Goal: Information Seeking & Learning: Check status

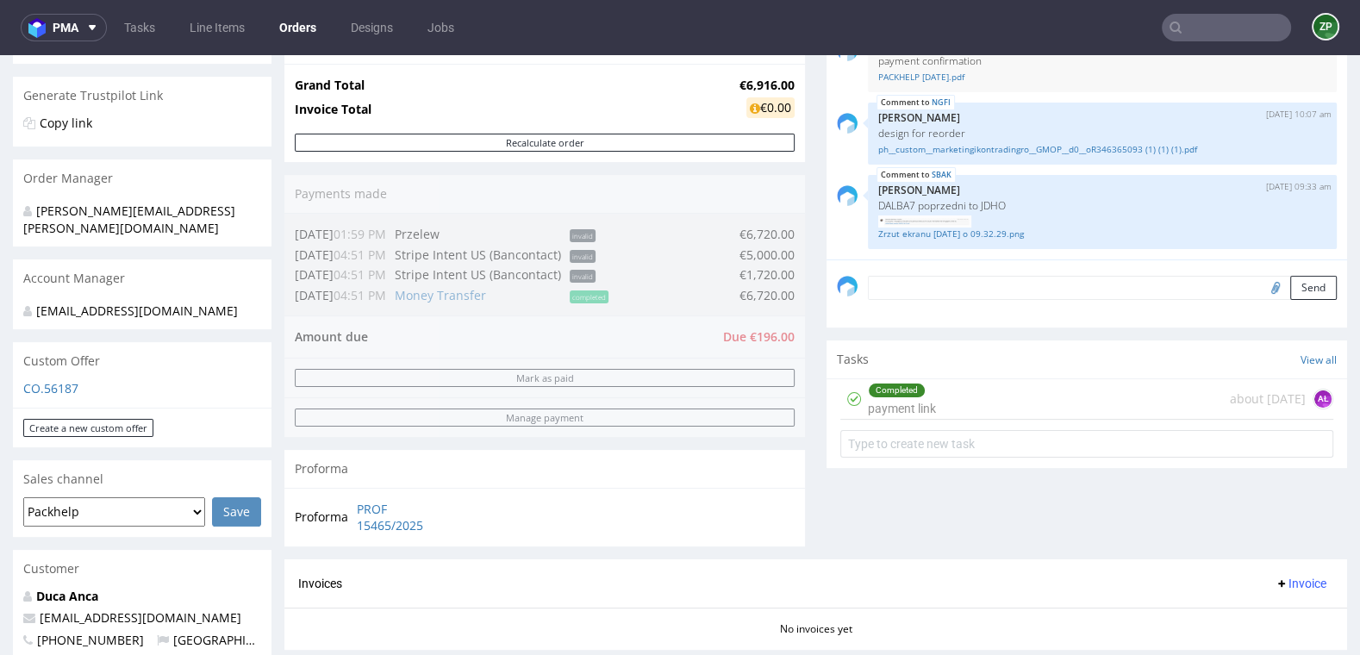
scroll to position [331, 0]
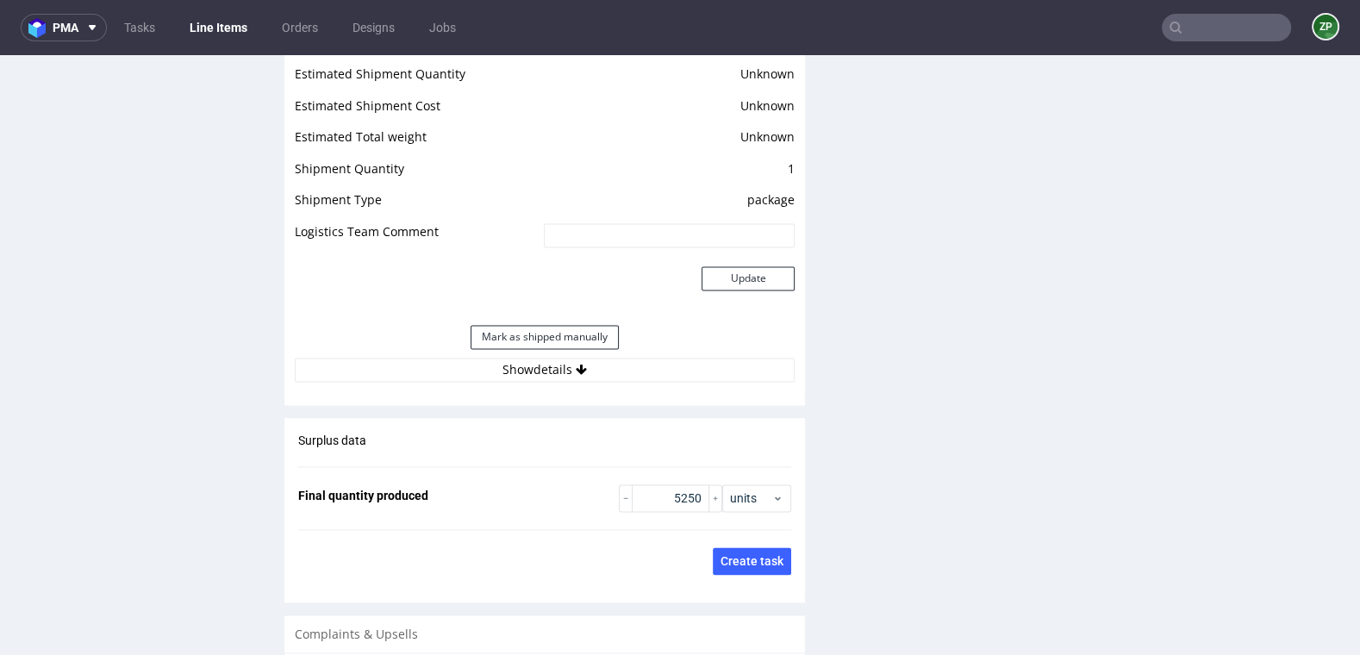
scroll to position [2565, 0]
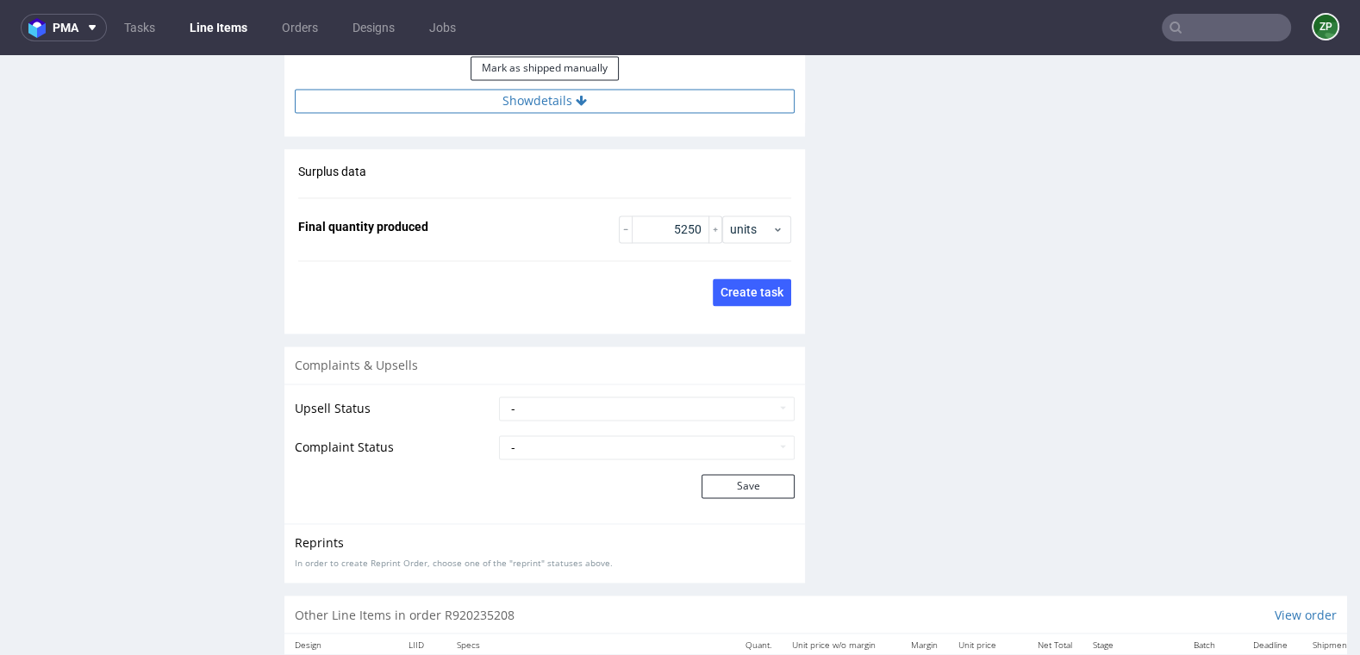
click at [584, 89] on button "Show details" at bounding box center [545, 101] width 500 height 24
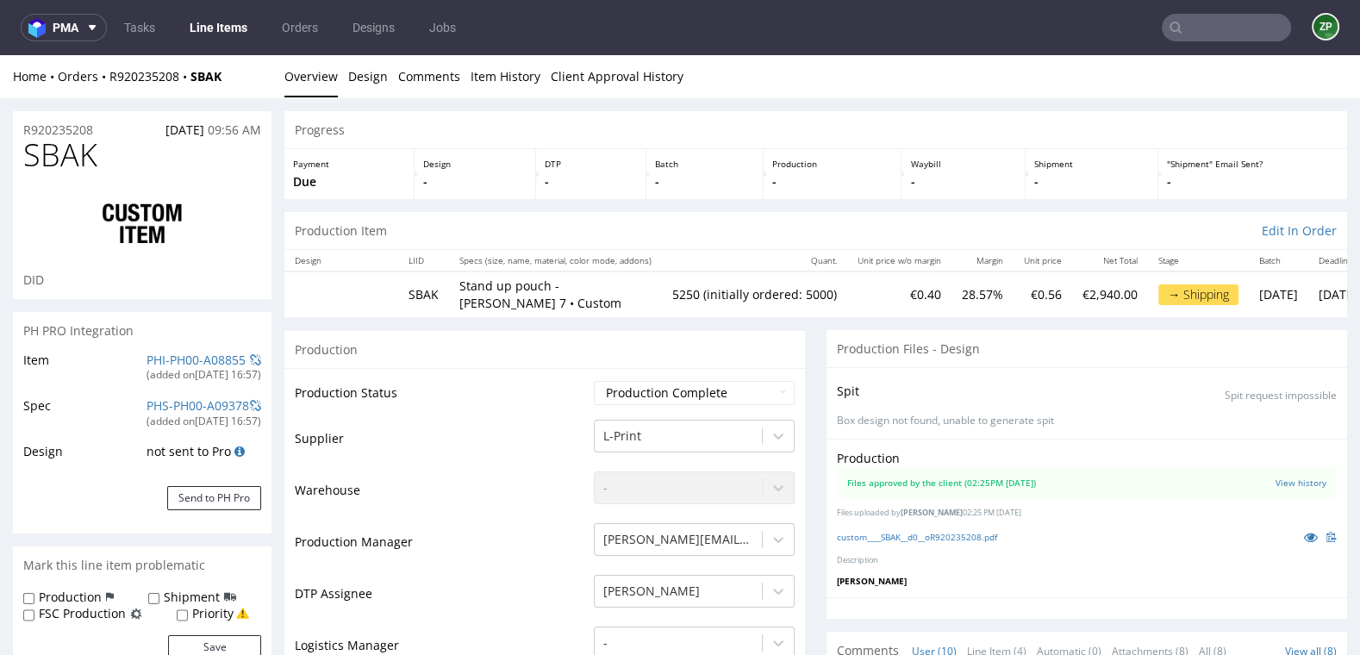
scroll to position [9, 0]
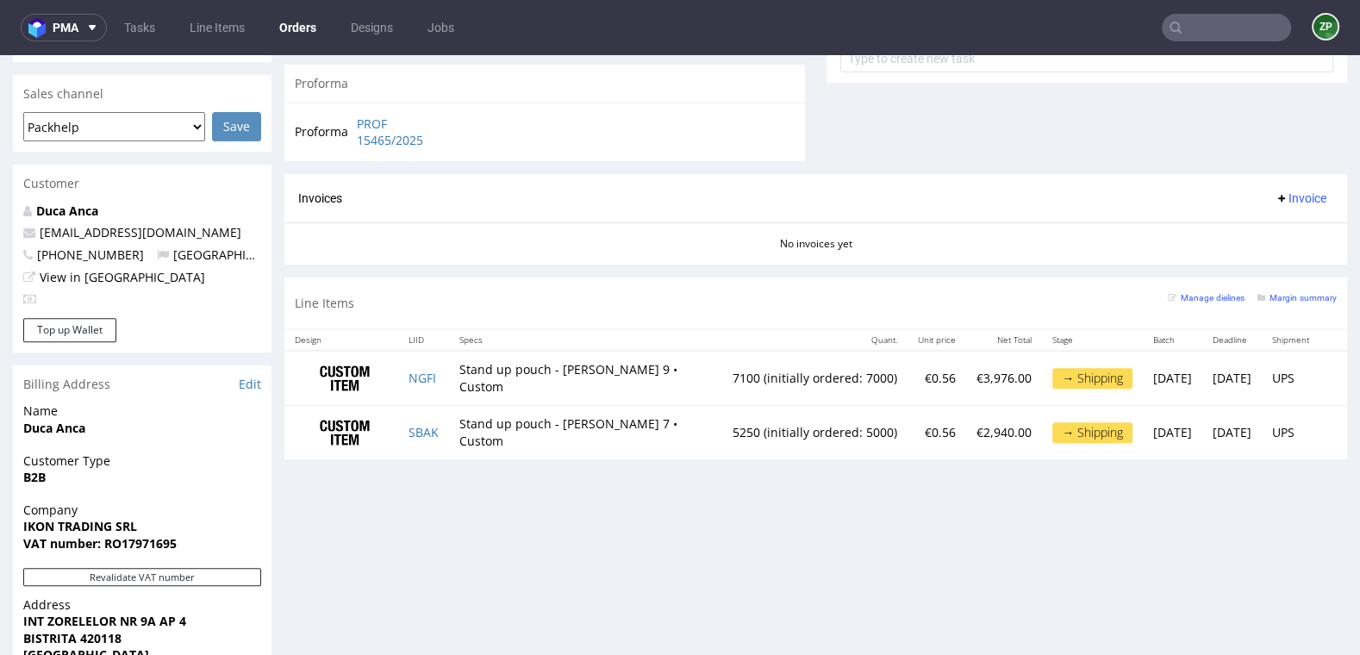
scroll to position [708, 0]
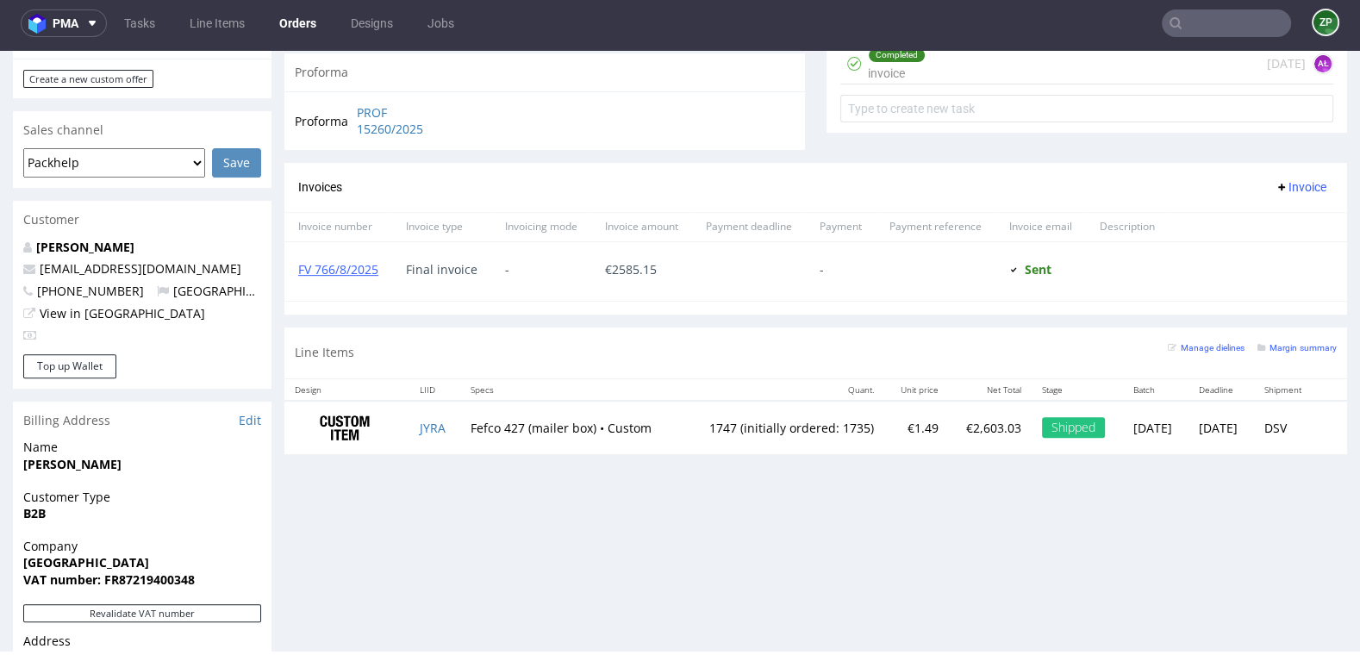
scroll to position [9, 0]
click at [305, 25] on link "Orders" at bounding box center [298, 23] width 58 height 28
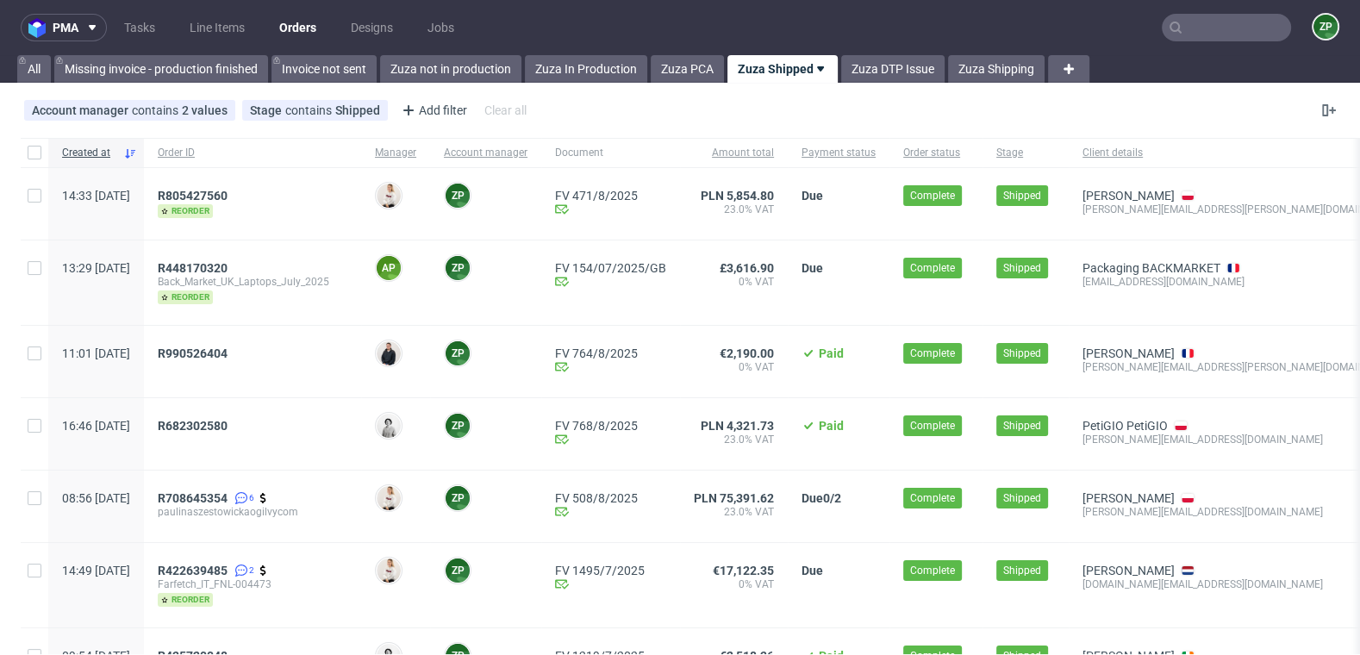
click at [297, 21] on link "Orders" at bounding box center [298, 28] width 58 height 28
click at [425, 68] on link "Zuza not in production" at bounding box center [450, 69] width 141 height 28
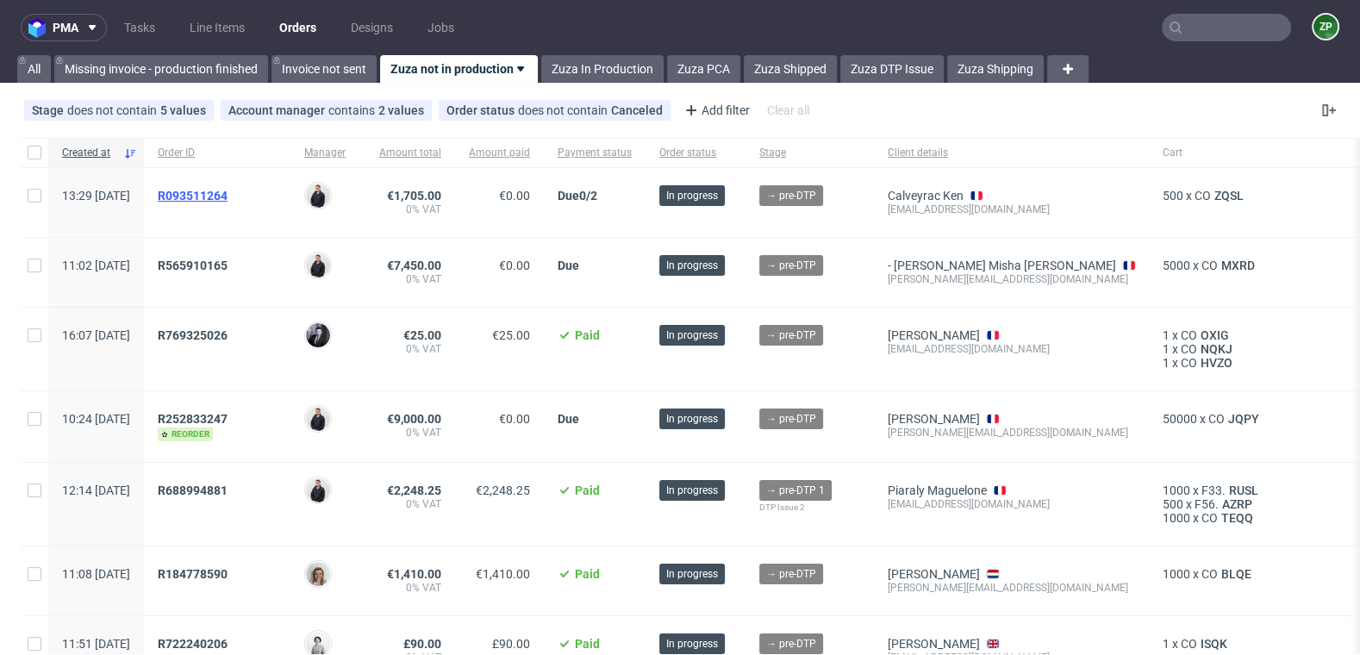
click at [228, 191] on span "R093511264" at bounding box center [193, 196] width 70 height 14
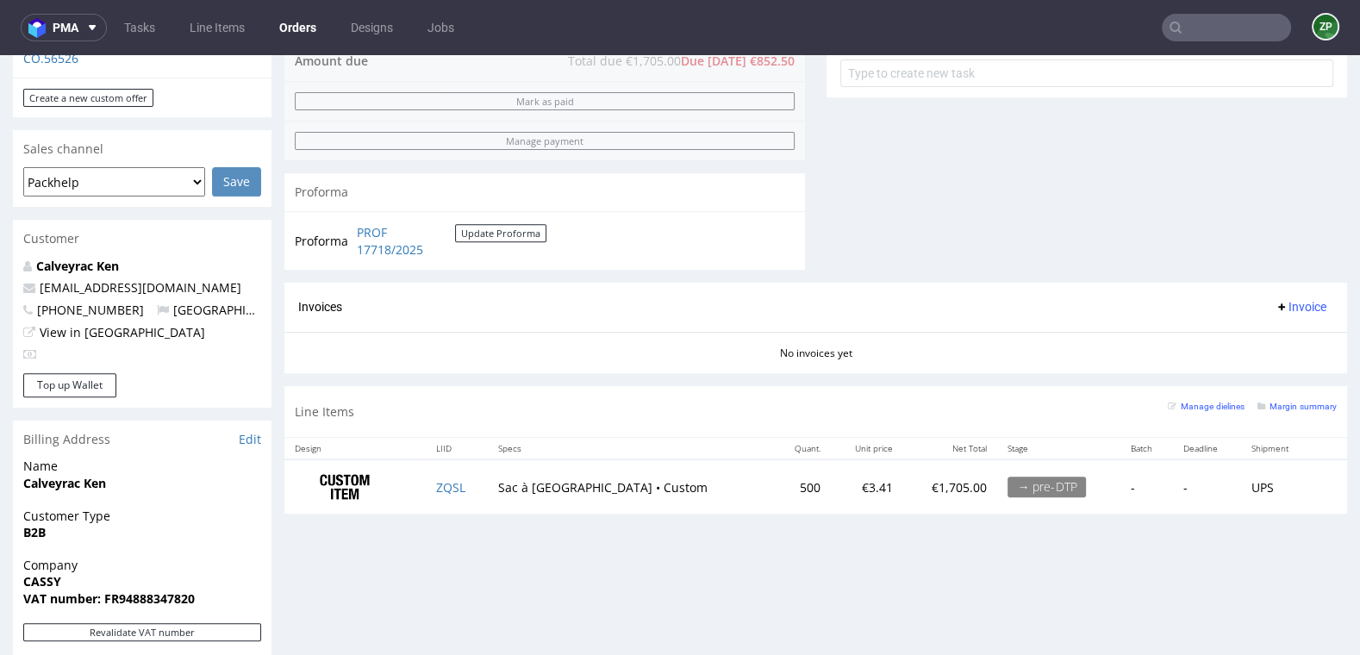
scroll to position [659, 0]
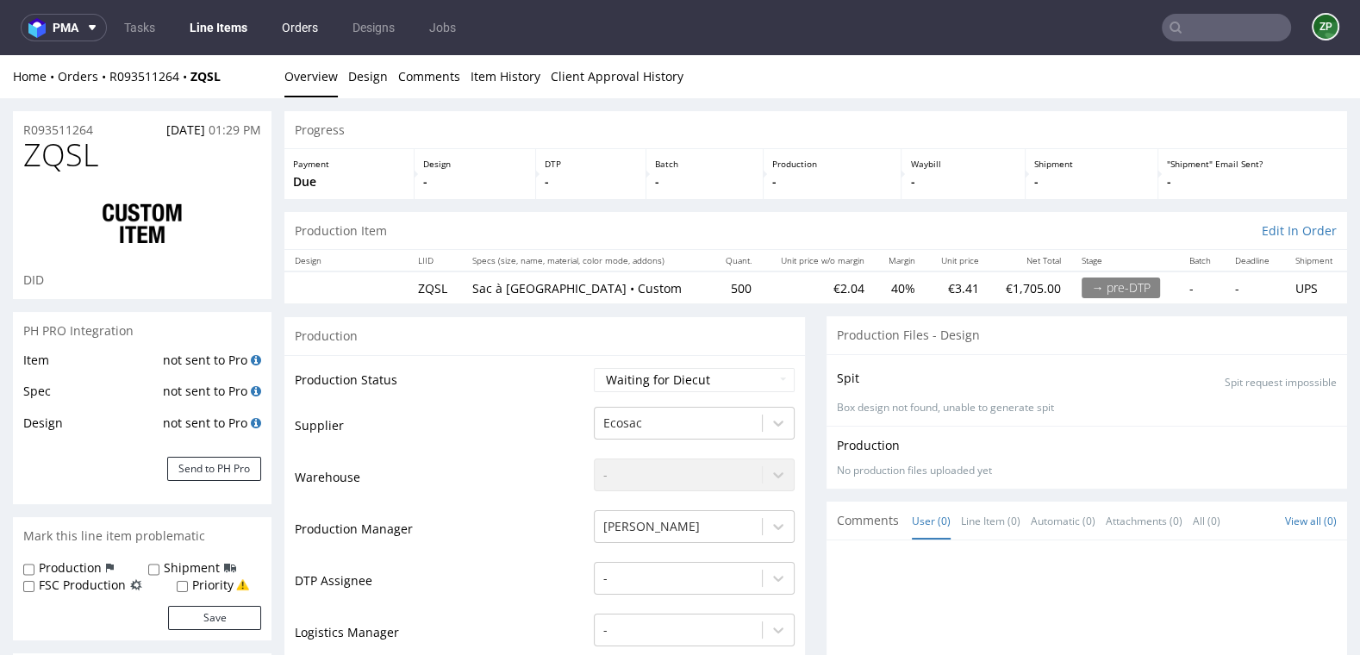
click at [298, 31] on link "Orders" at bounding box center [299, 28] width 57 height 28
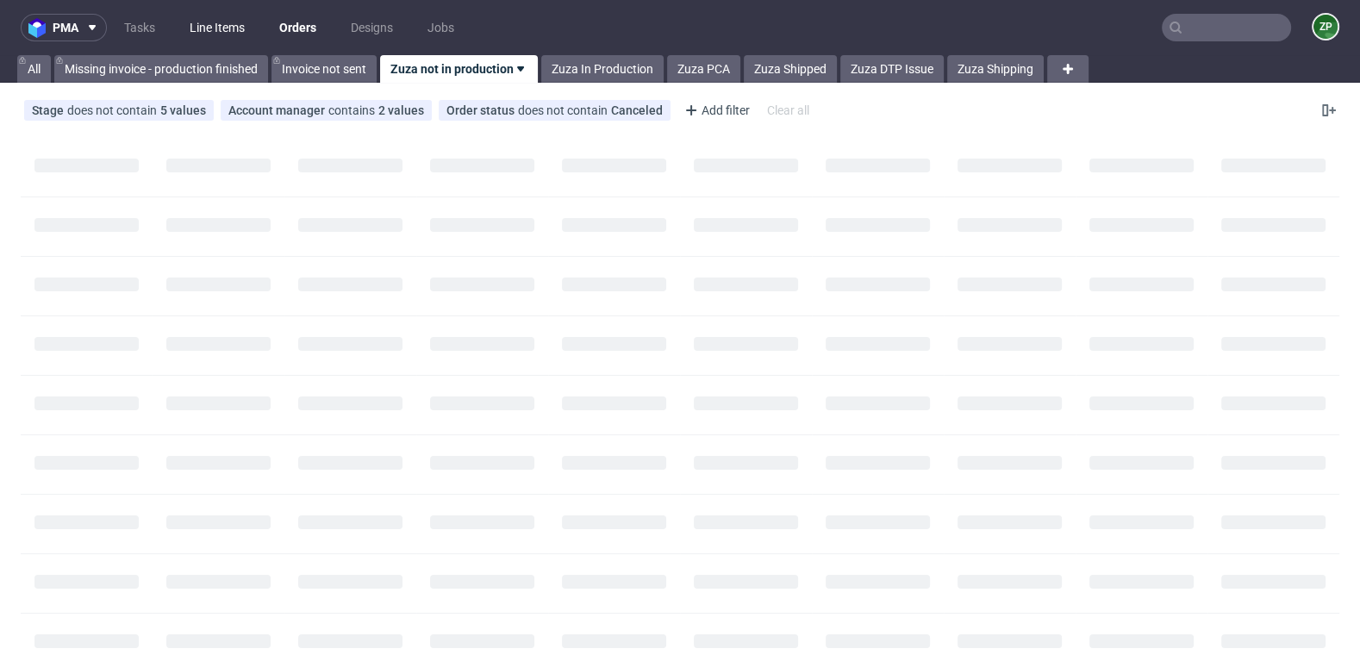
click at [234, 26] on link "Line Items" at bounding box center [217, 28] width 76 height 28
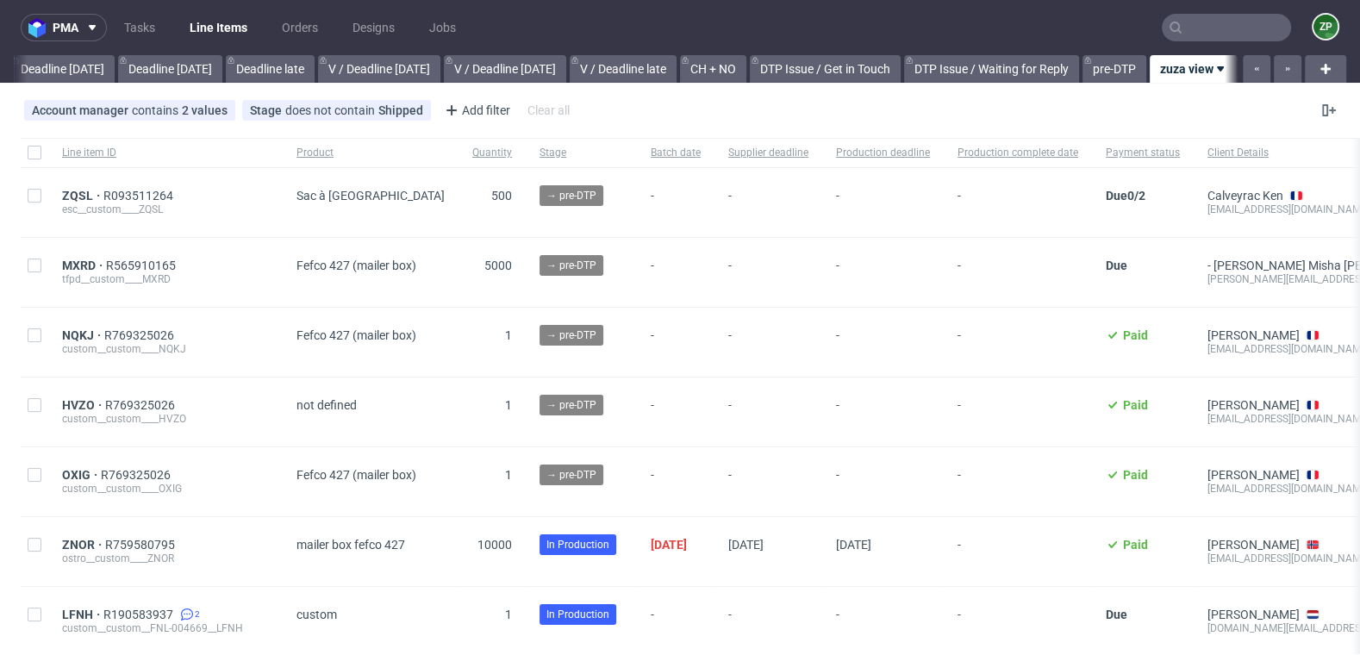
scroll to position [0, 1879]
click at [297, 27] on link "Orders" at bounding box center [299, 28] width 57 height 28
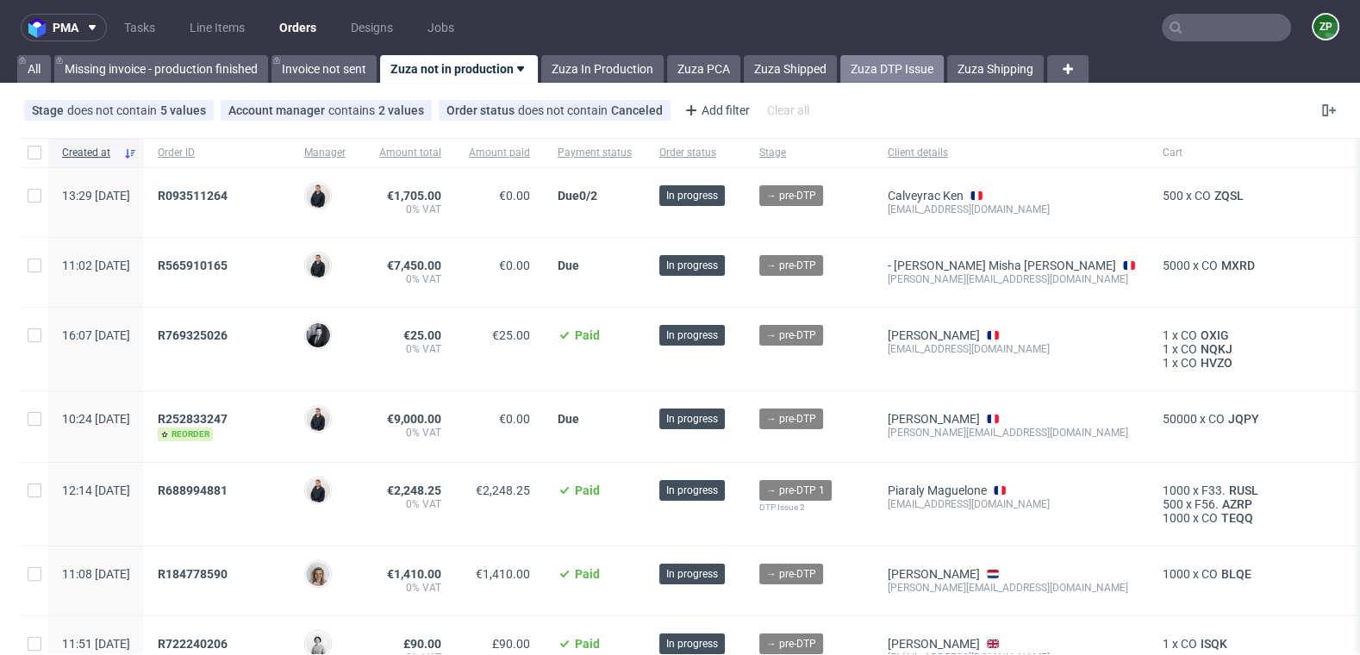
click at [909, 63] on link "Zuza DTP Issue" at bounding box center [891, 69] width 103 height 28
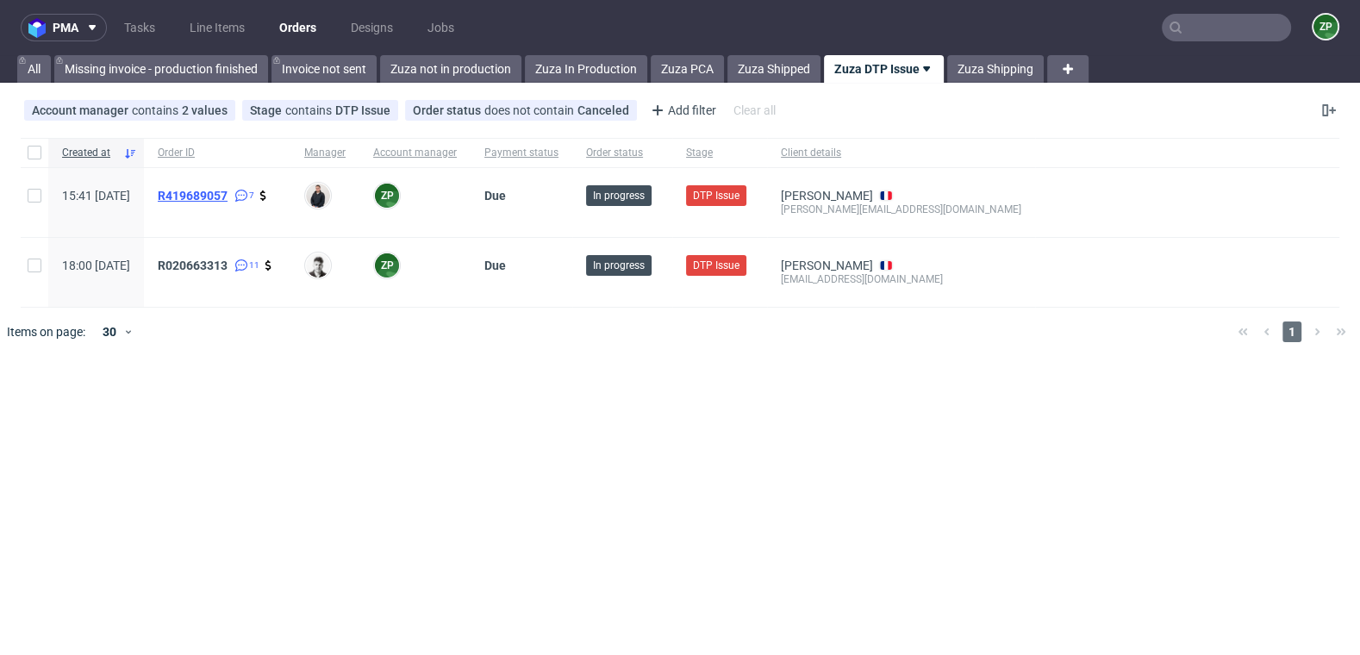
click at [228, 191] on span "R419689057" at bounding box center [193, 196] width 70 height 14
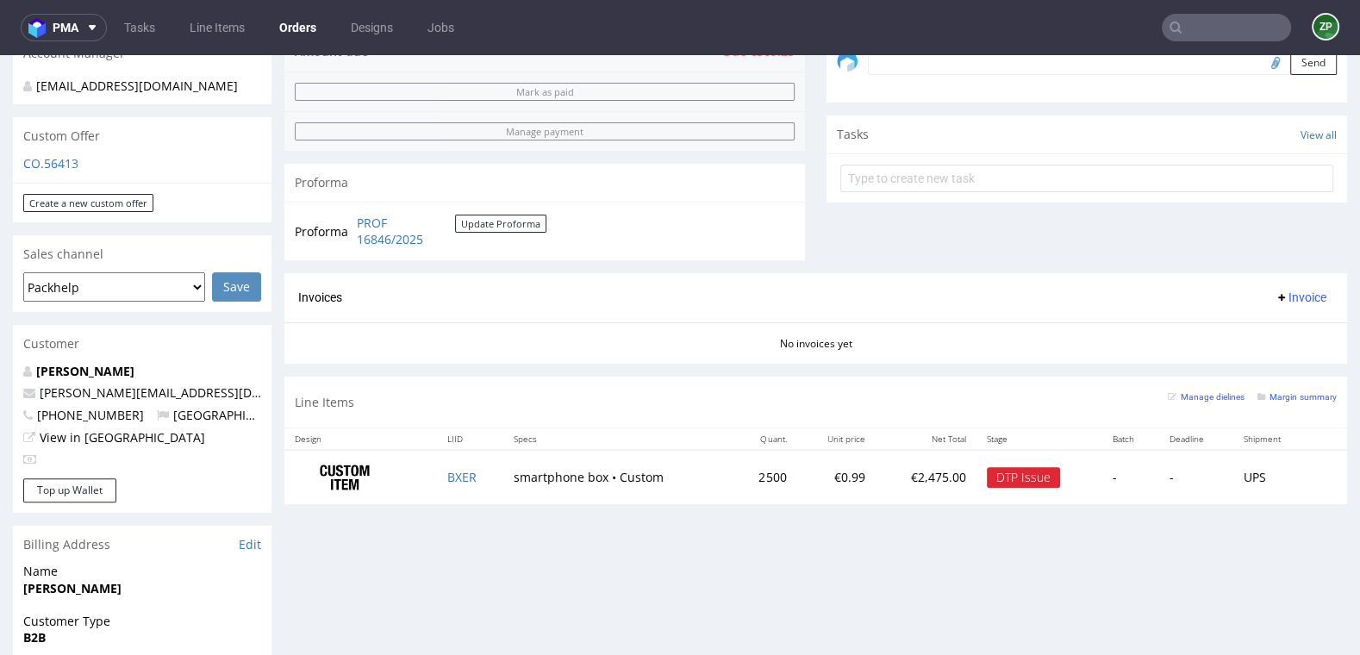
scroll to position [553, 0]
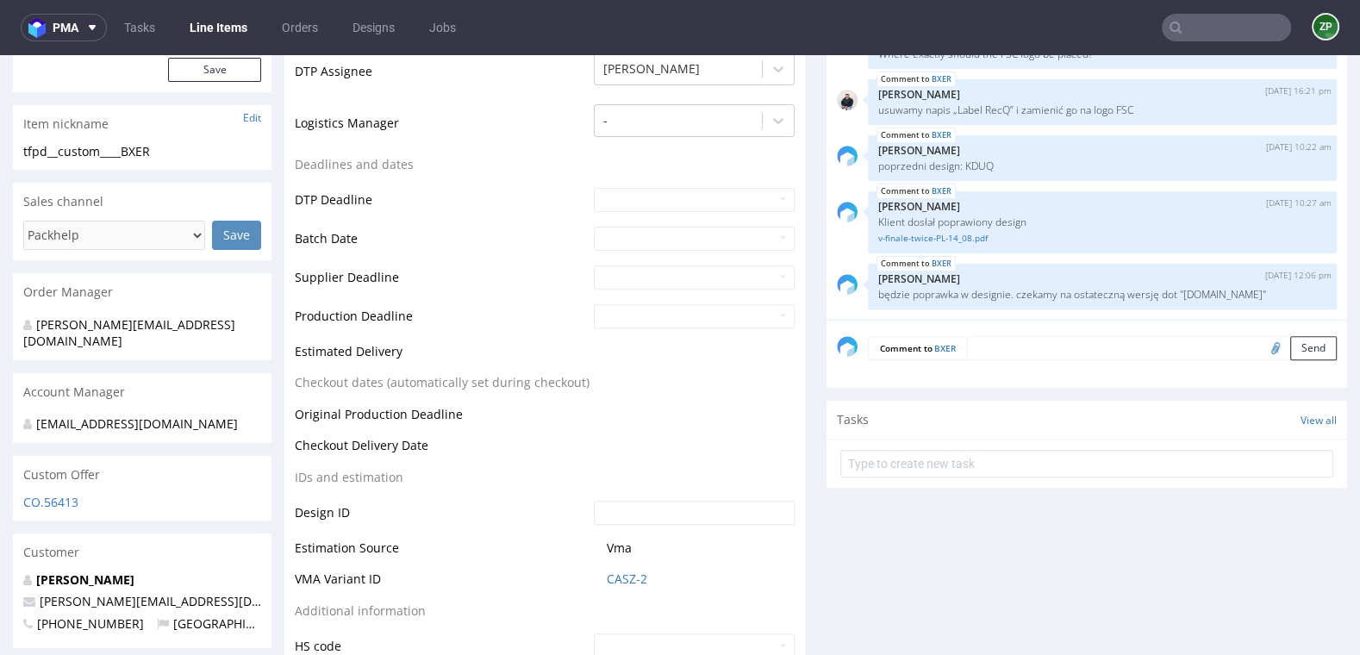
scroll to position [550, 0]
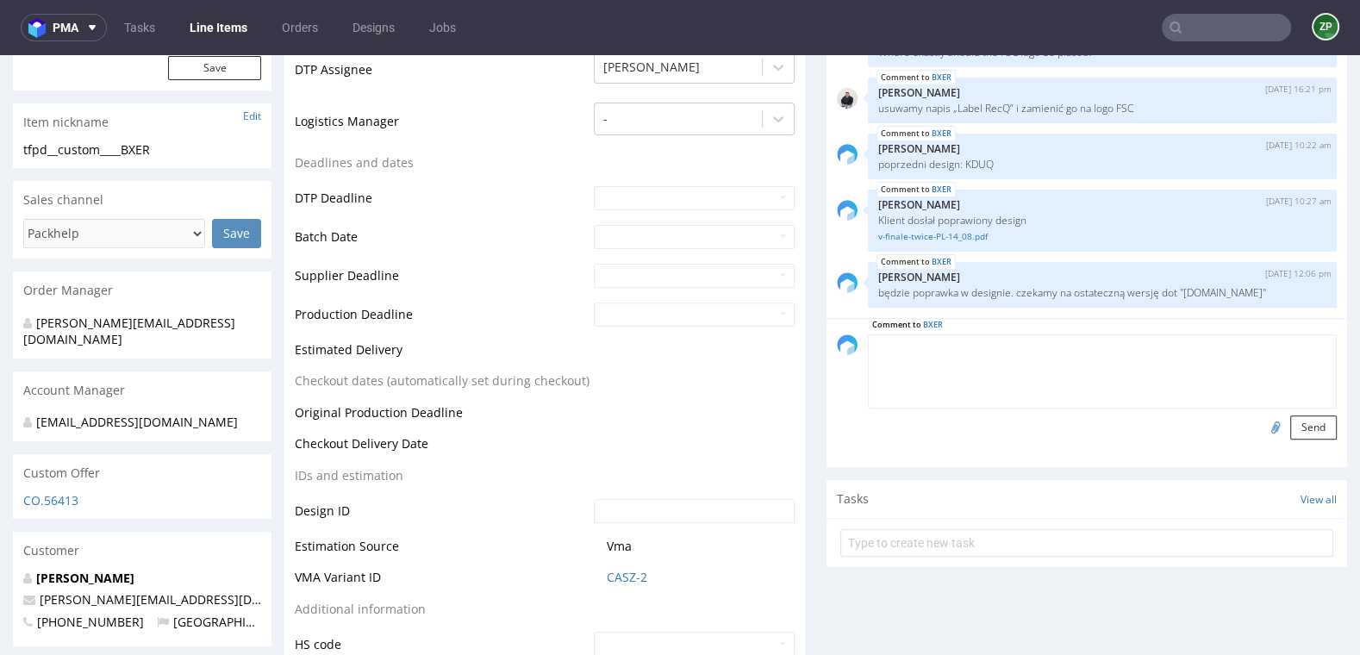
click at [997, 340] on textarea at bounding box center [1102, 371] width 469 height 74
click at [1261, 420] on input "file" at bounding box center [1273, 426] width 24 height 22
type input "C:\fakepath\v-finale-boite-twice-PL-20-08.pdf"
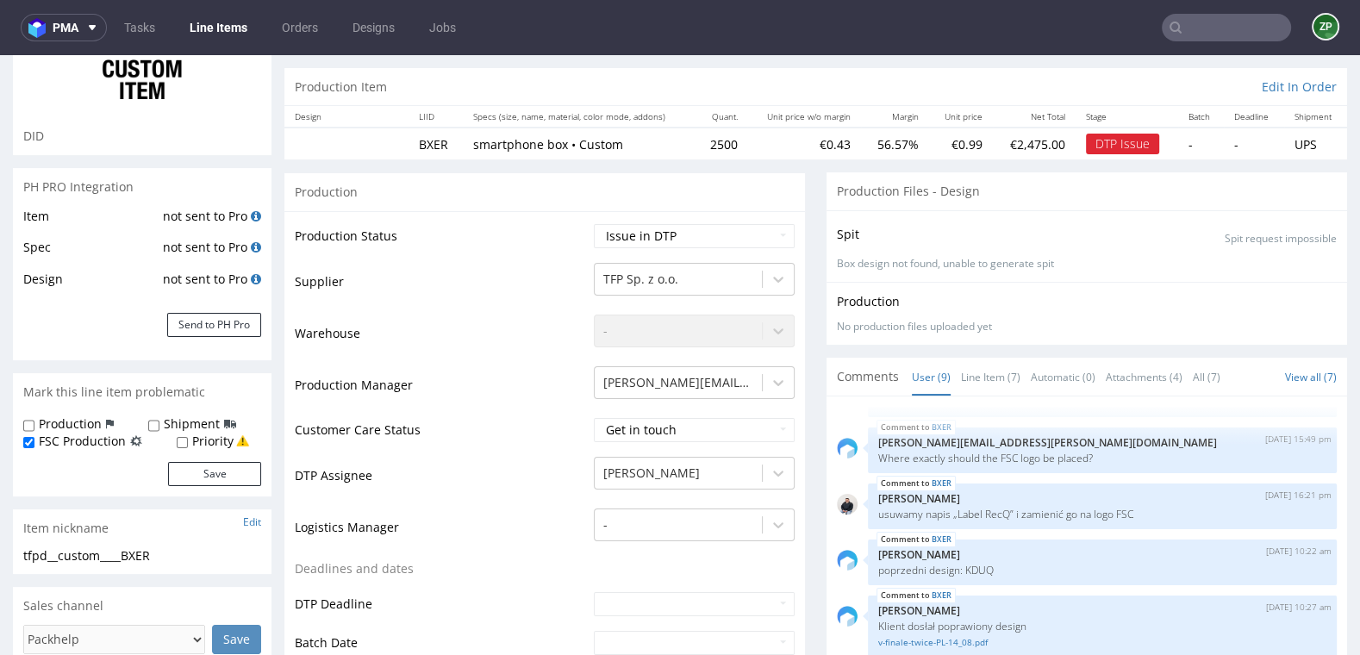
scroll to position [140, 0]
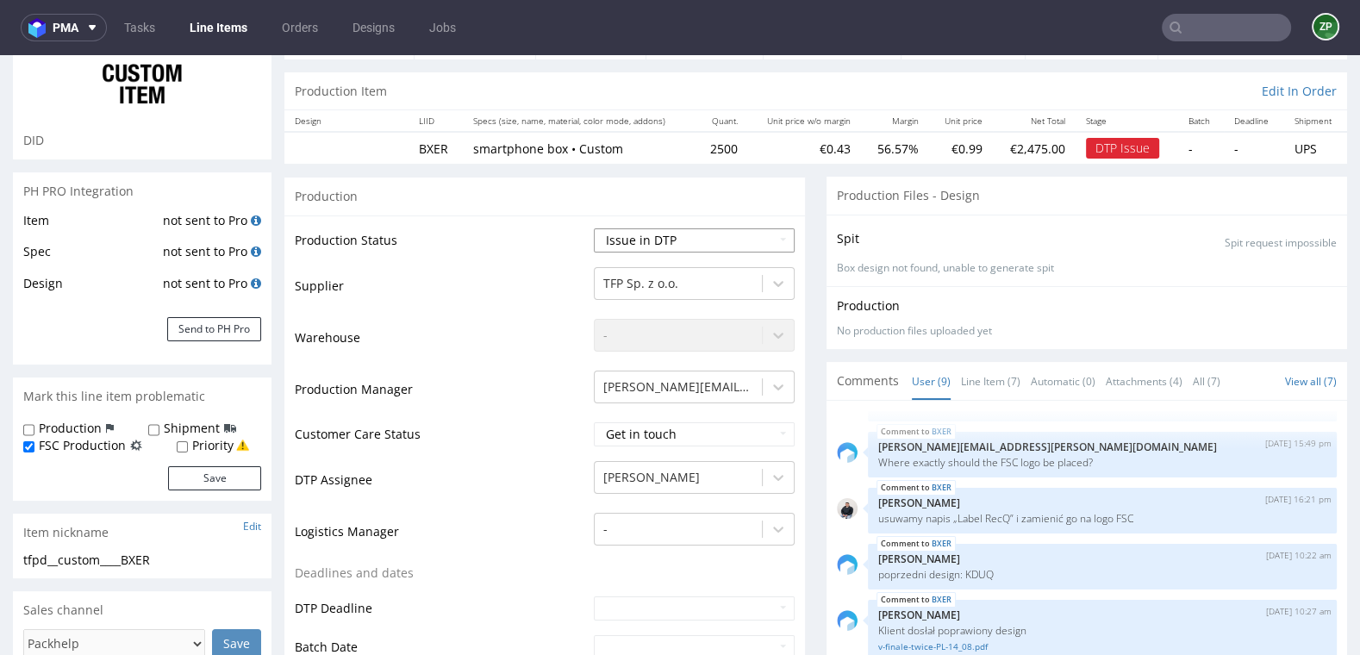
click at [663, 238] on select "Waiting for Artwork Waiting for Diecut Waiting for Mockup Waiting for DTP Waiti…" at bounding box center [694, 240] width 201 height 24
select select "back_for_dtp"
click at [594, 228] on select "Waiting for Artwork Waiting for Diecut Waiting for Mockup Waiting for DTP Waiti…" at bounding box center [694, 240] width 201 height 24
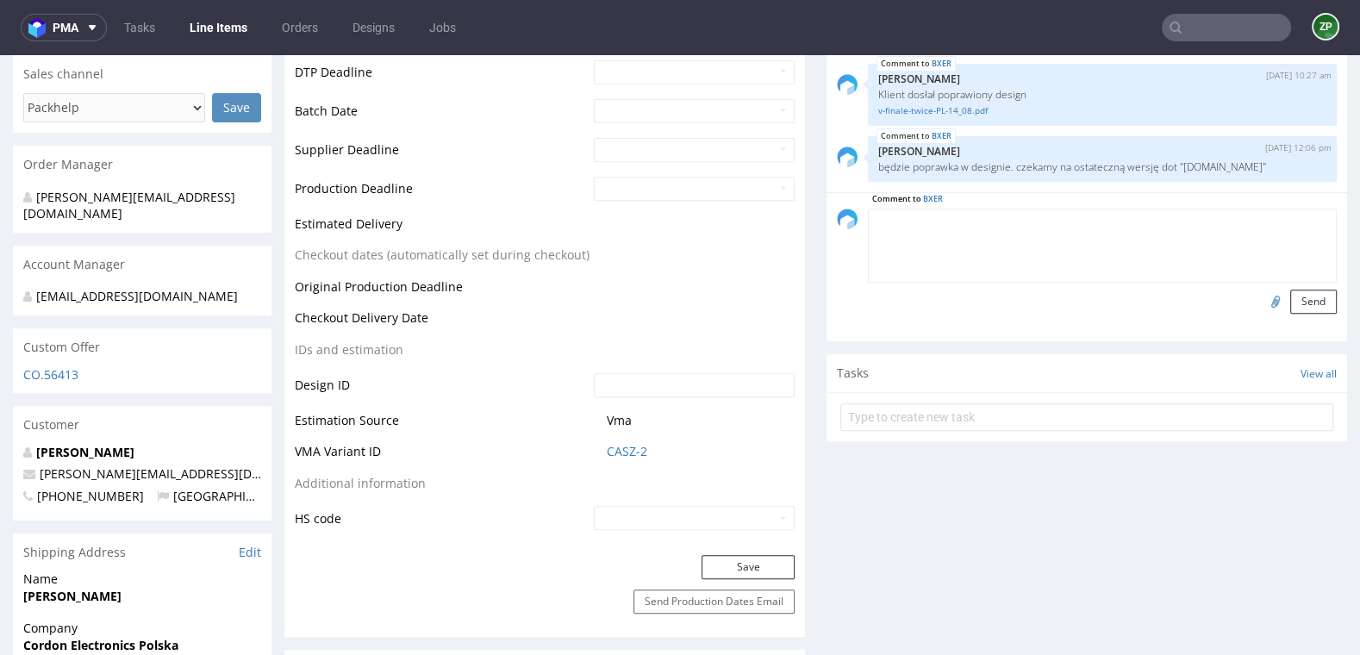
scroll to position [678, 0]
click at [712, 557] on button "Save" at bounding box center [748, 564] width 93 height 24
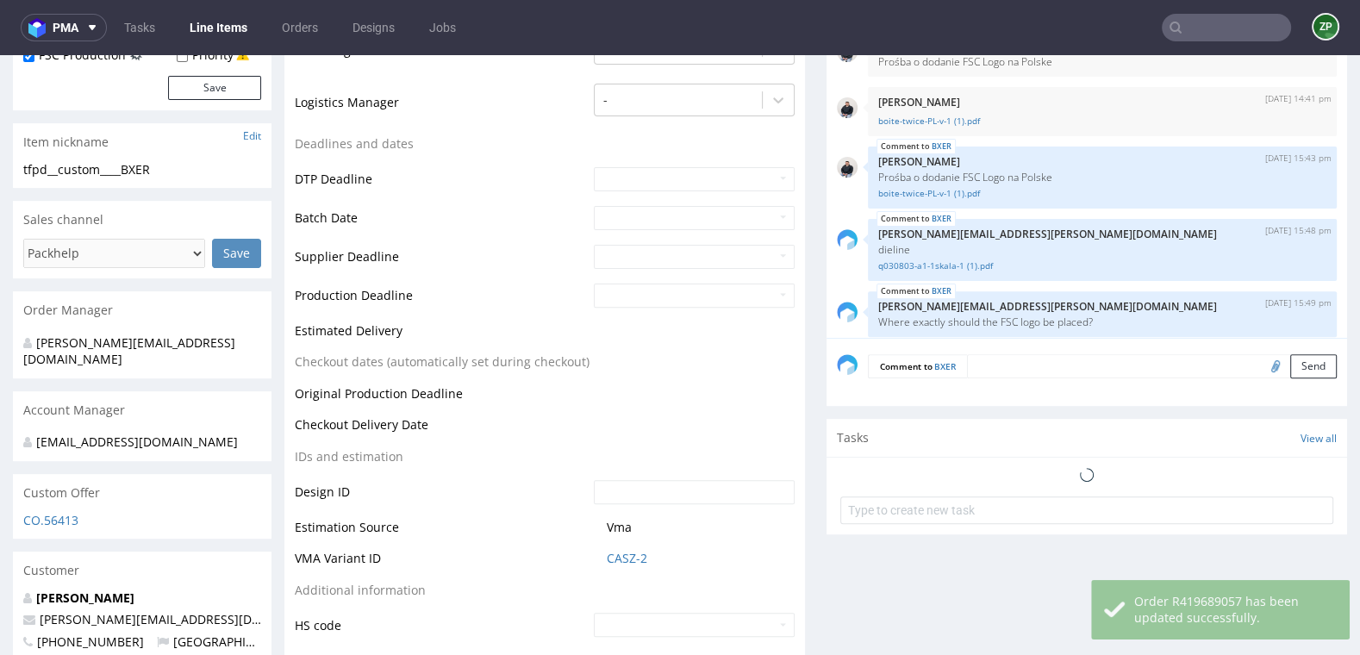
scroll to position [250, 0]
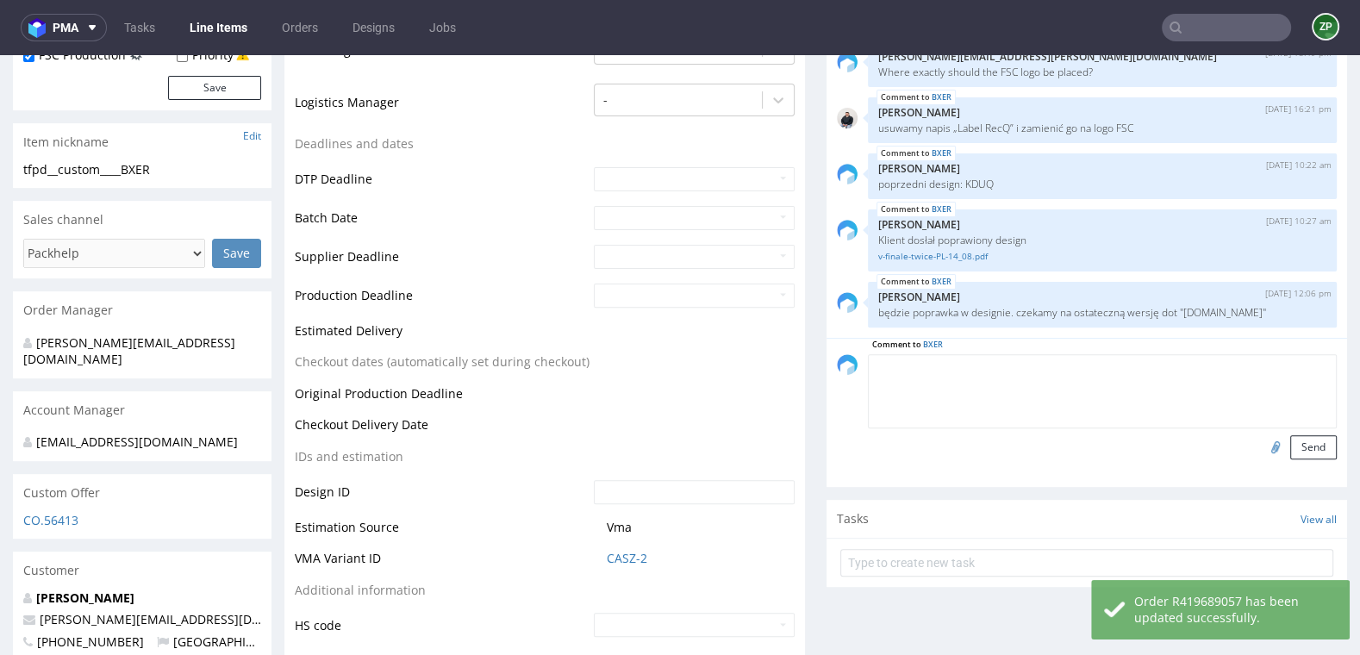
click at [1002, 368] on textarea at bounding box center [1102, 391] width 469 height 74
click at [1266, 448] on input "file" at bounding box center [1273, 446] width 24 height 22
type input "C:\fakepath\v-finale-boite-twice-PL-20-08.pdf"
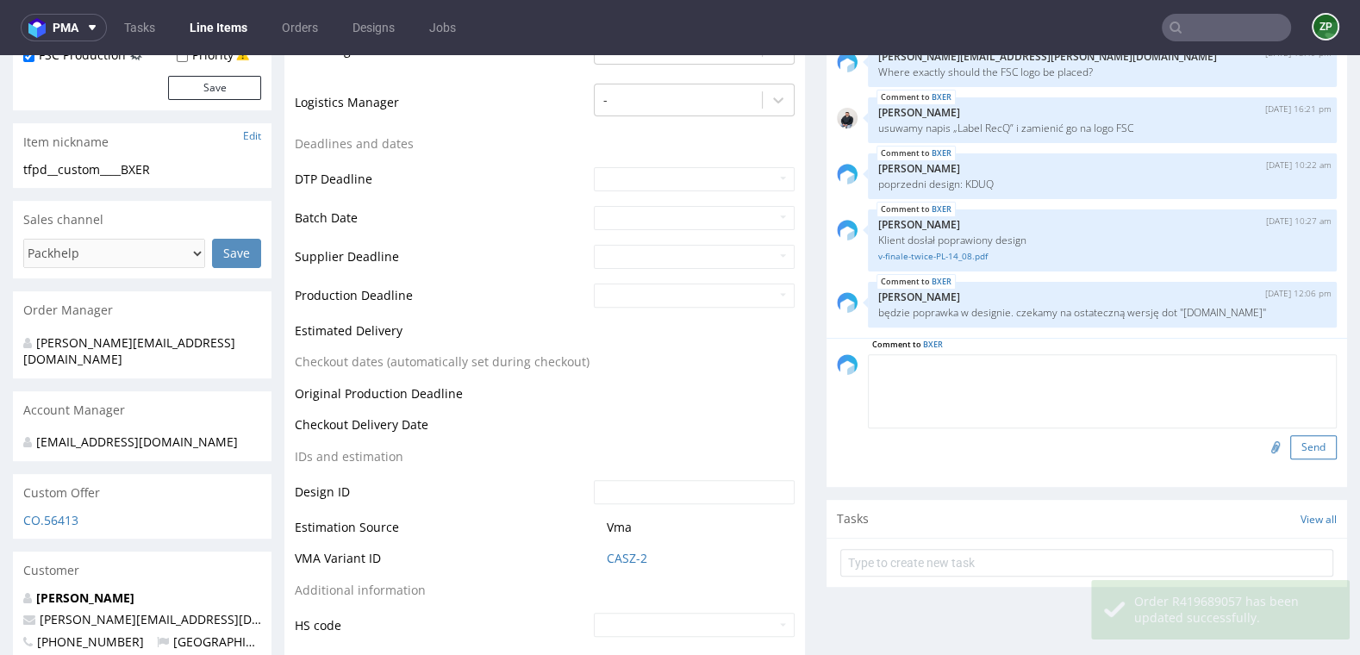
click at [1308, 445] on button "Send" at bounding box center [1313, 447] width 47 height 24
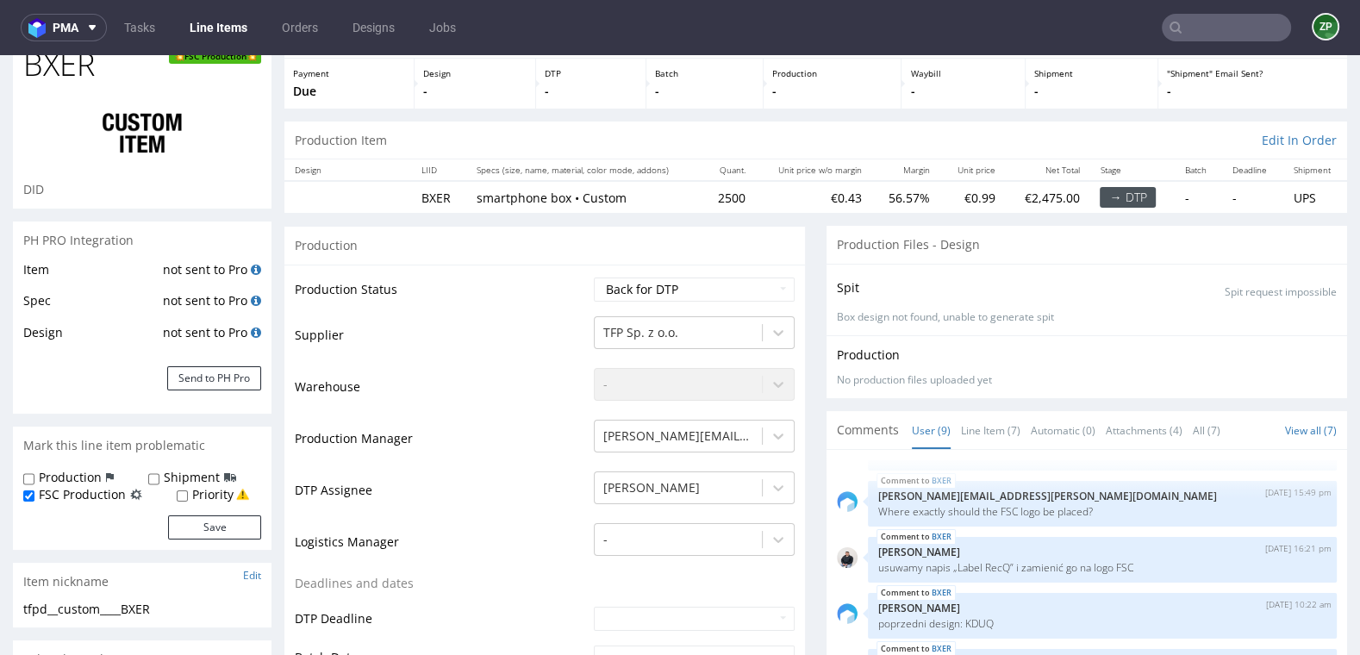
scroll to position [0, 0]
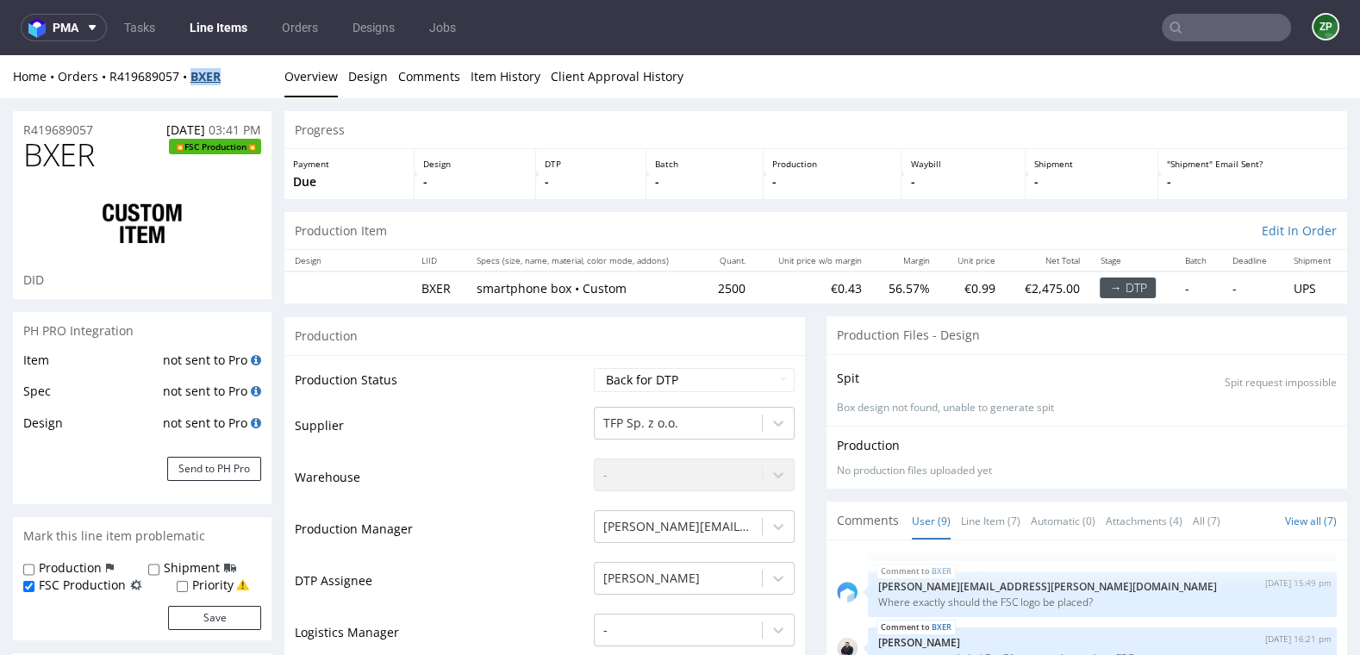
copy strong "BXER"
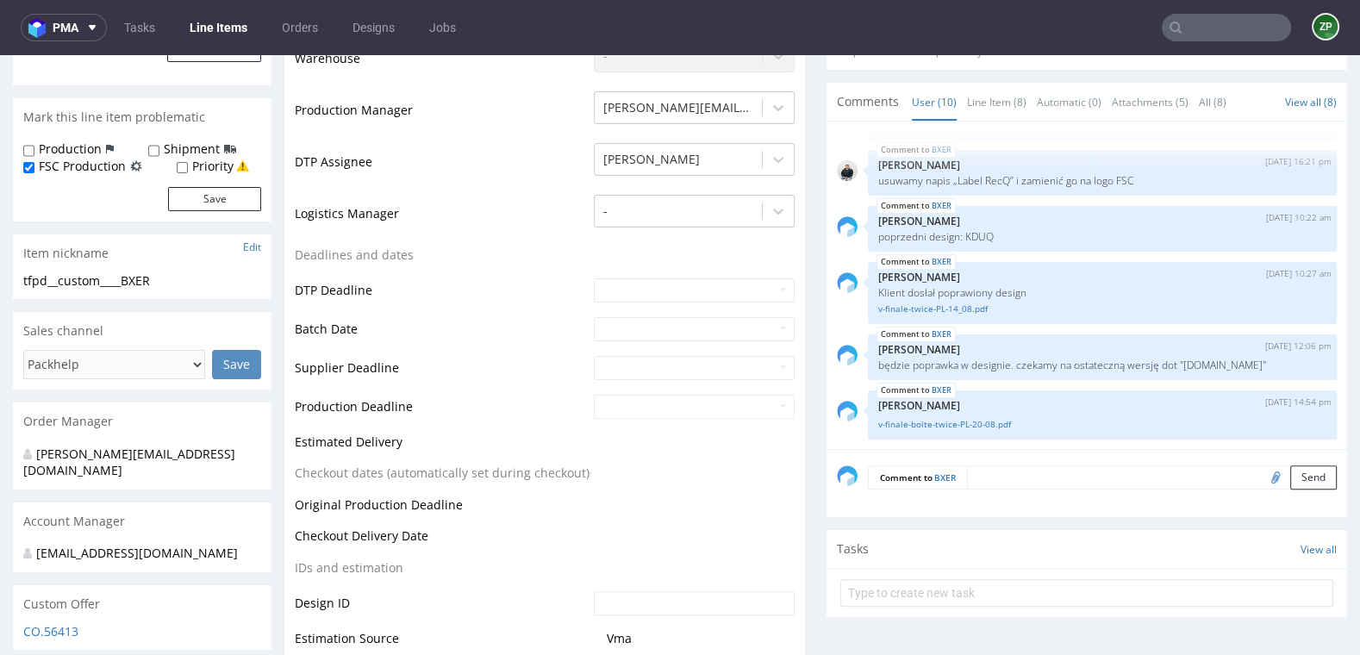
scroll to position [440, 0]
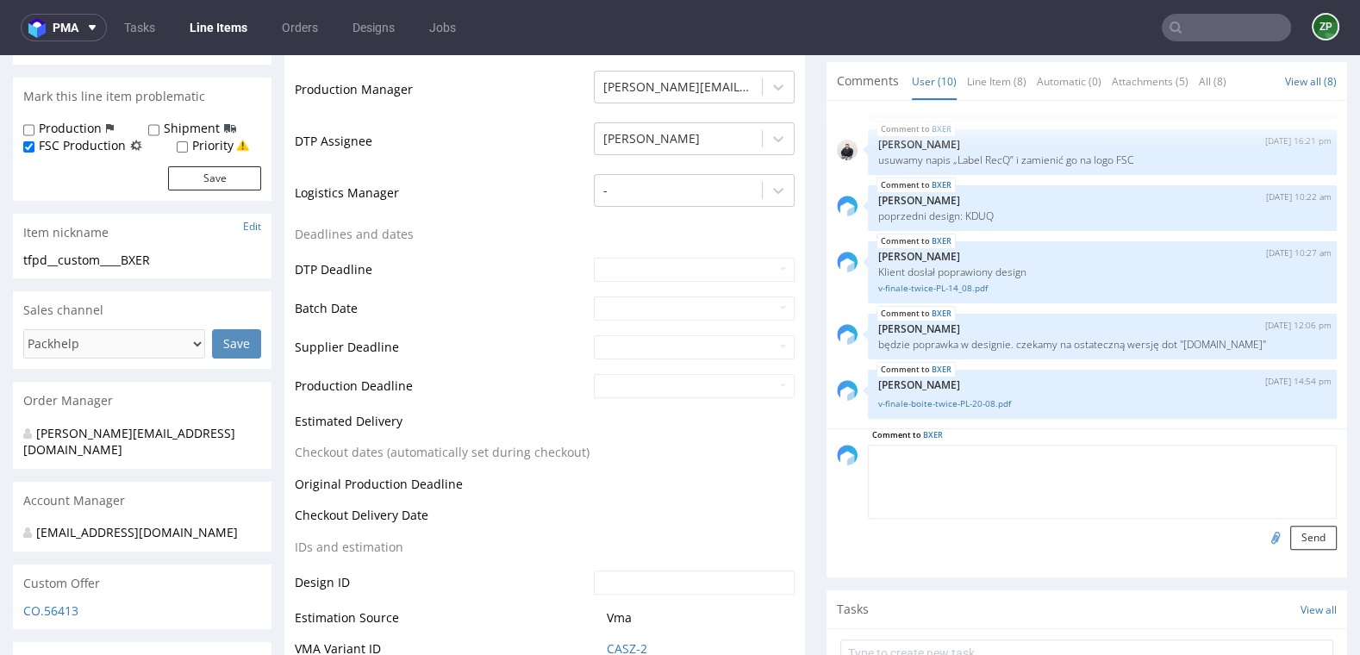
click at [1018, 457] on textarea at bounding box center [1102, 482] width 469 height 74
paste textarea "https://wetransfer.com/downloads/bfface88b06236ed3a0f6dd99f041ddd20250820123140…"
type textarea "nowy design https://wetransfer.com/downloads/bfface88b06236ed3a0f6dd99f041ddd20…"
click at [1305, 534] on button "Send" at bounding box center [1313, 538] width 47 height 24
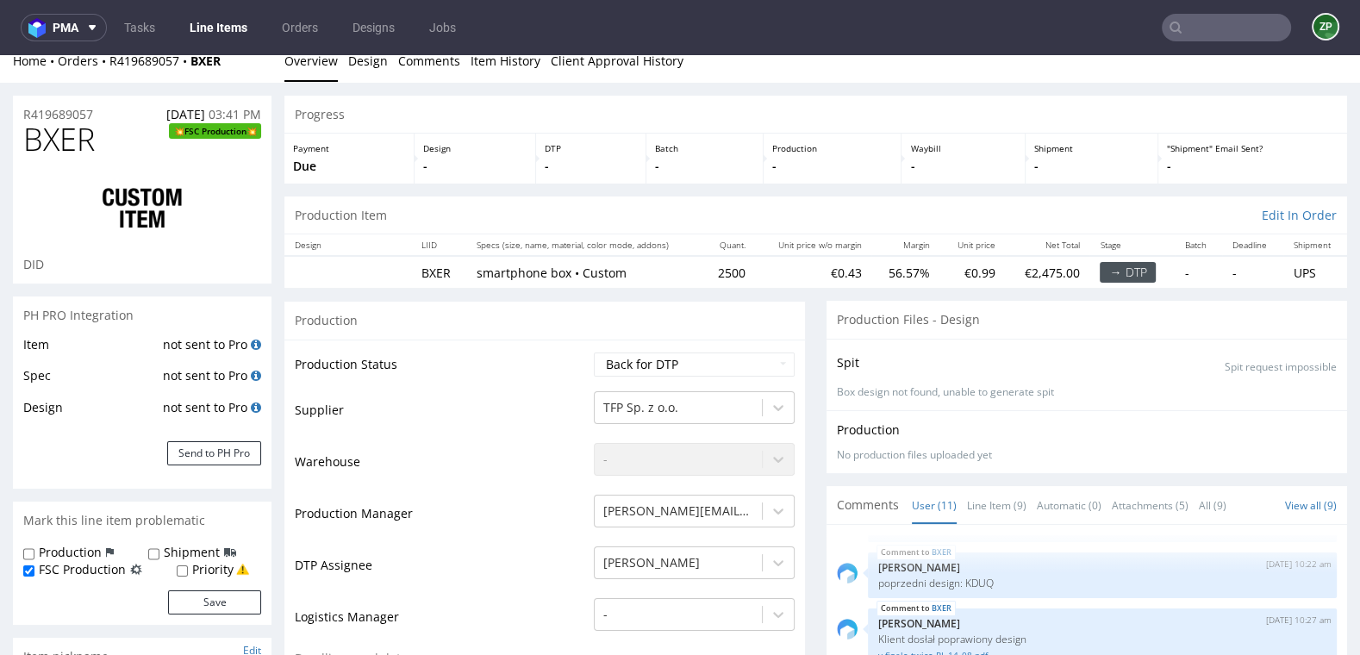
scroll to position [7, 0]
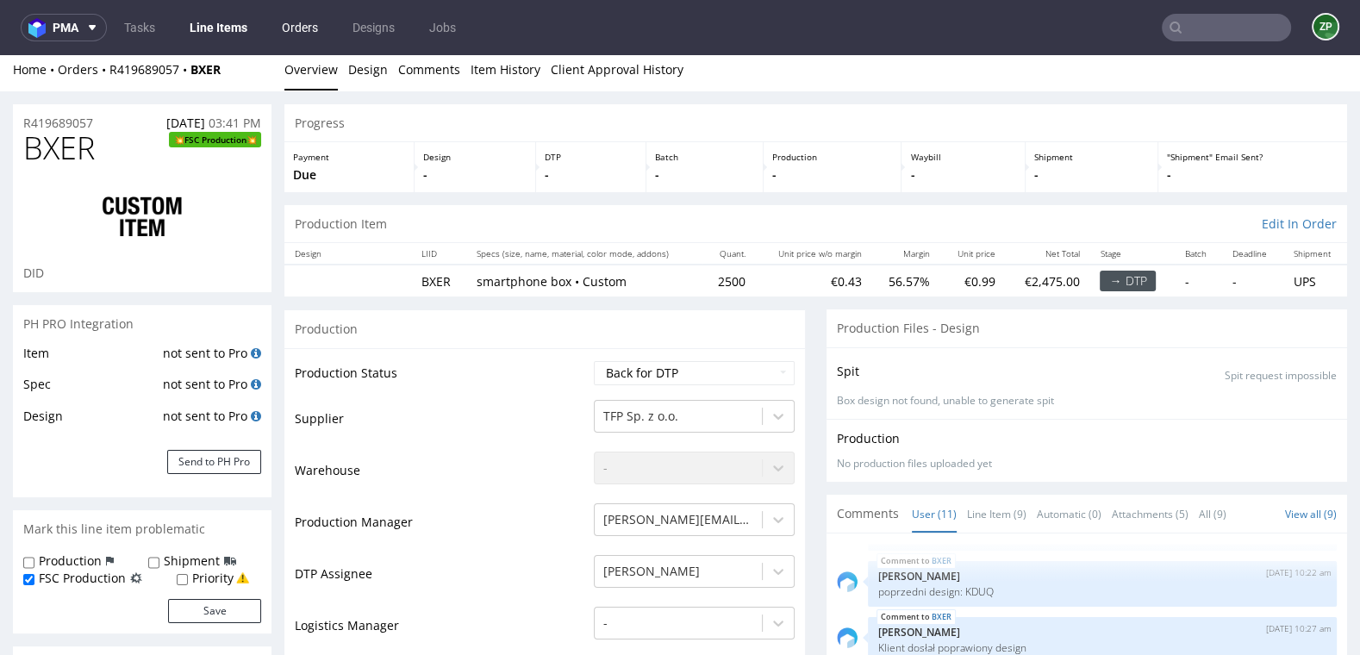
click at [309, 25] on link "Orders" at bounding box center [299, 28] width 57 height 28
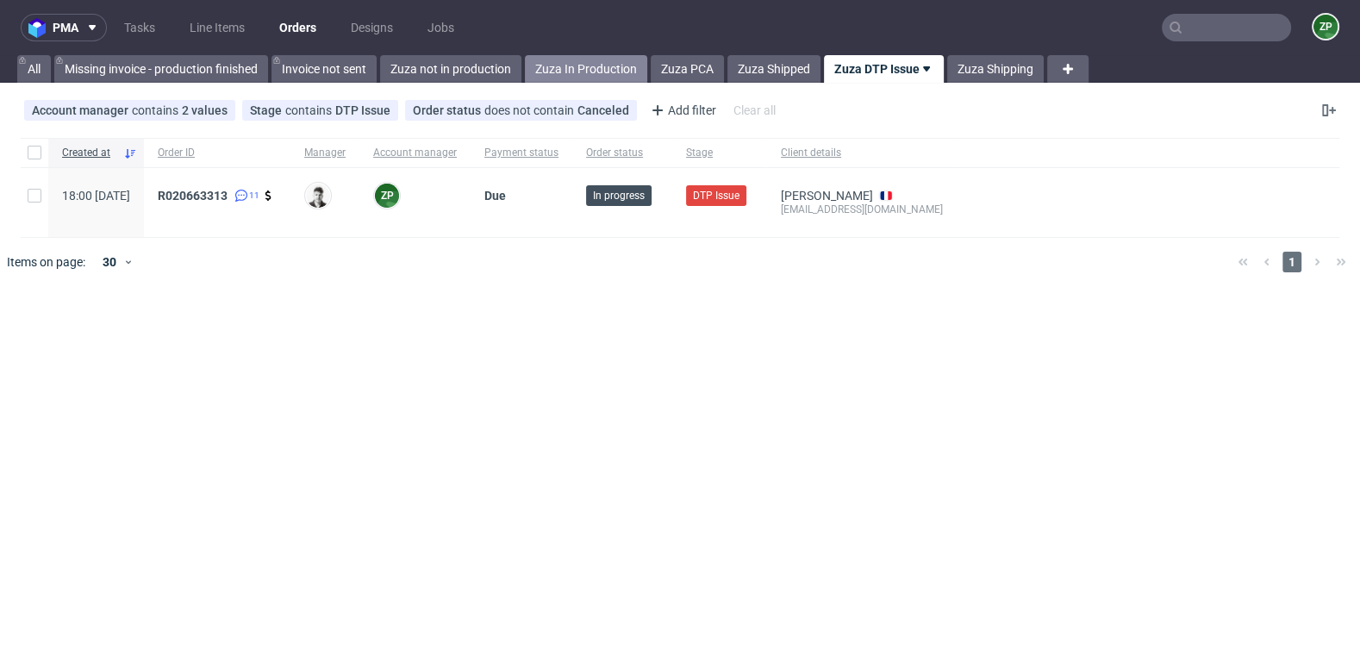
click at [623, 66] on link "Zuza In Production" at bounding box center [586, 69] width 122 height 28
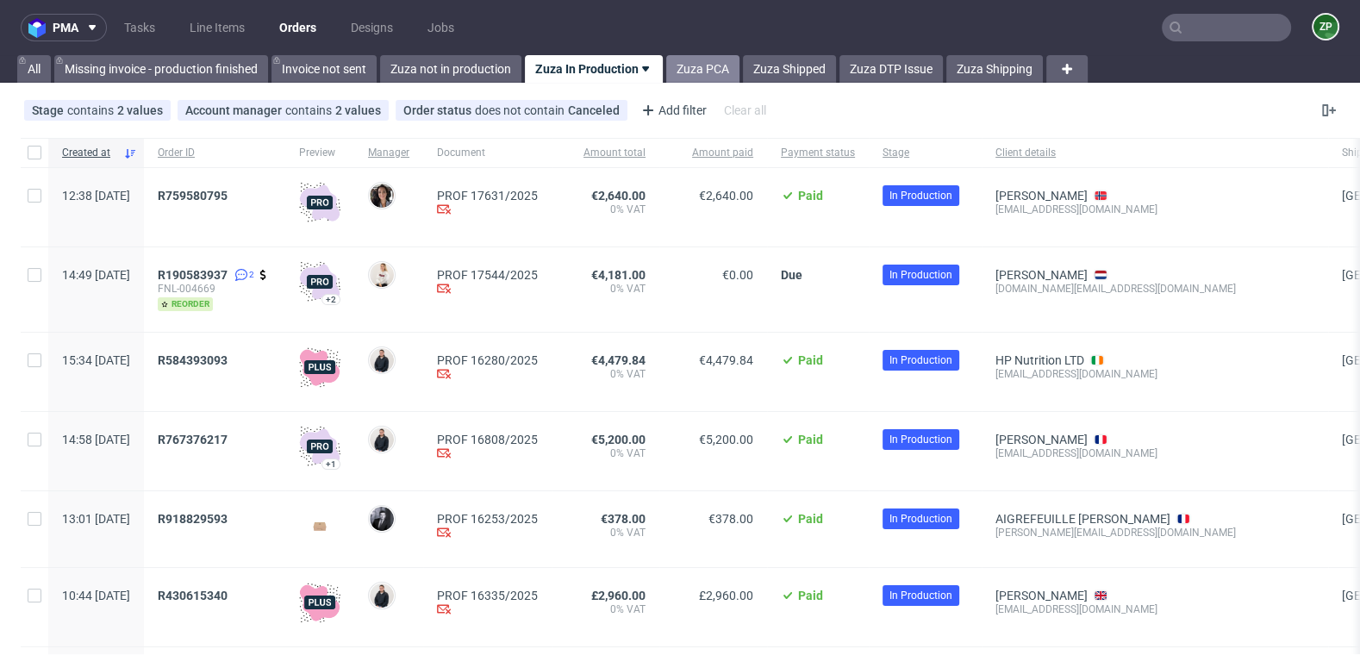
click at [694, 72] on link "Zuza PCA" at bounding box center [702, 69] width 73 height 28
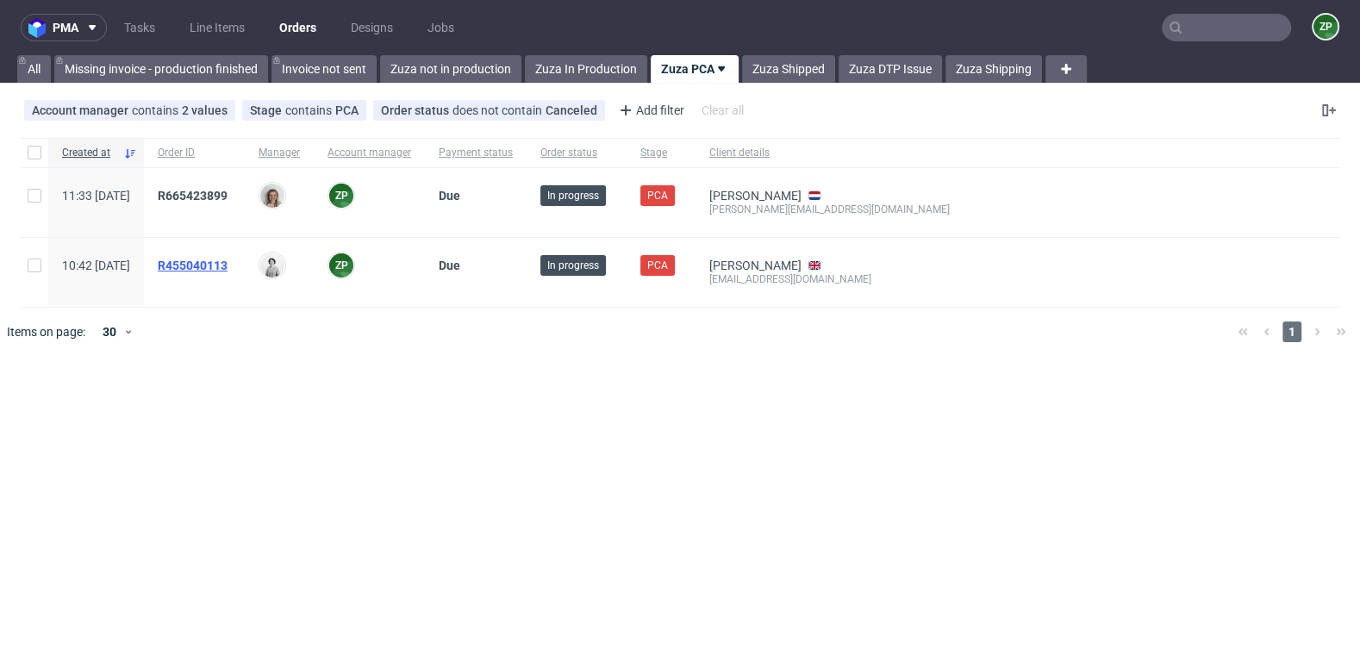
click at [228, 260] on span "R455040113" at bounding box center [193, 266] width 70 height 14
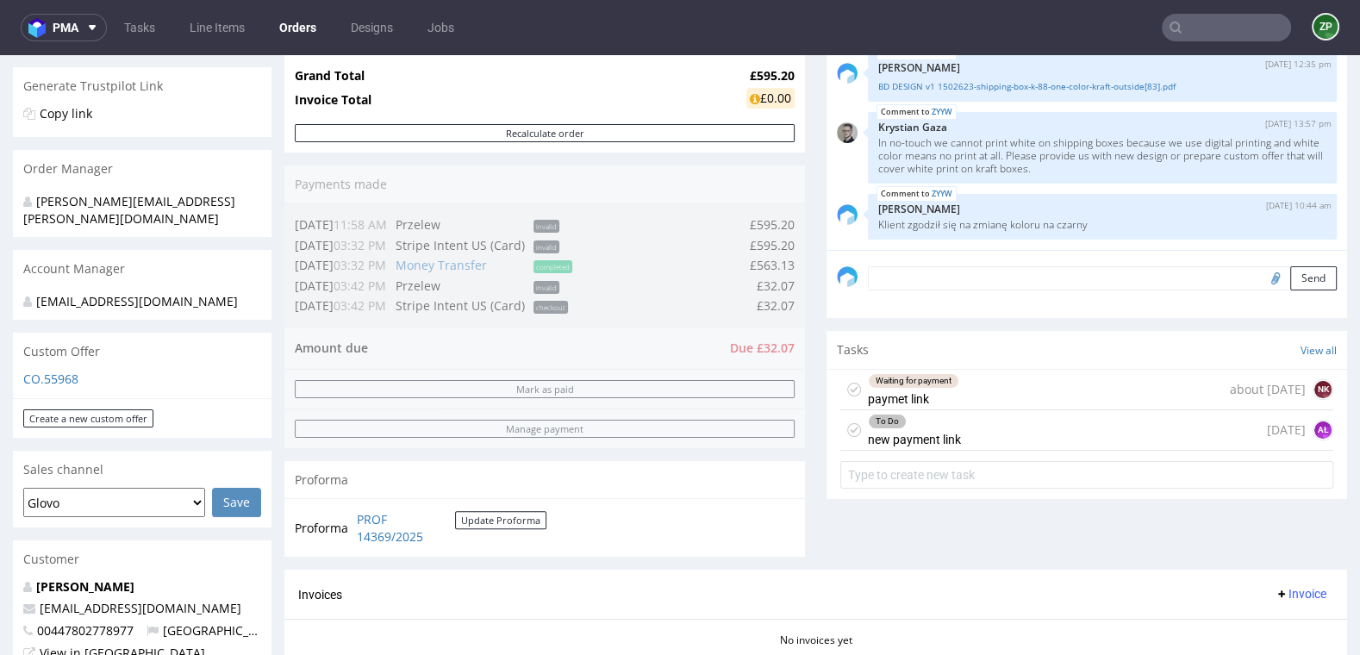
scroll to position [331, 0]
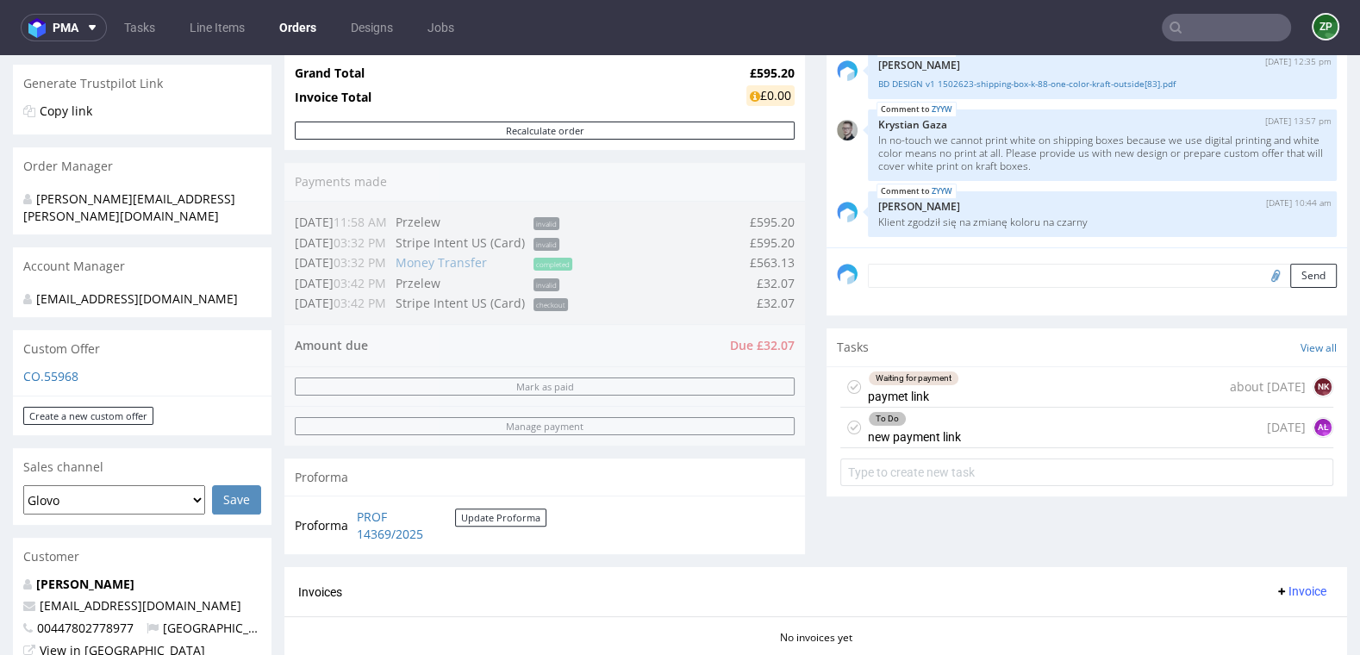
click at [956, 431] on div "To Do new payment link 20 days ago AŁ" at bounding box center [1086, 428] width 493 height 41
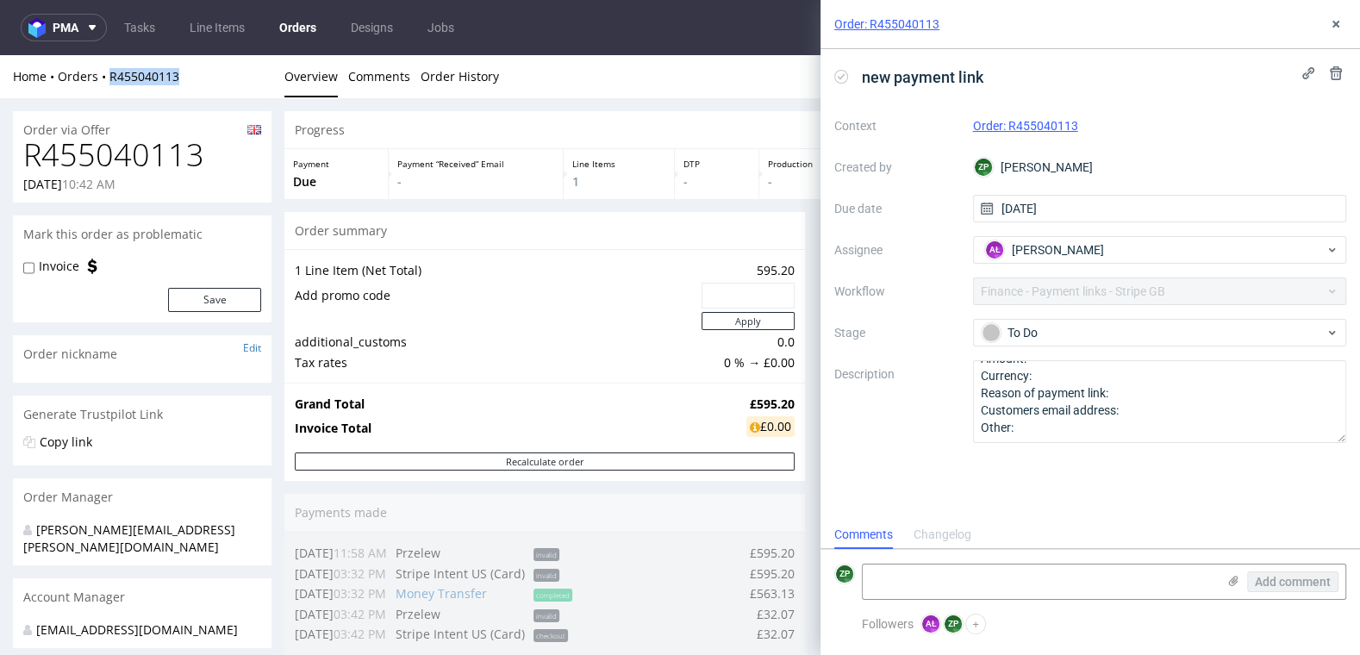
click at [309, 38] on link "Orders" at bounding box center [298, 28] width 58 height 28
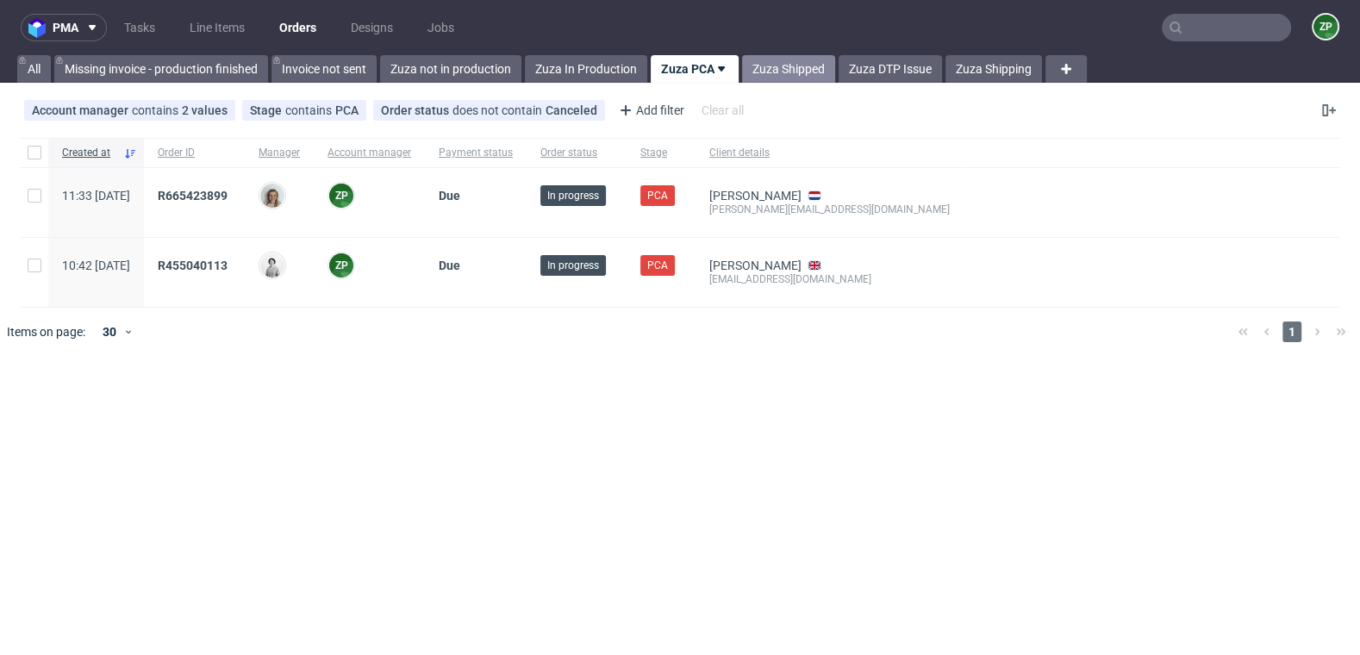
click at [776, 76] on link "Zuza Shipped" at bounding box center [788, 69] width 93 height 28
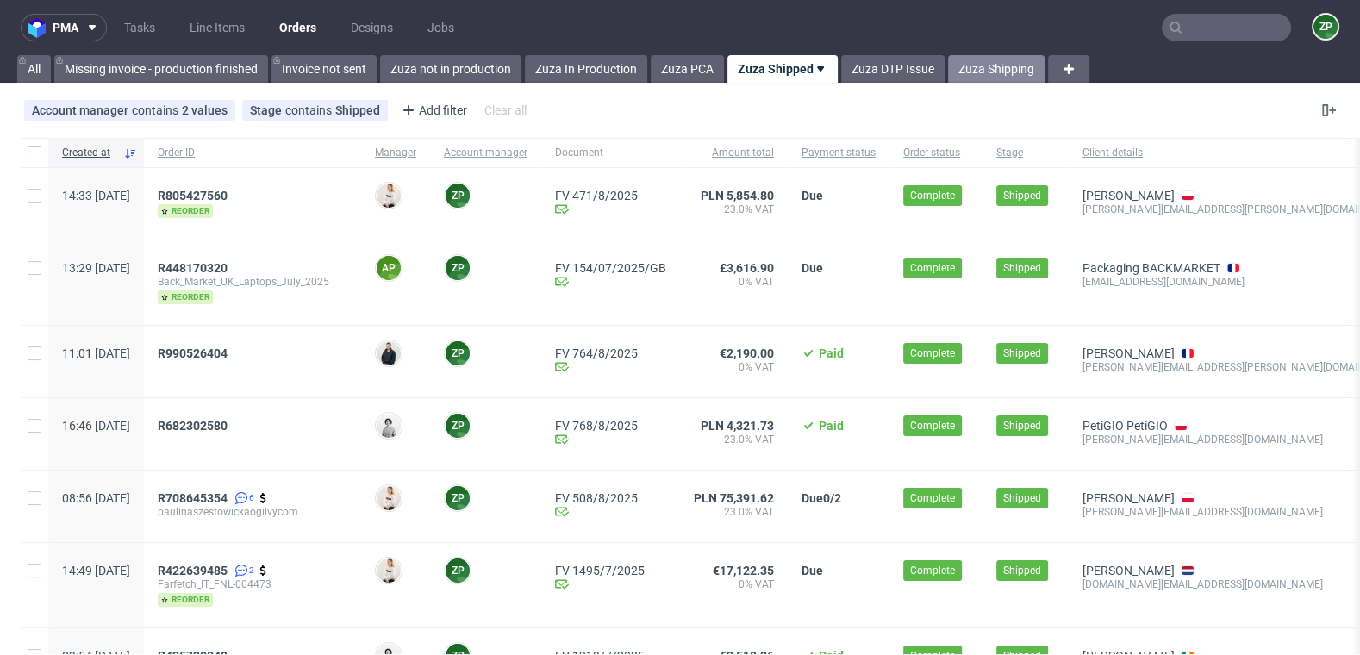
click at [1005, 68] on link "Zuza Shipping" at bounding box center [996, 69] width 97 height 28
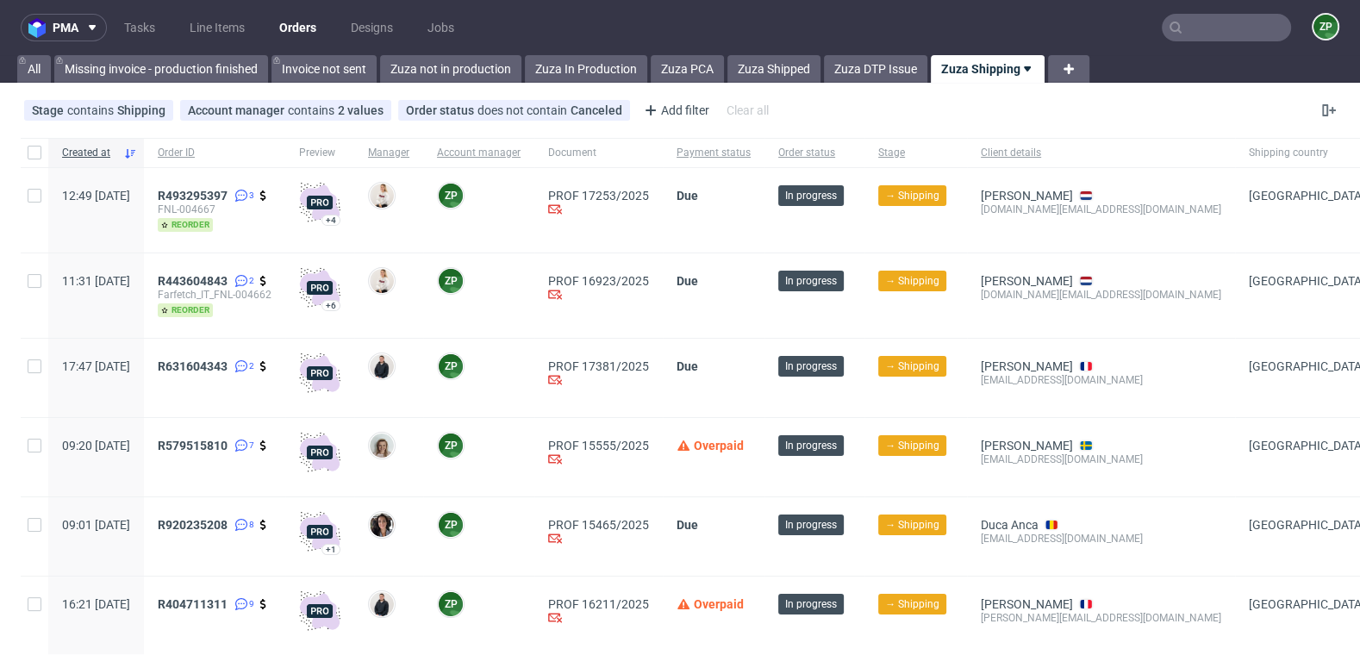
scroll to position [134, 0]
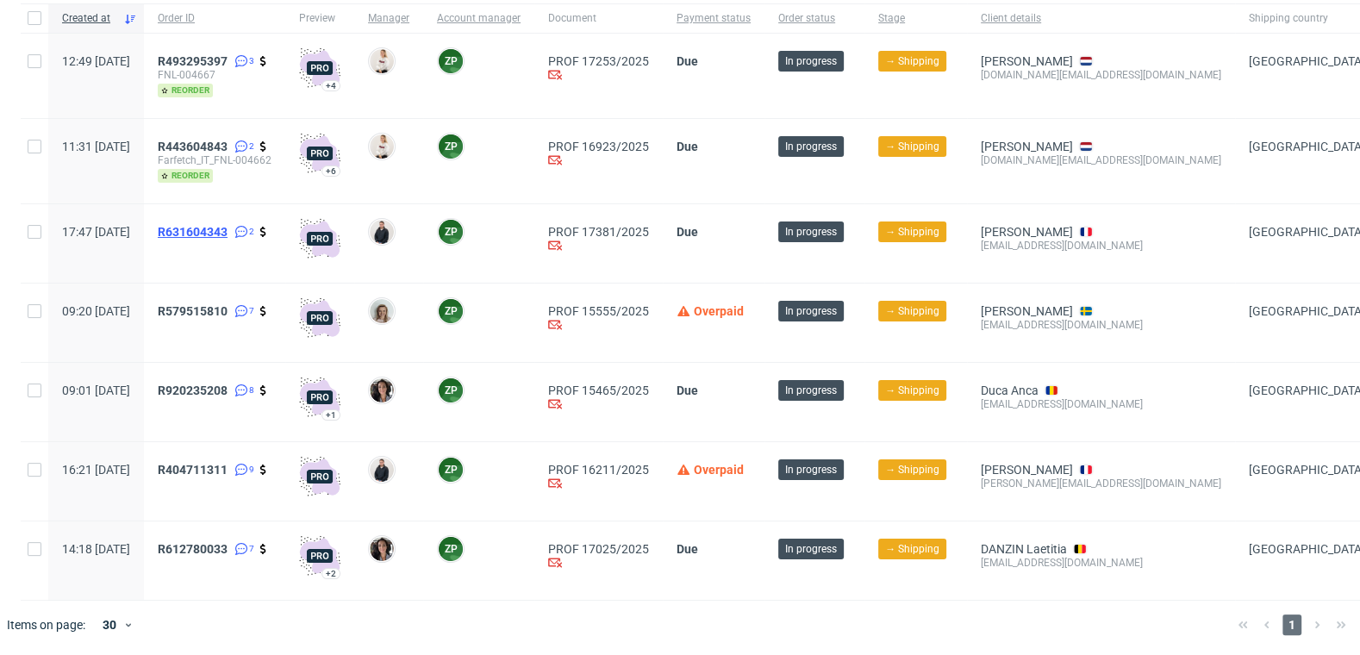
click at [228, 225] on span "R631604343" at bounding box center [193, 232] width 70 height 14
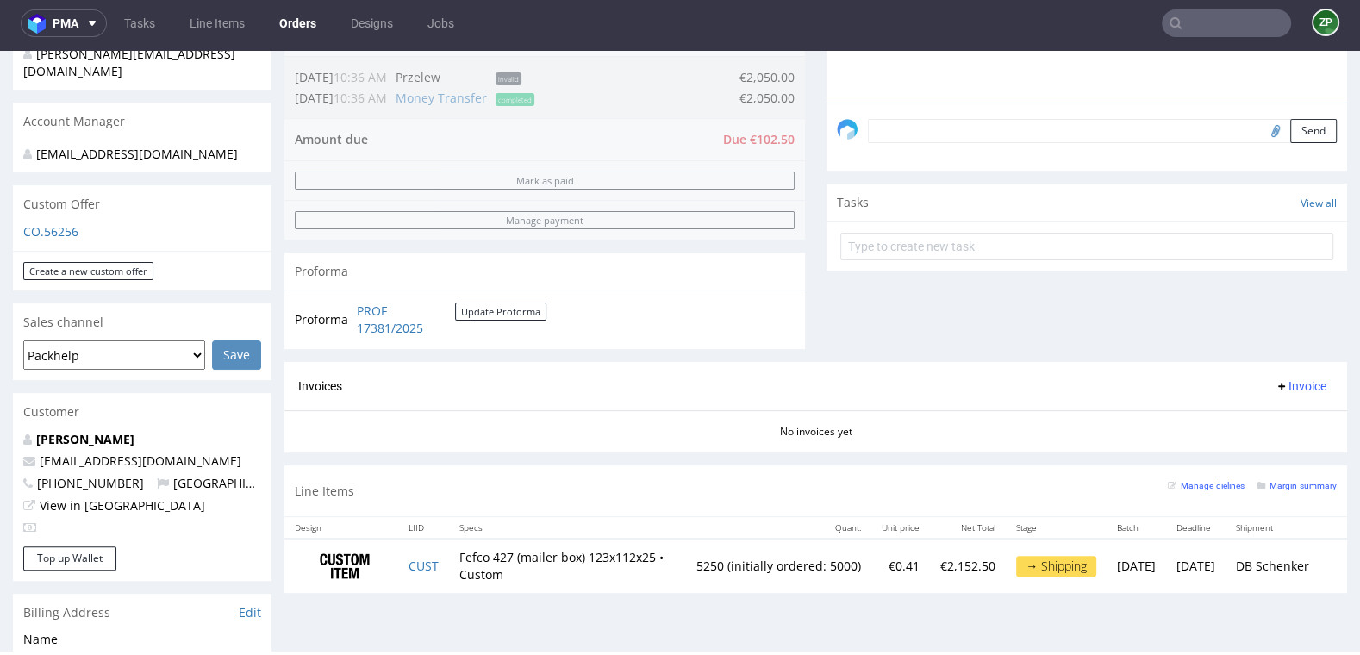
scroll to position [487, 0]
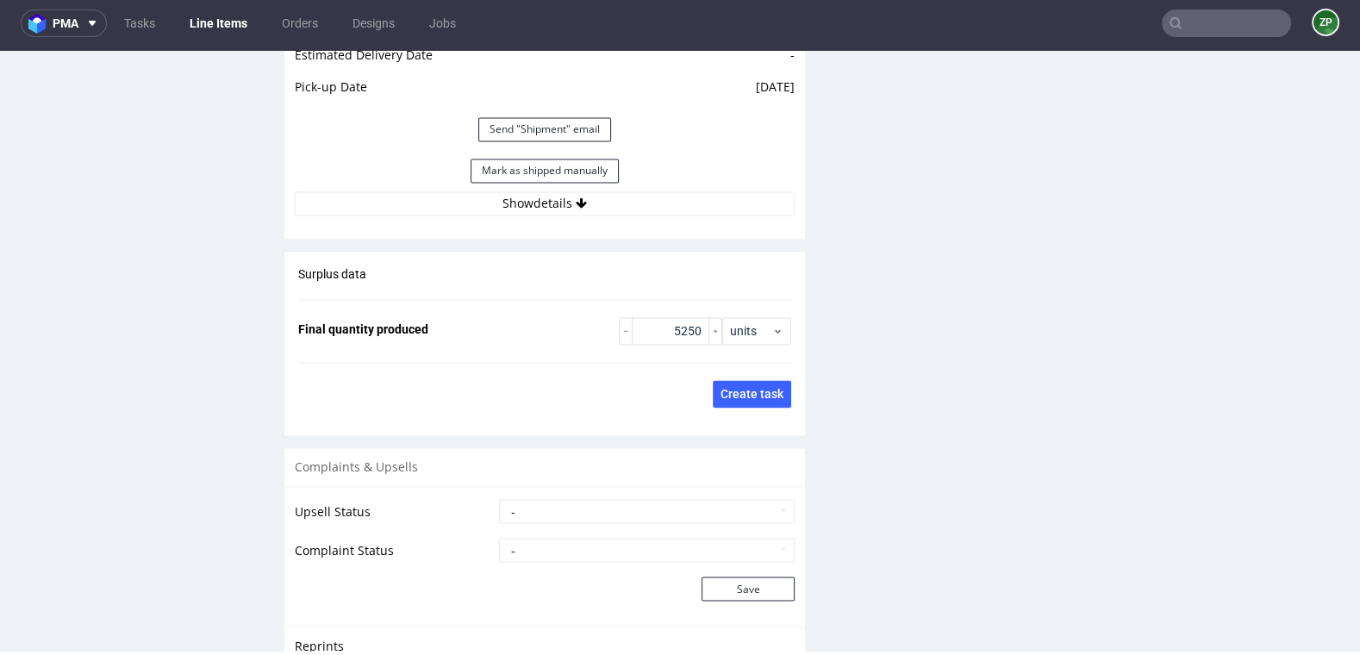
scroll to position [2618, 0]
click at [560, 203] on button "Show details" at bounding box center [545, 202] width 500 height 24
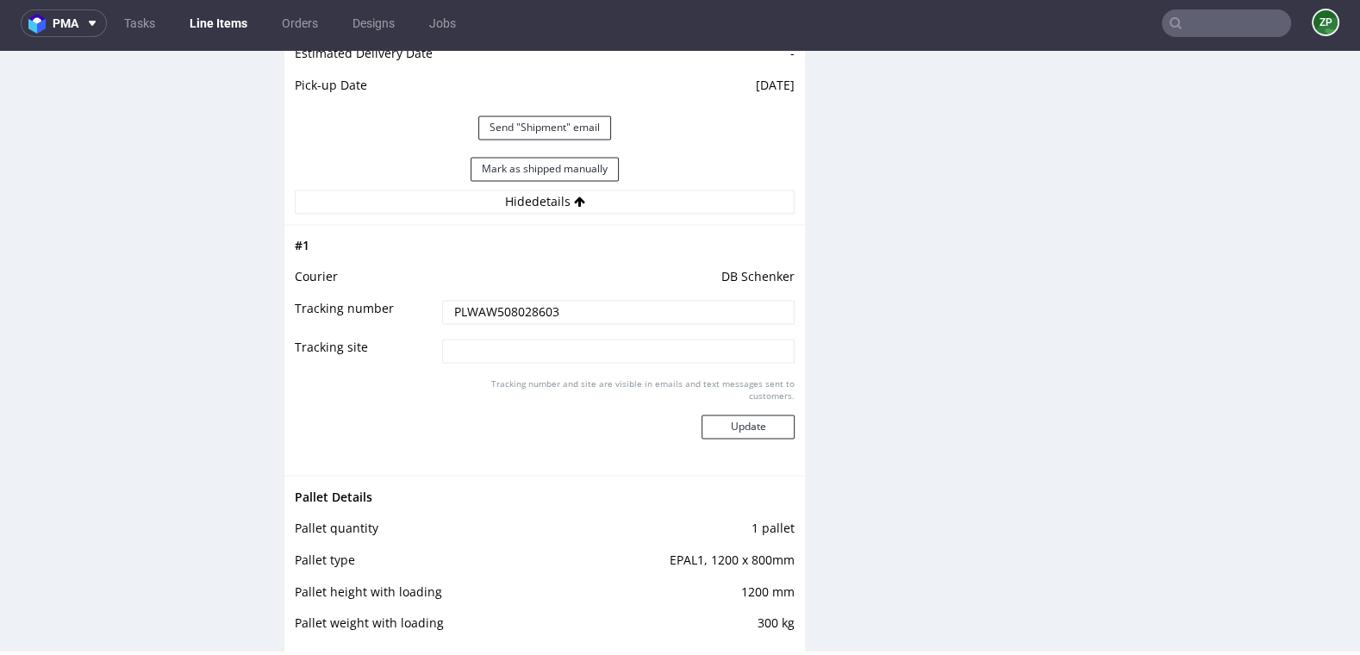
click at [513, 307] on input "PLWAW508028603" at bounding box center [618, 312] width 353 height 24
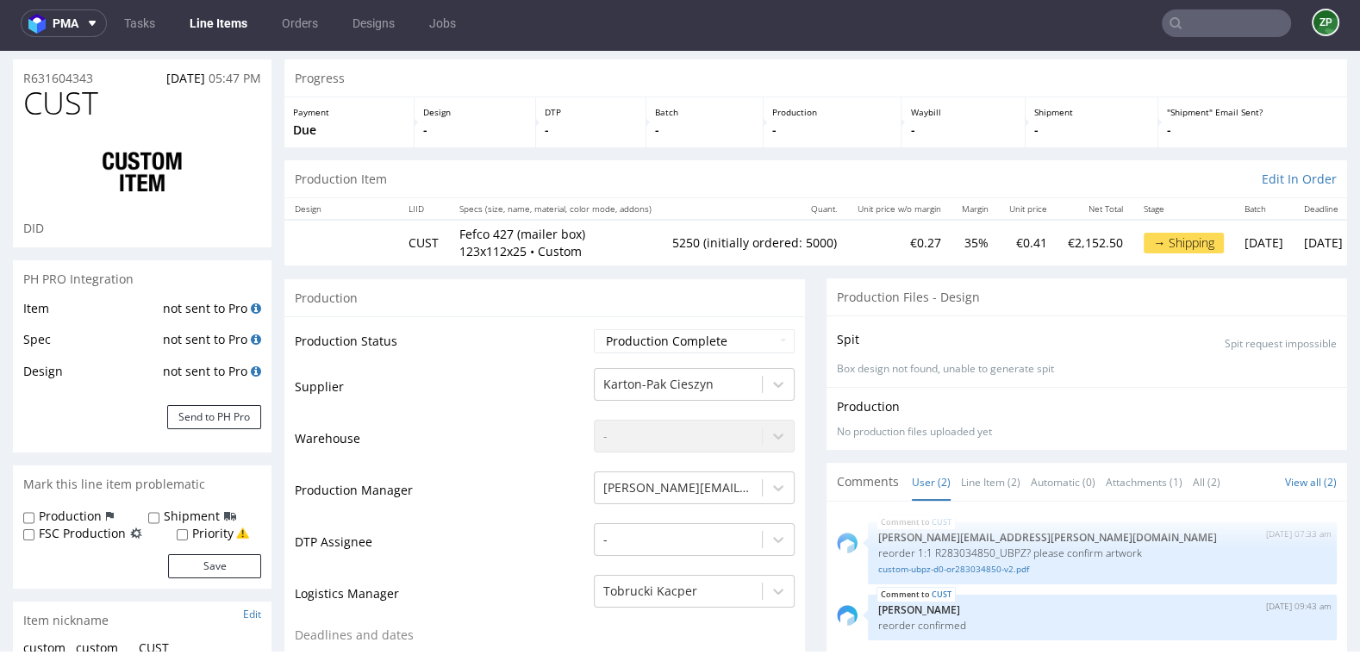
scroll to position [0, 0]
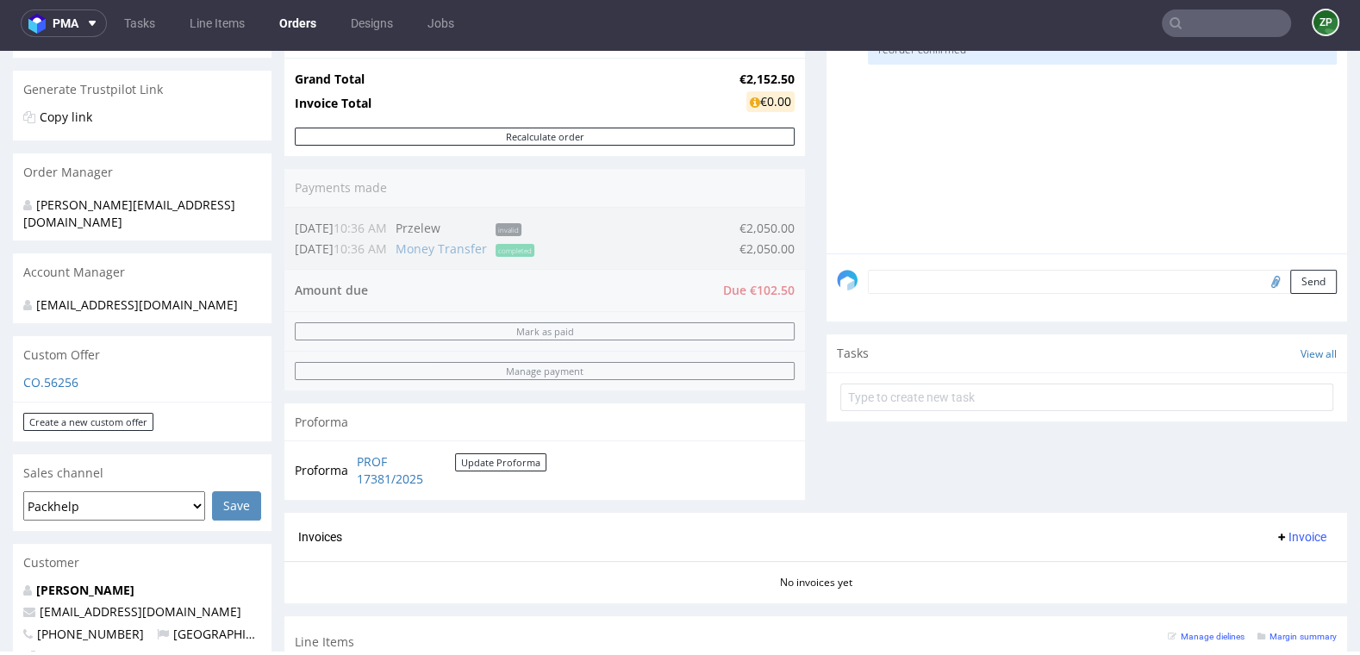
scroll to position [288, 0]
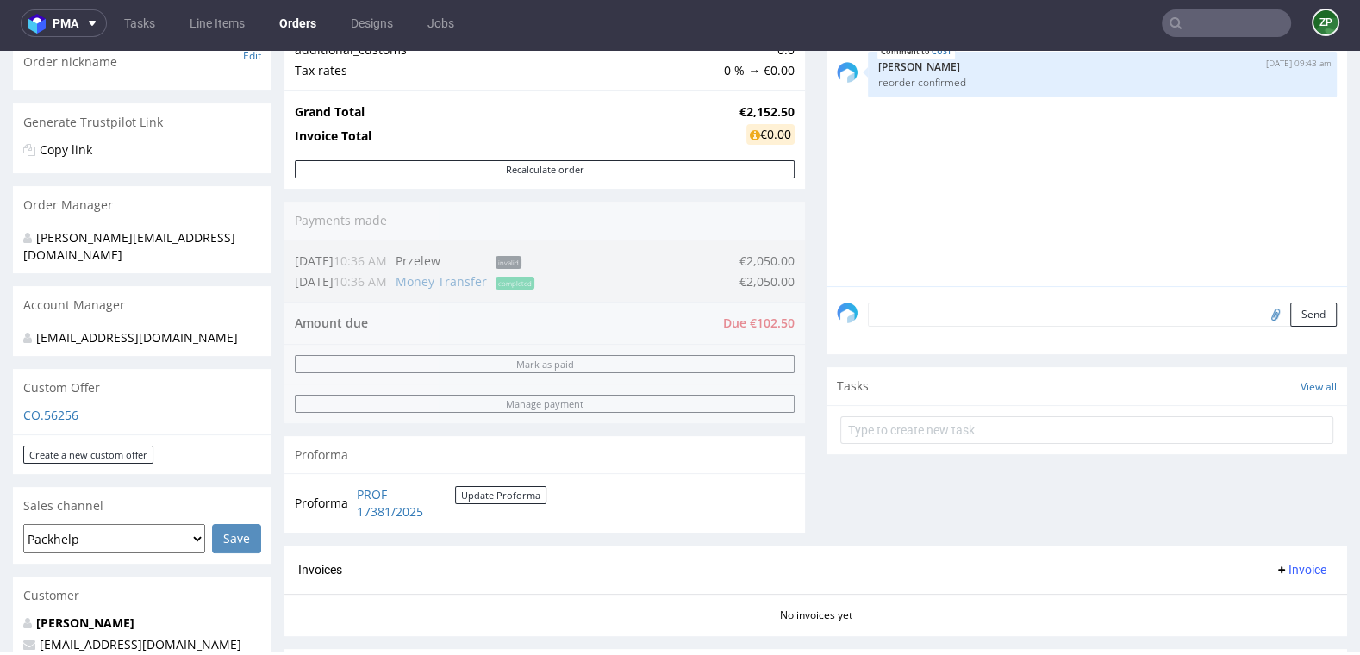
click at [898, 410] on form at bounding box center [1086, 429] width 493 height 41
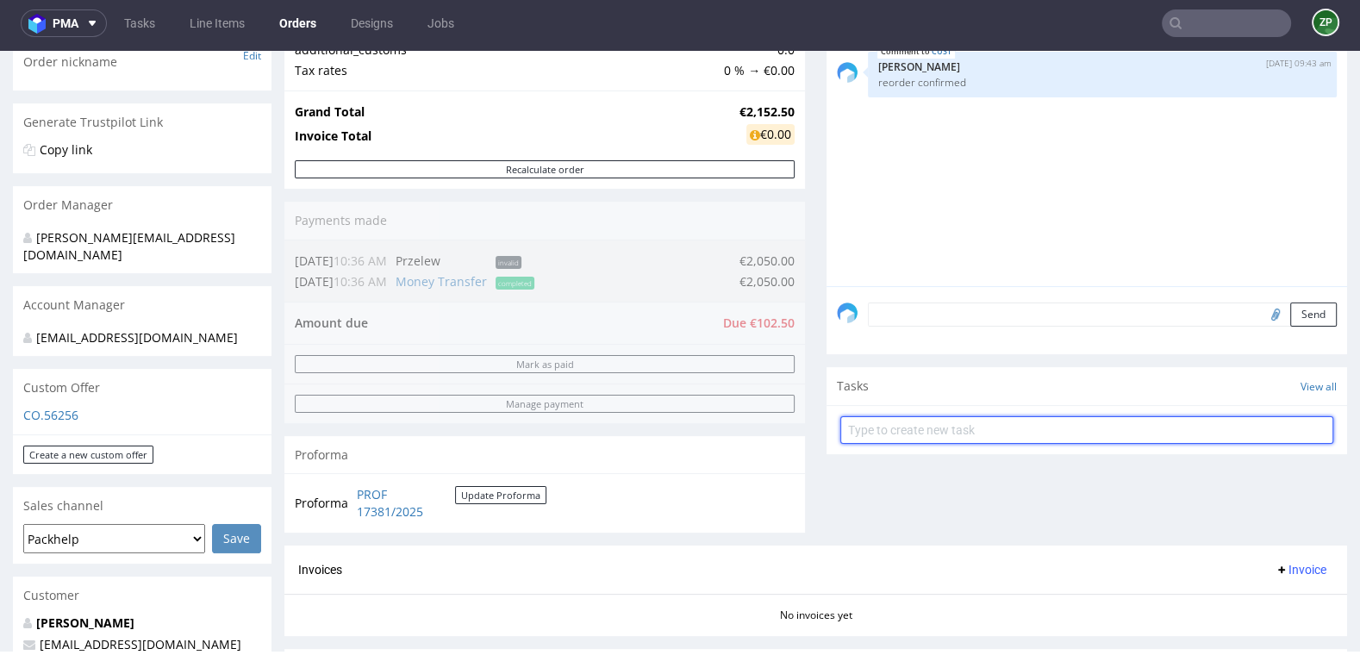
click at [880, 436] on input "text" at bounding box center [1086, 430] width 493 height 28
type input "invoice"
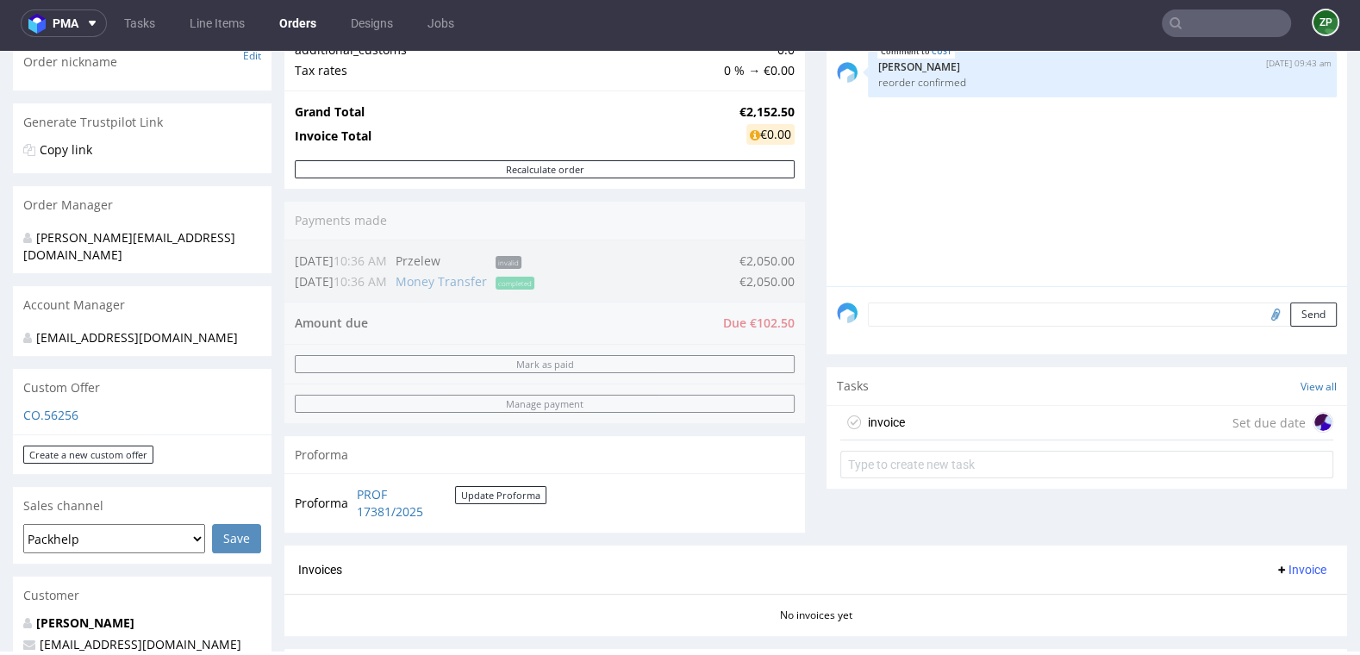
click at [916, 431] on div "invoice Set due date" at bounding box center [1086, 423] width 493 height 34
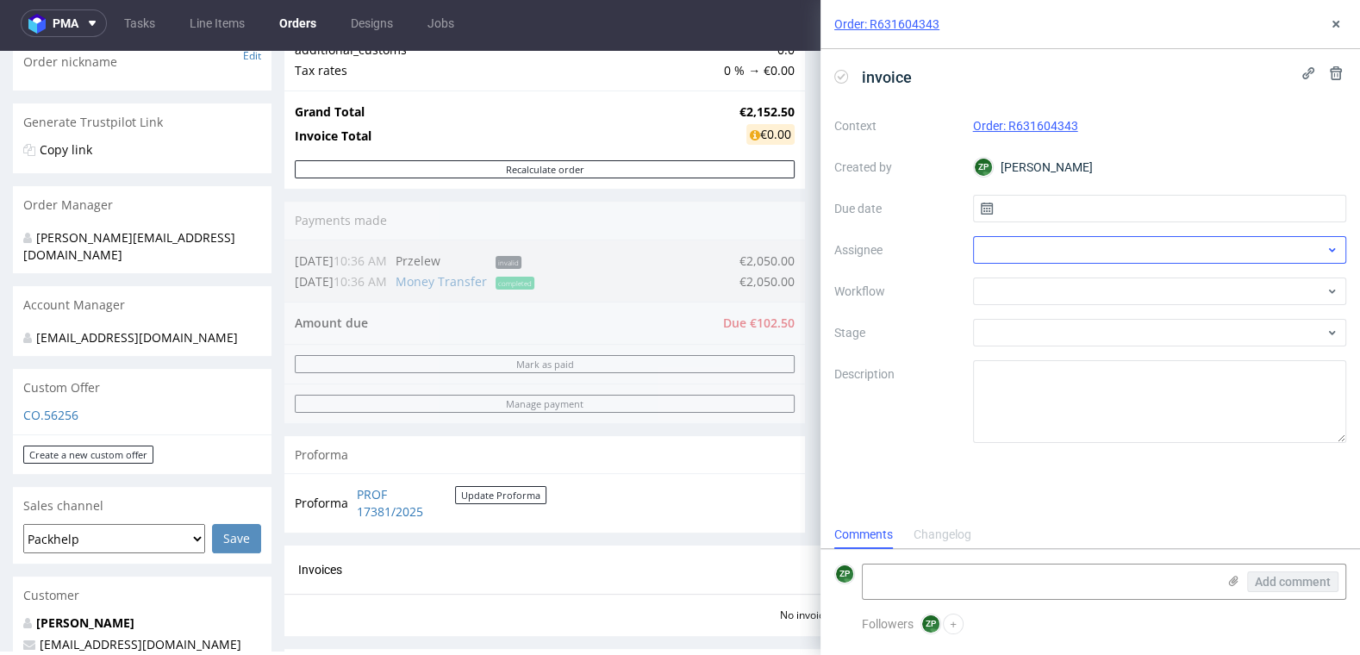
scroll to position [14, 0]
click at [1082, 205] on input "text" at bounding box center [1160, 209] width 374 height 28
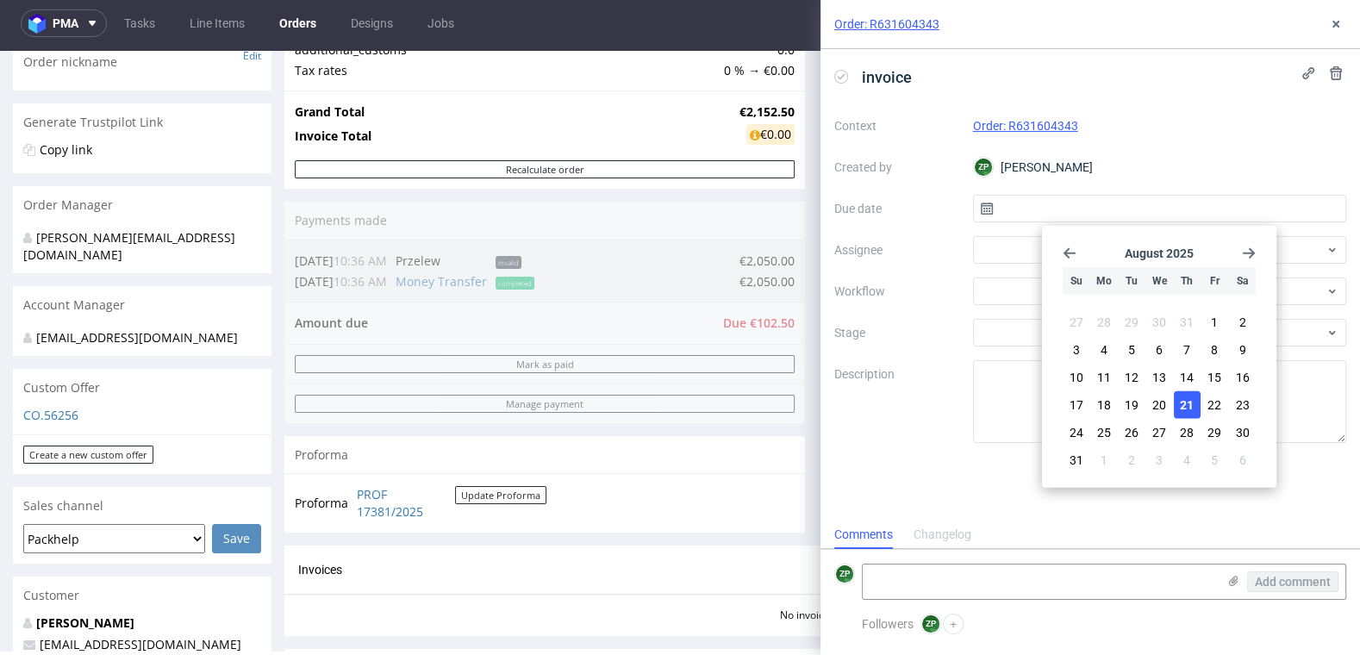
click at [1192, 409] on span "21" at bounding box center [1187, 404] width 14 height 17
type input "21/08/2025"
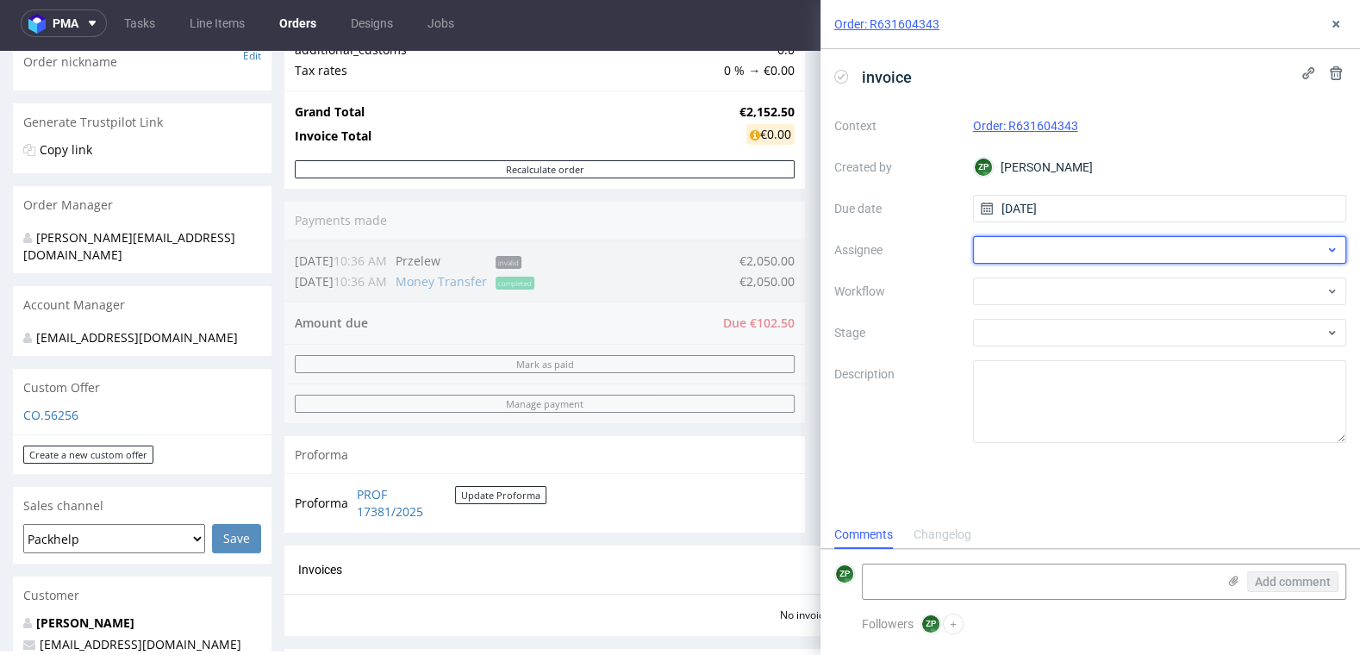
click at [1056, 242] on div at bounding box center [1160, 250] width 374 height 28
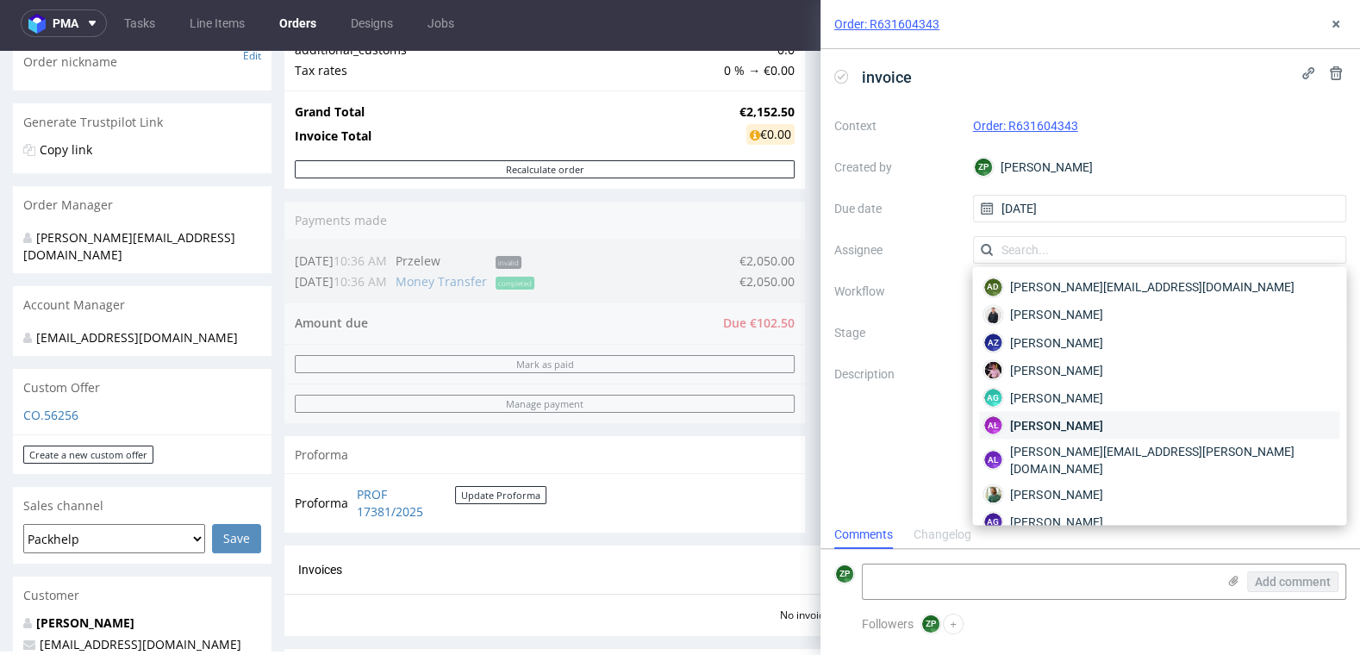
click at [1073, 428] on span "[PERSON_NAME]" at bounding box center [1056, 424] width 92 height 17
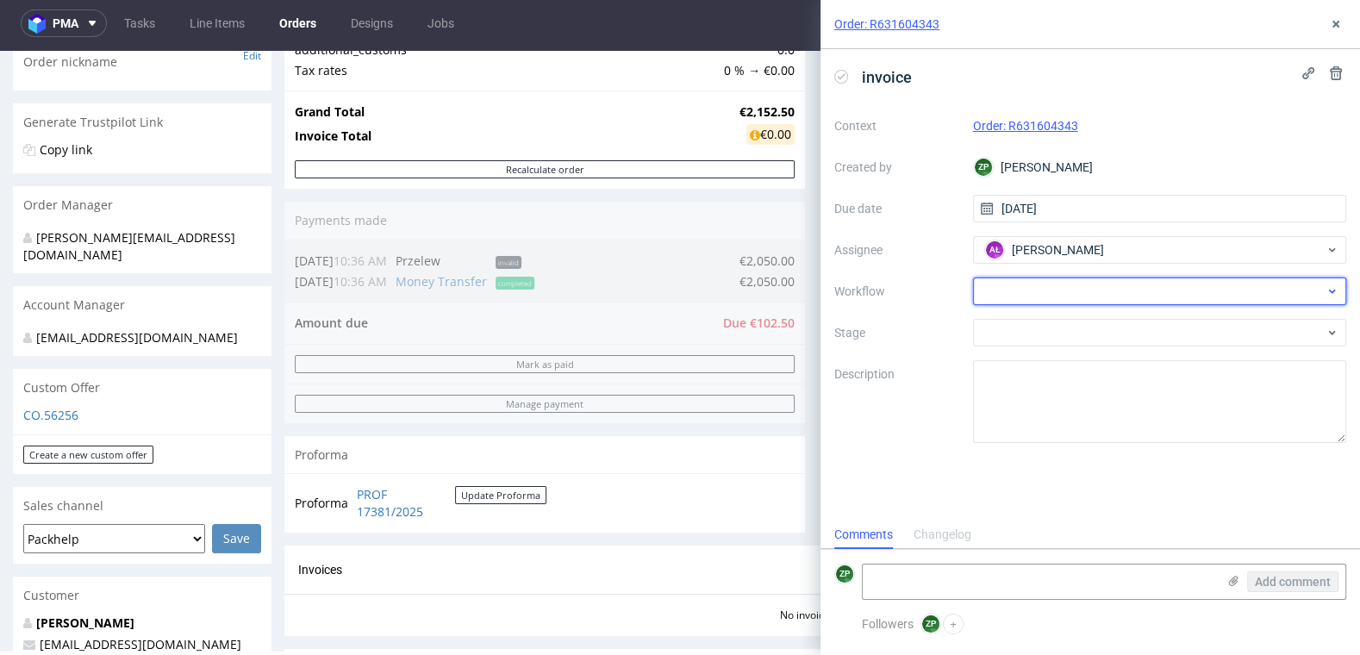
click at [1023, 282] on div at bounding box center [1160, 292] width 374 height 28
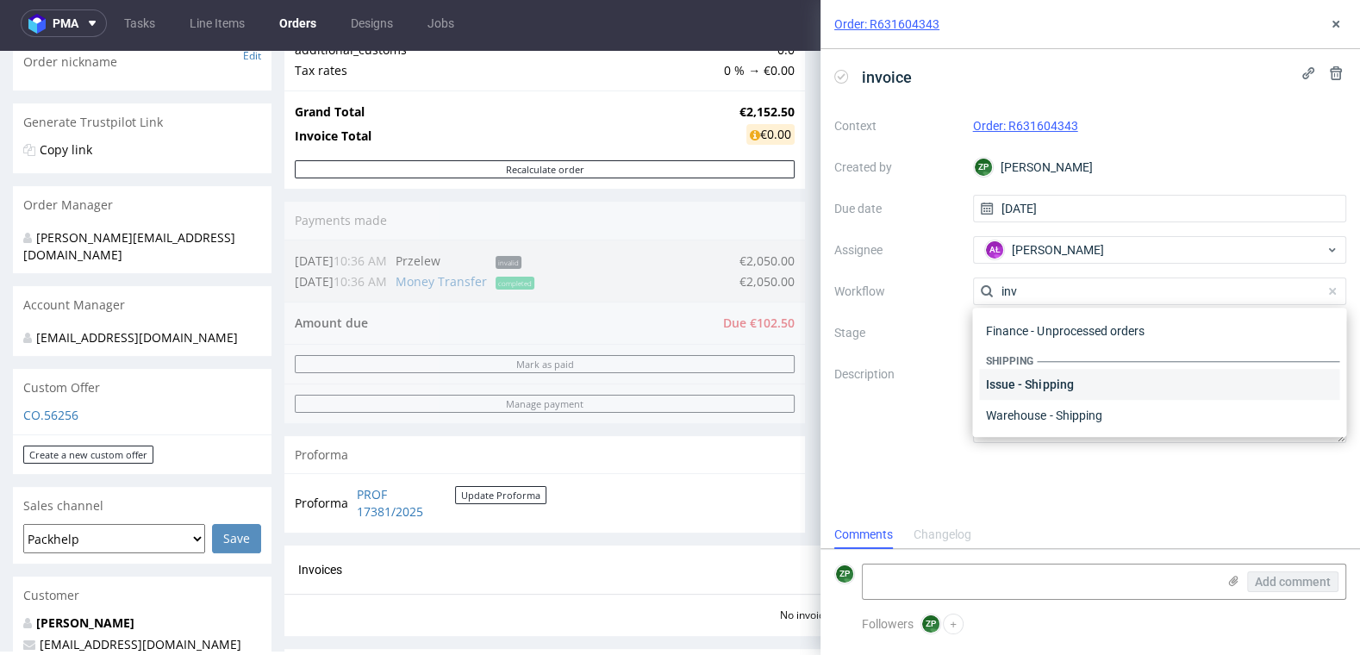
scroll to position [155, 0]
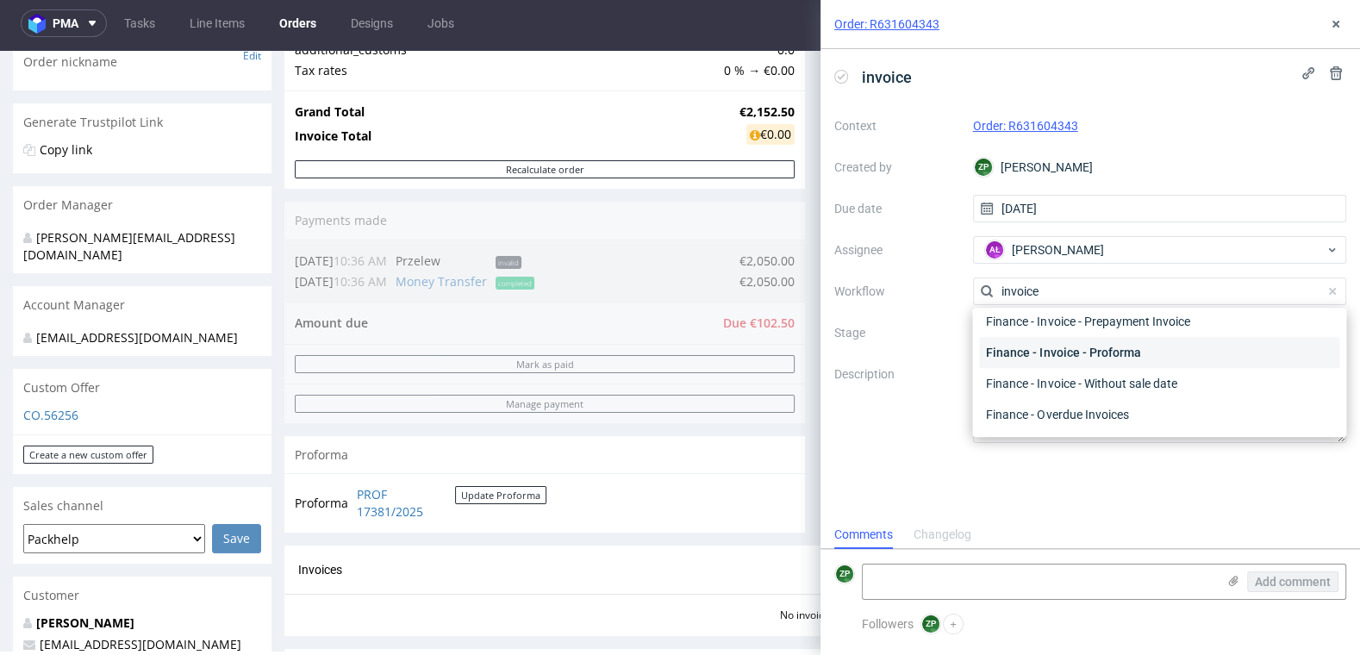
type input "invoice"
click at [1081, 357] on div "Finance - Invoice - Proforma" at bounding box center [1159, 352] width 360 height 31
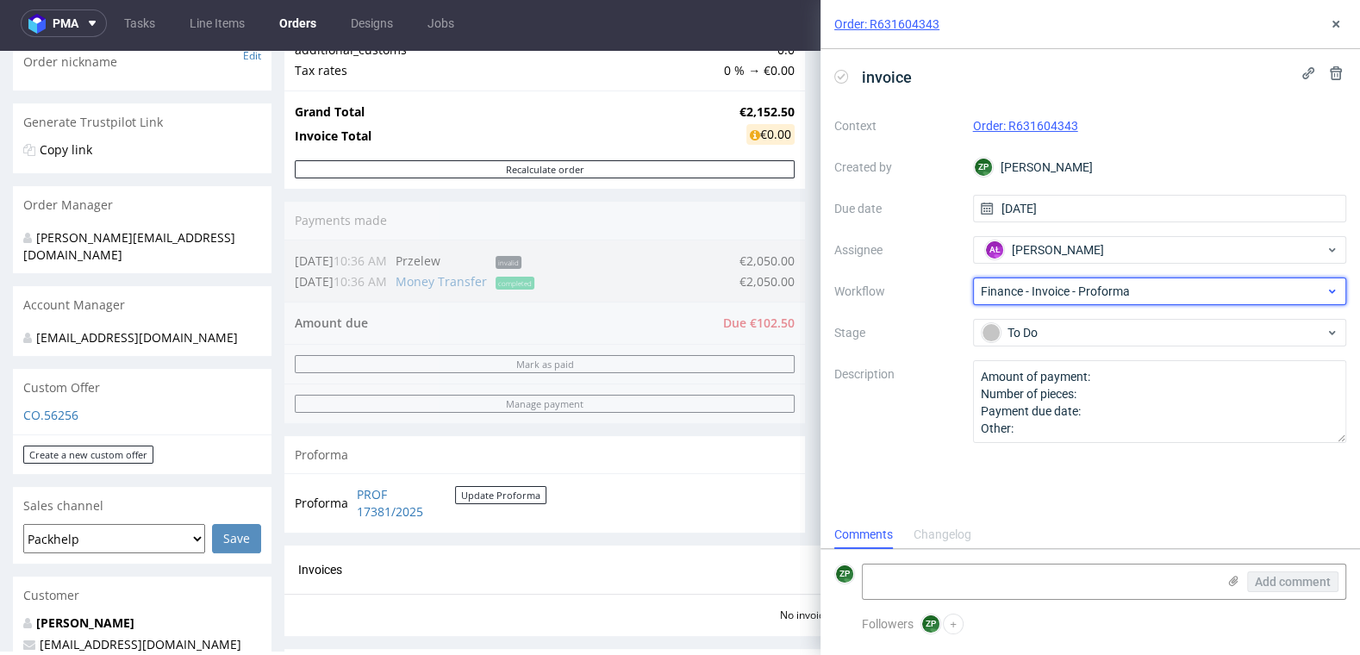
click at [1095, 293] on span "Finance - Invoice - Proforma" at bounding box center [1153, 291] width 345 height 17
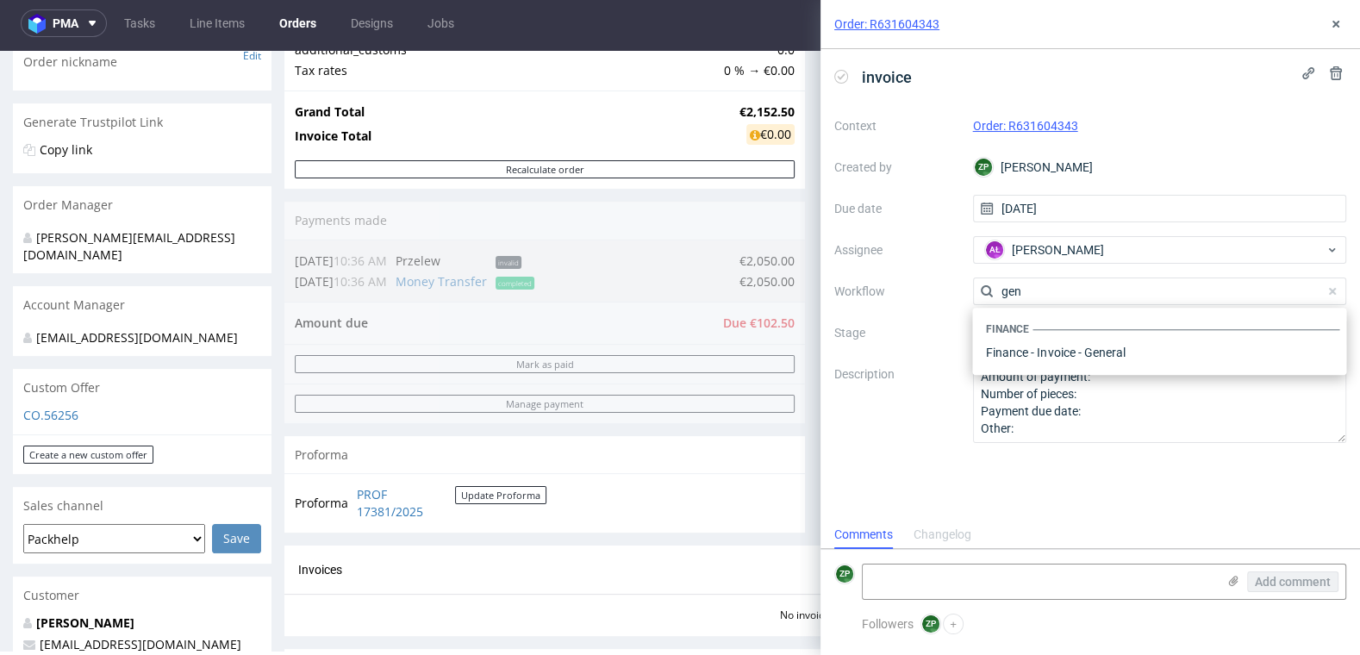
scroll to position [0, 0]
type input "gene"
click at [1053, 351] on div "Finance - Invoice - General" at bounding box center [1159, 352] width 360 height 31
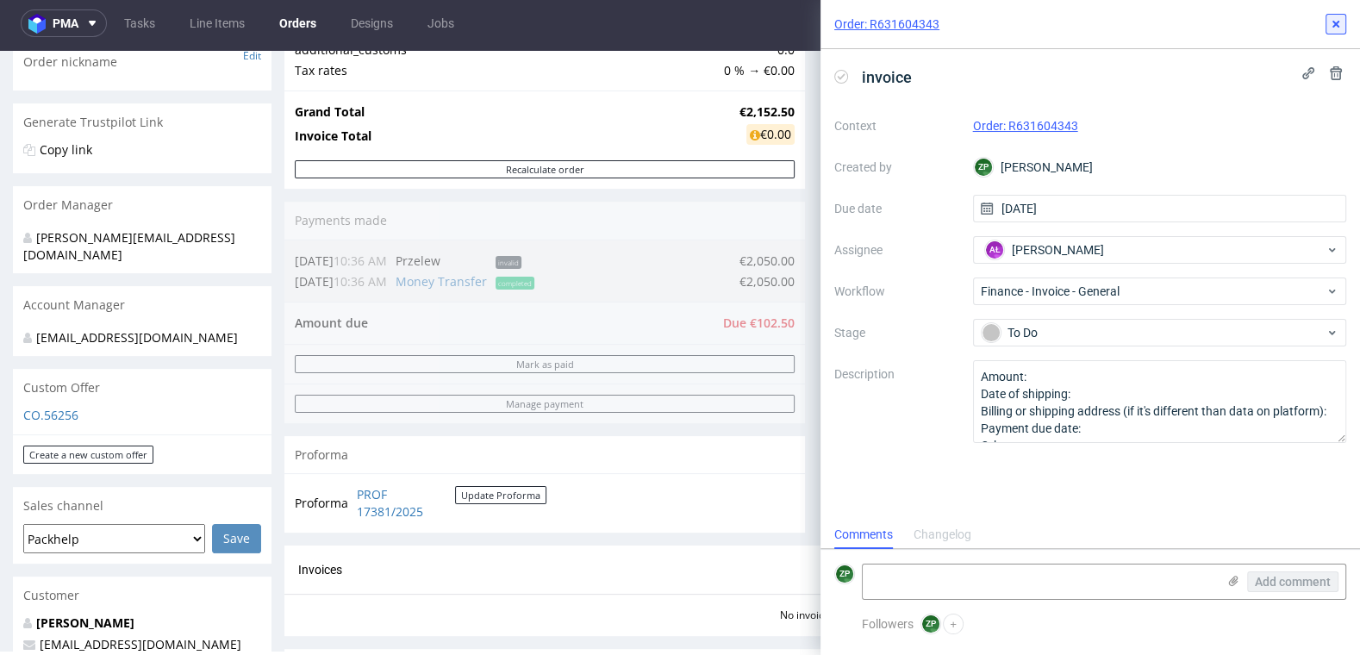
click at [1344, 20] on button at bounding box center [1336, 24] width 21 height 21
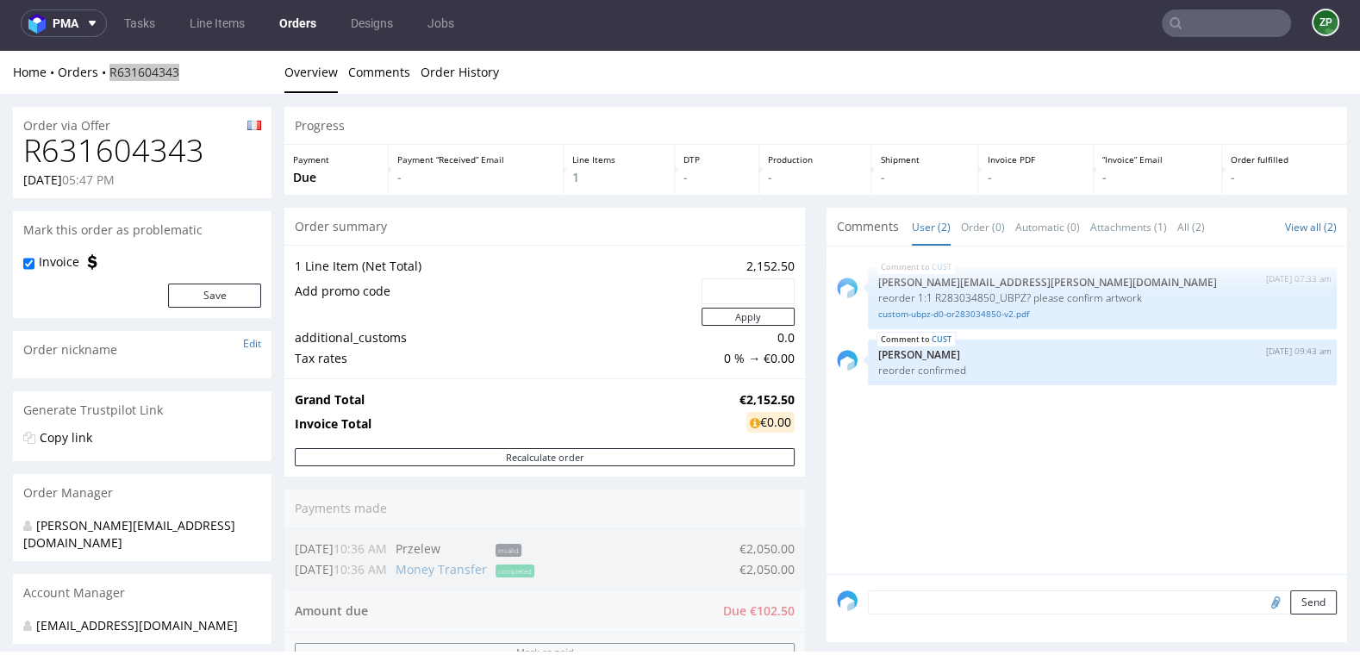
click at [290, 20] on link "Orders" at bounding box center [298, 23] width 58 height 28
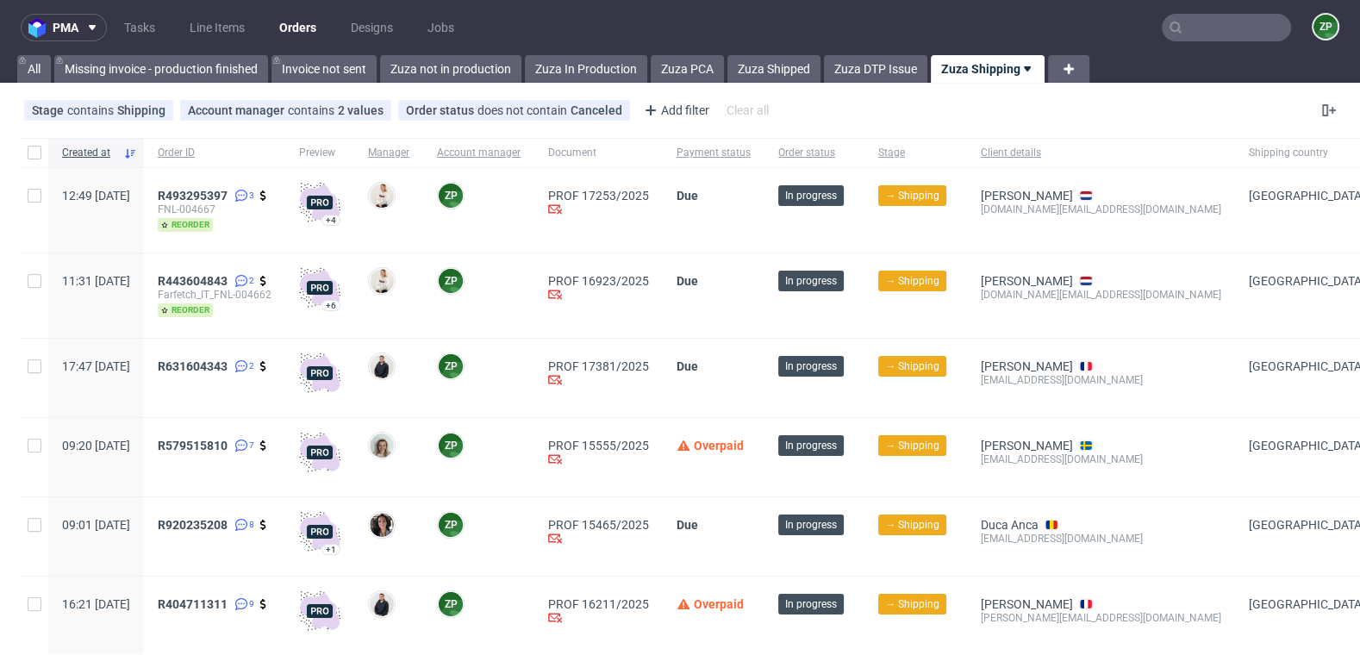
scroll to position [134, 0]
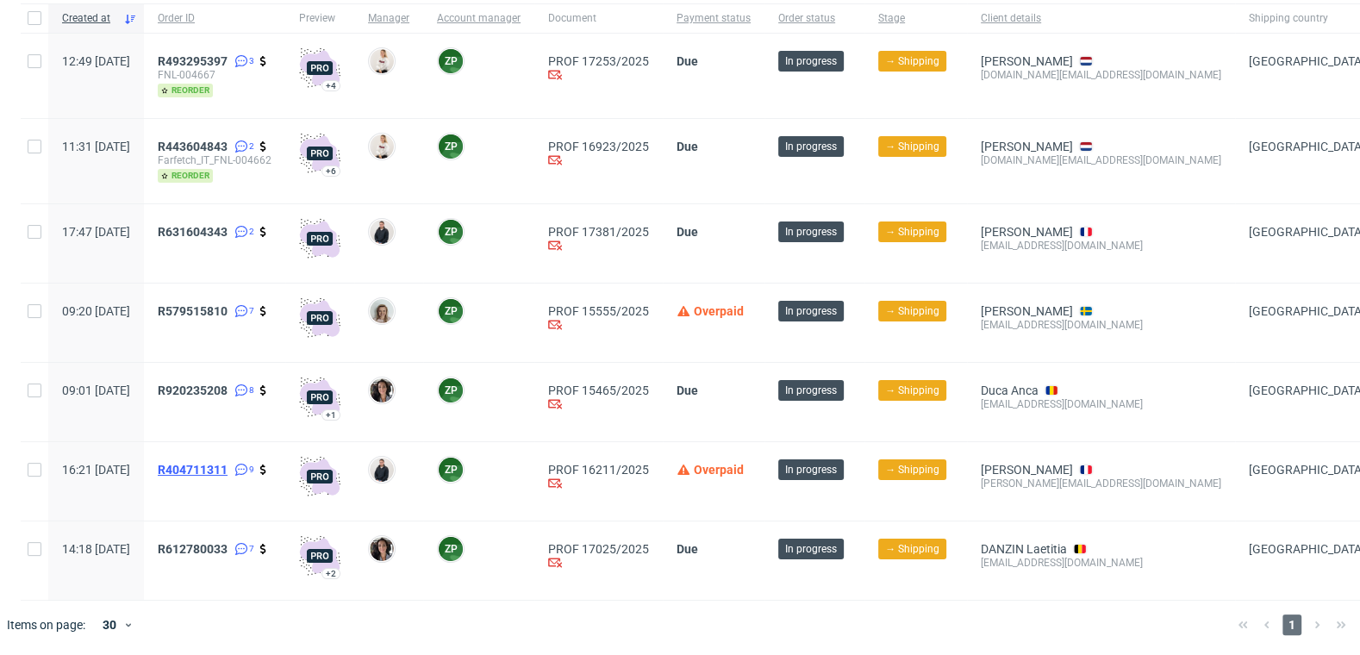
click at [228, 468] on span "R404711311" at bounding box center [193, 470] width 70 height 14
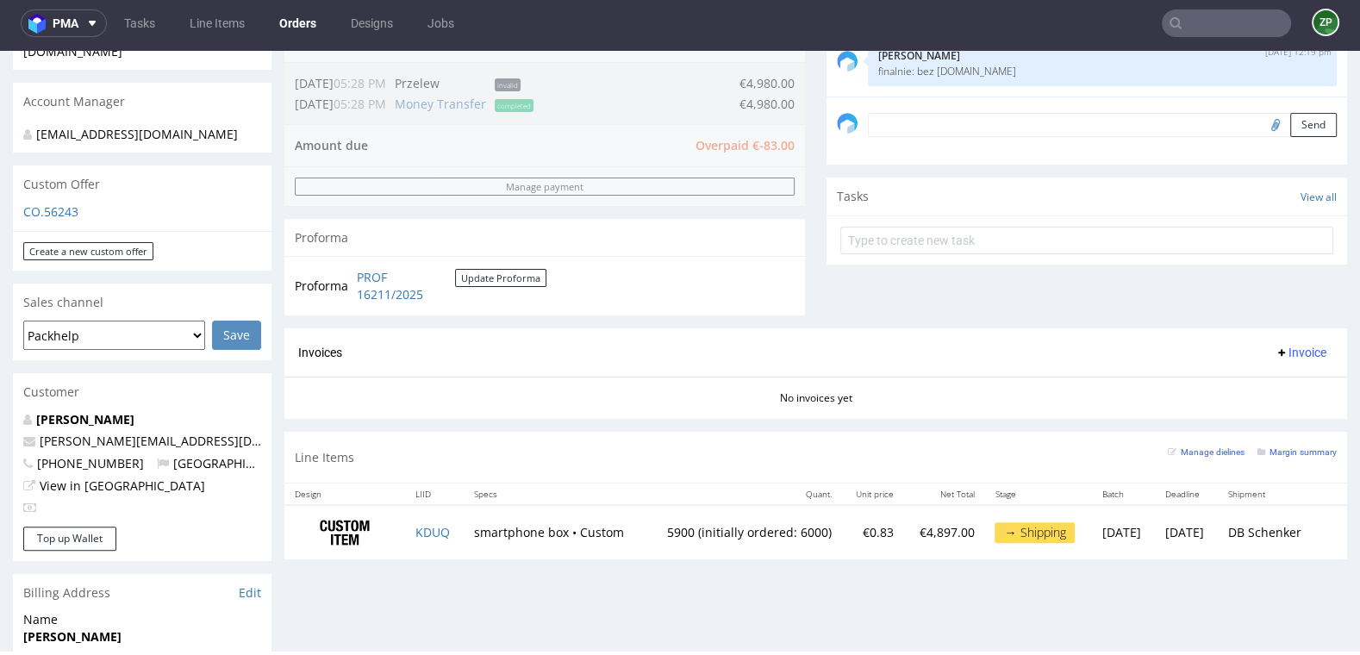
scroll to position [488, 0]
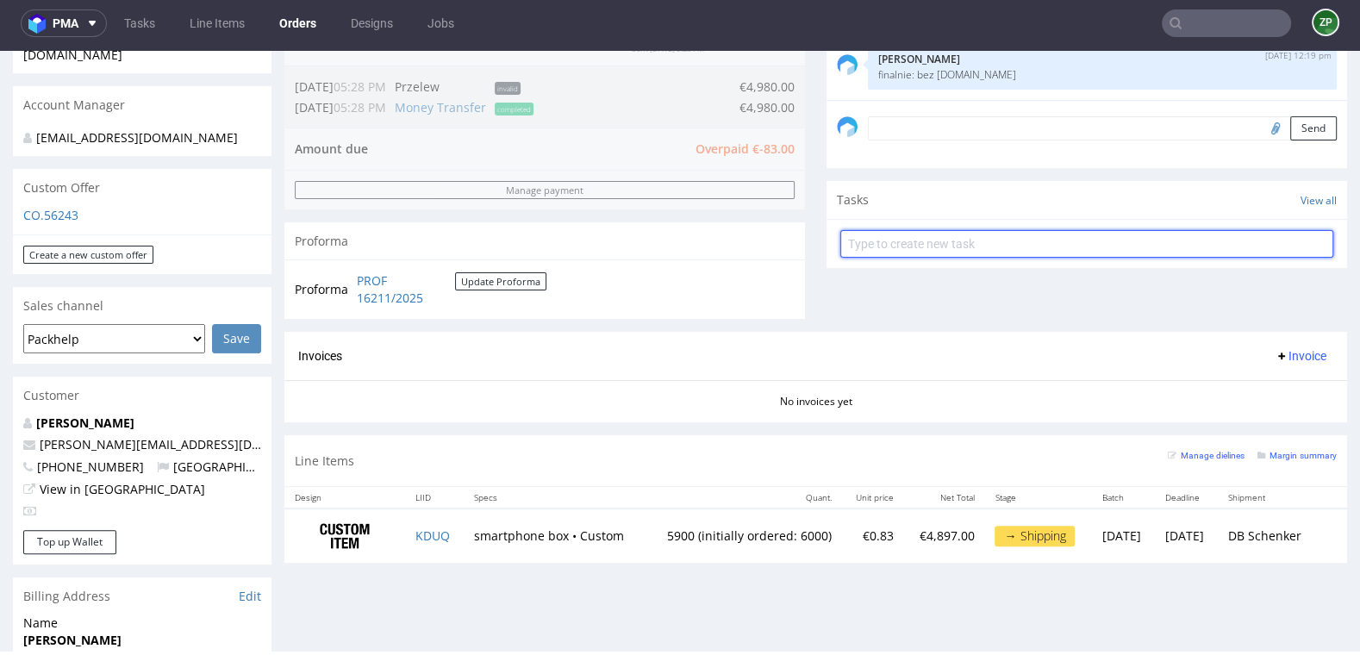
click at [875, 240] on input "text" at bounding box center [1086, 244] width 493 height 28
type input "invoice"
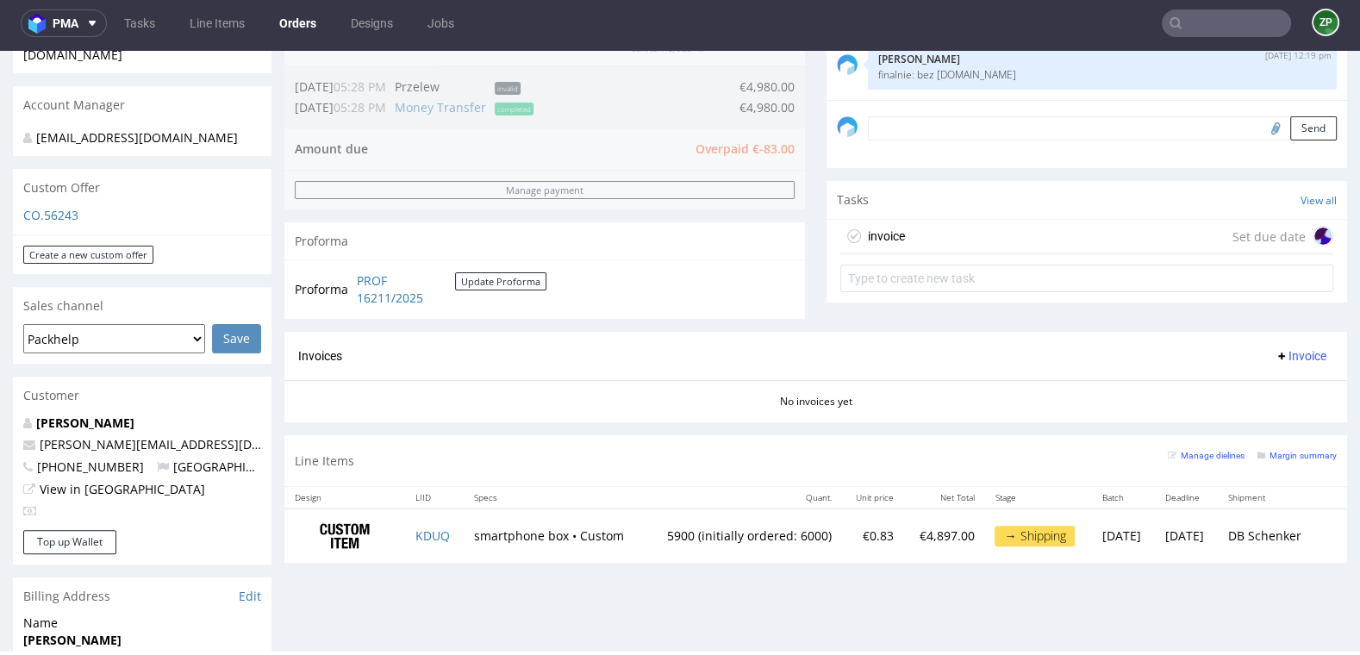
click at [902, 238] on div "invoice Set due date" at bounding box center [1086, 237] width 493 height 34
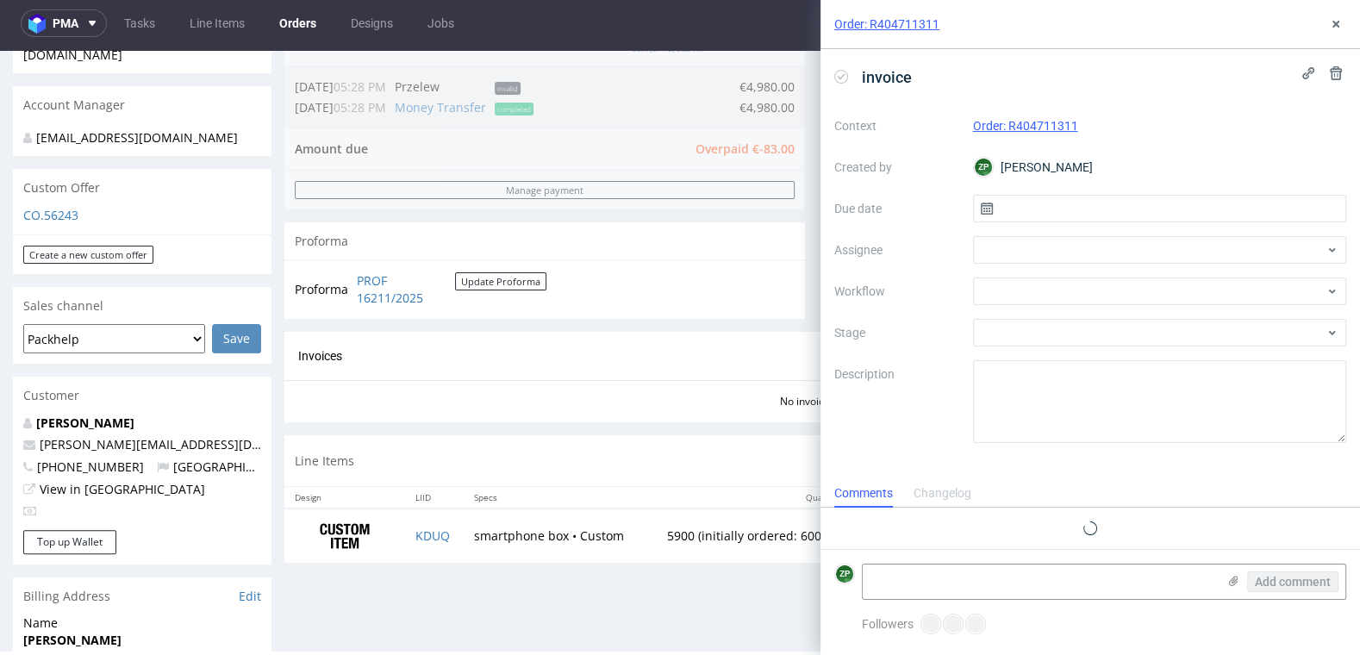
scroll to position [14, 0]
click at [1025, 213] on input "text" at bounding box center [1160, 209] width 374 height 28
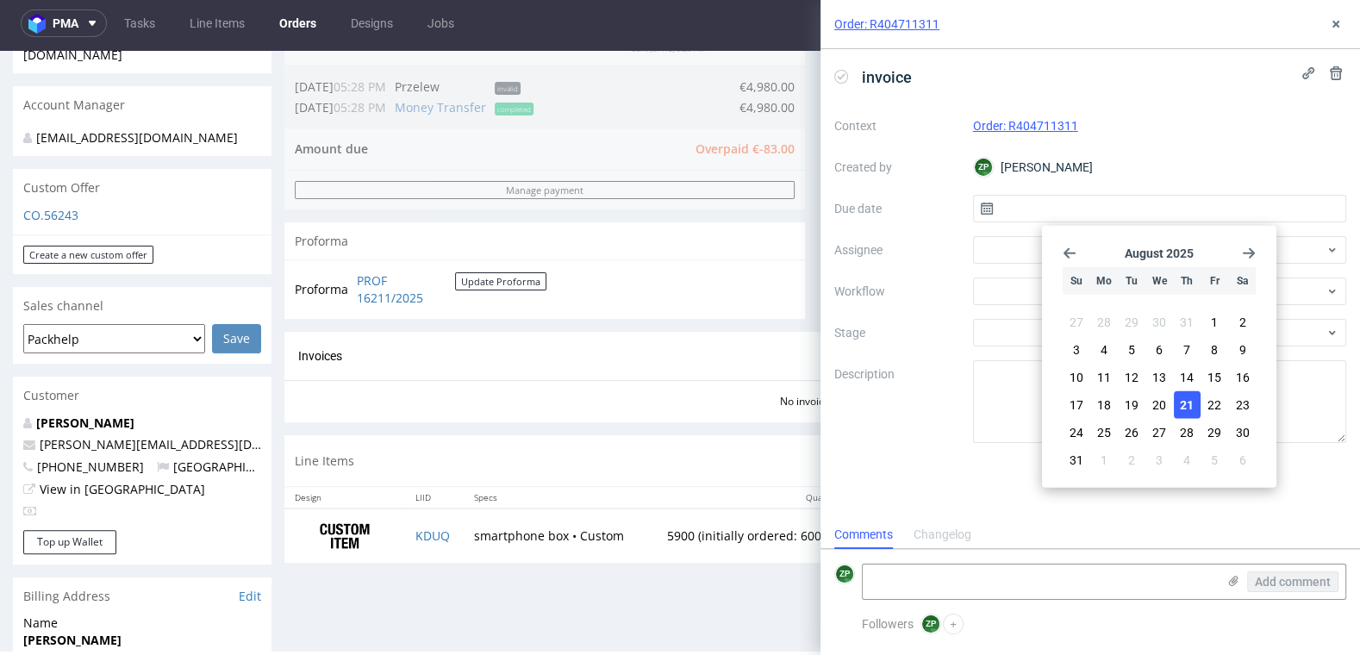
click at [1187, 407] on span "21" at bounding box center [1187, 404] width 14 height 17
type input "21/08/2025"
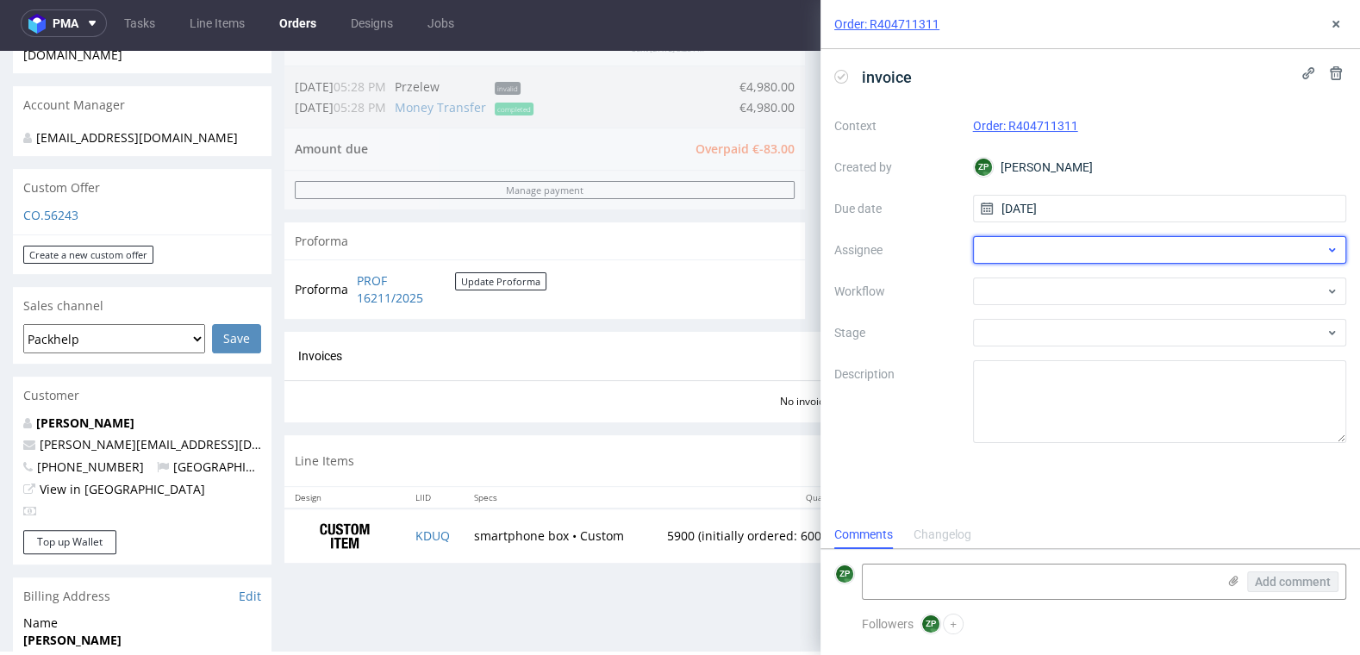
click at [1064, 253] on div at bounding box center [1160, 250] width 374 height 28
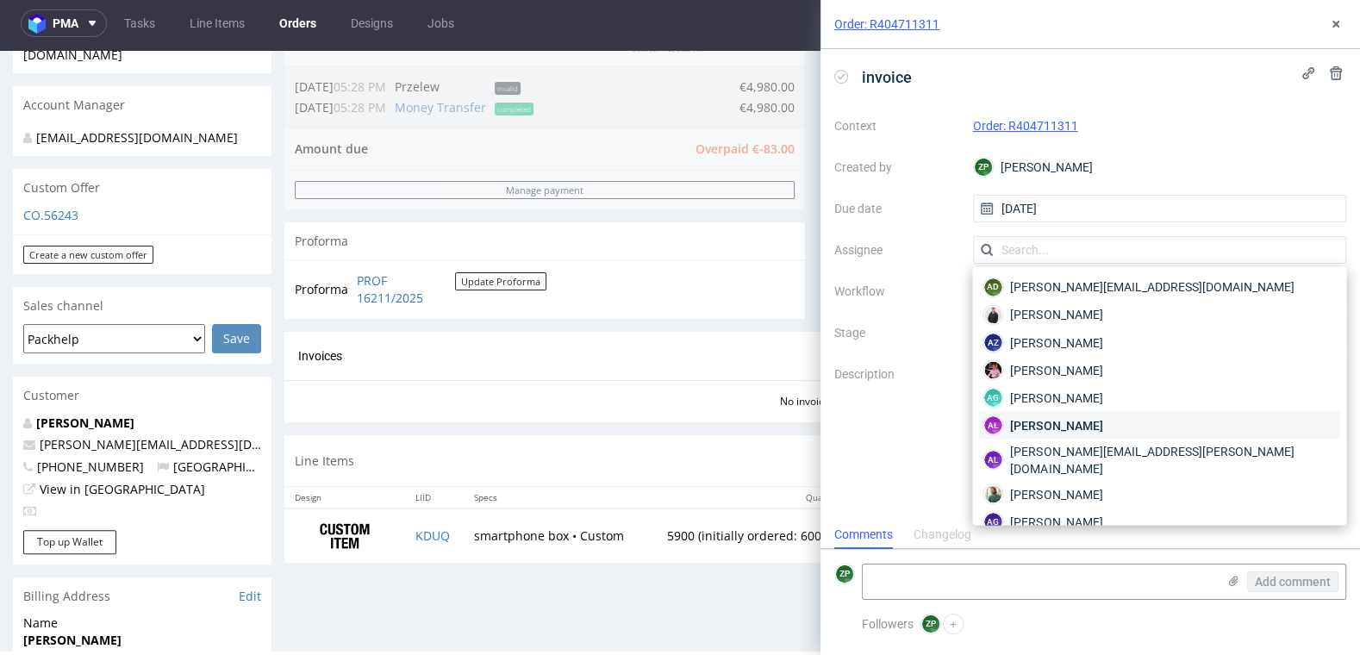
click at [1089, 422] on span "[PERSON_NAME]" at bounding box center [1056, 424] width 92 height 17
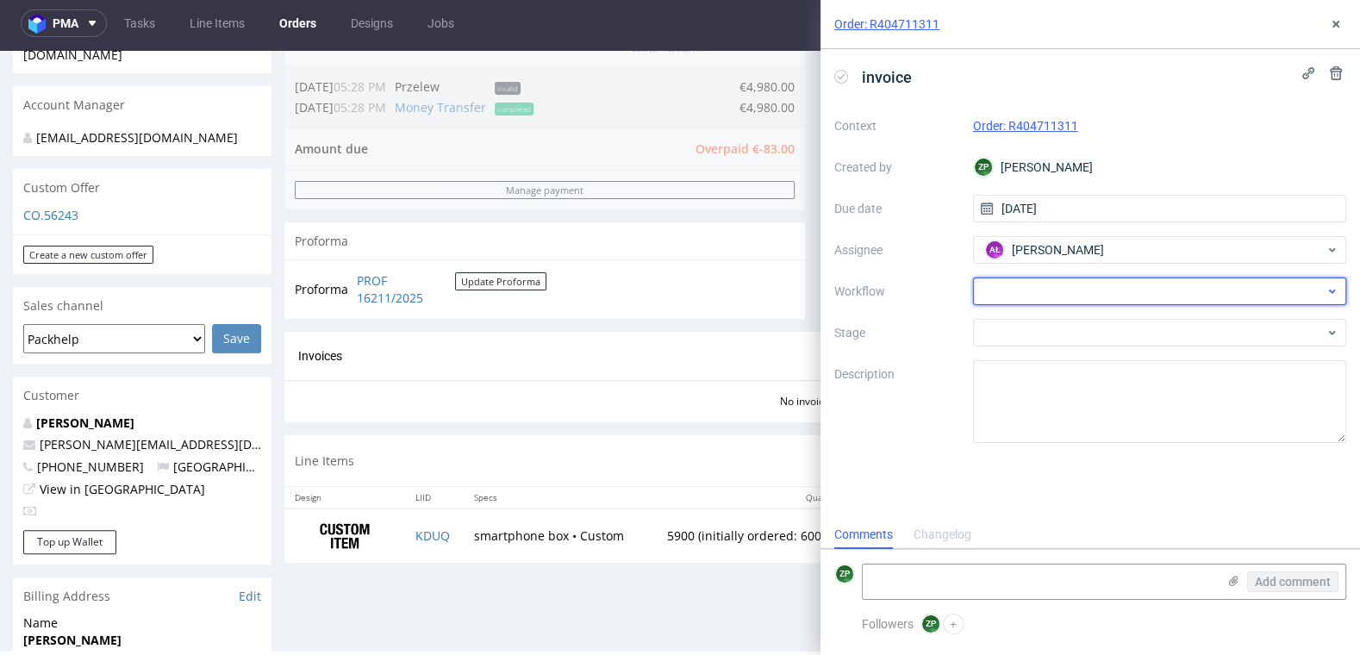
click at [1057, 290] on div at bounding box center [1160, 292] width 374 height 28
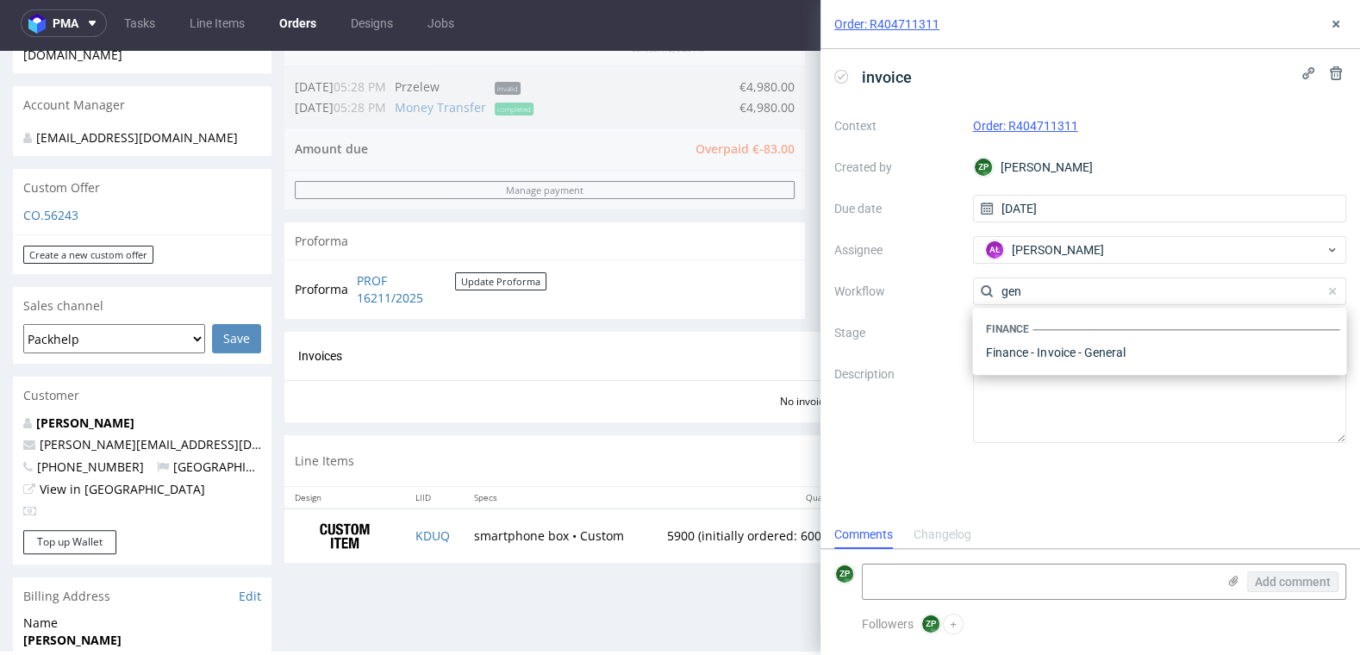
scroll to position [0, 0]
type input "general"
click at [1010, 357] on div "Finance - Invoice - General" at bounding box center [1159, 352] width 360 height 31
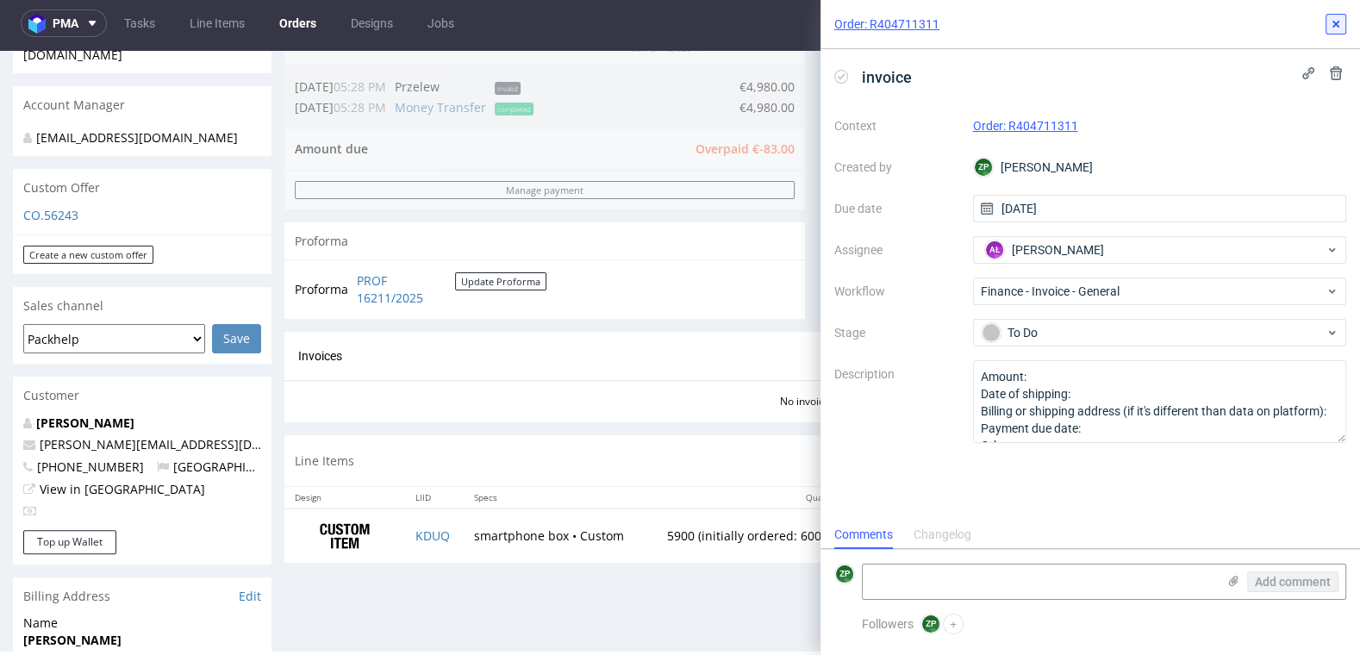
click at [1334, 20] on icon at bounding box center [1336, 24] width 14 height 14
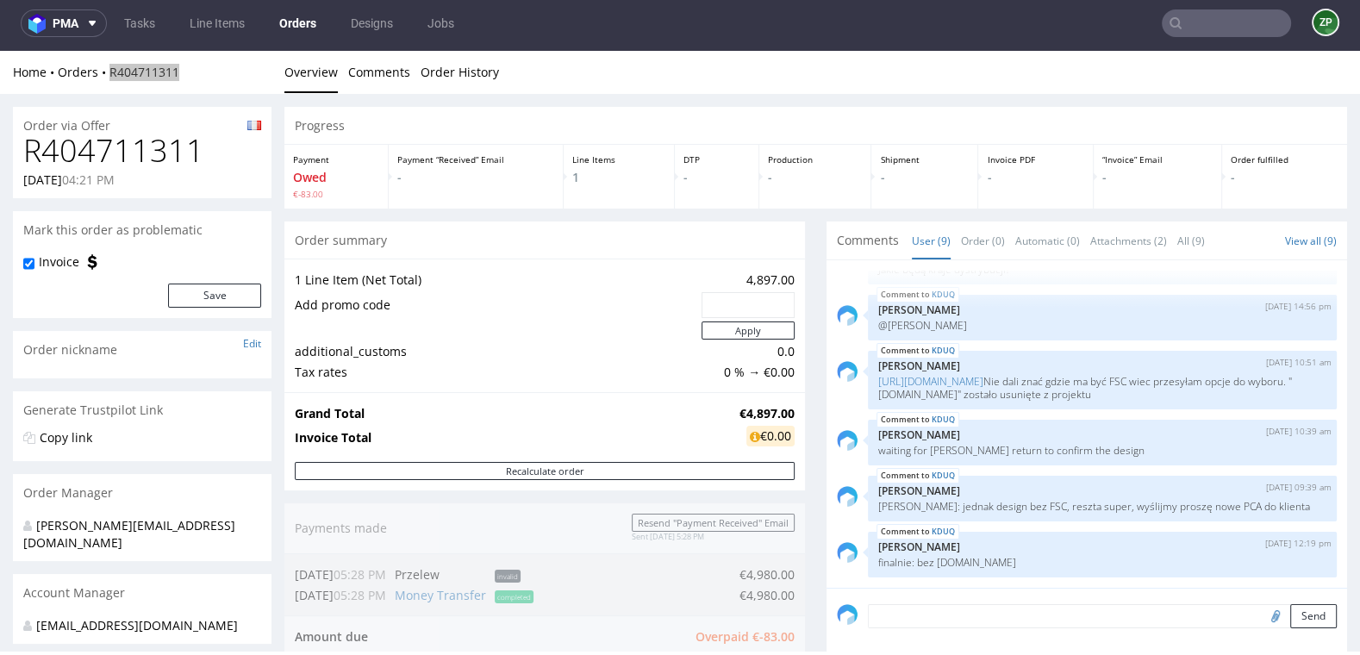
click at [296, 9] on link "Orders" at bounding box center [298, 23] width 58 height 28
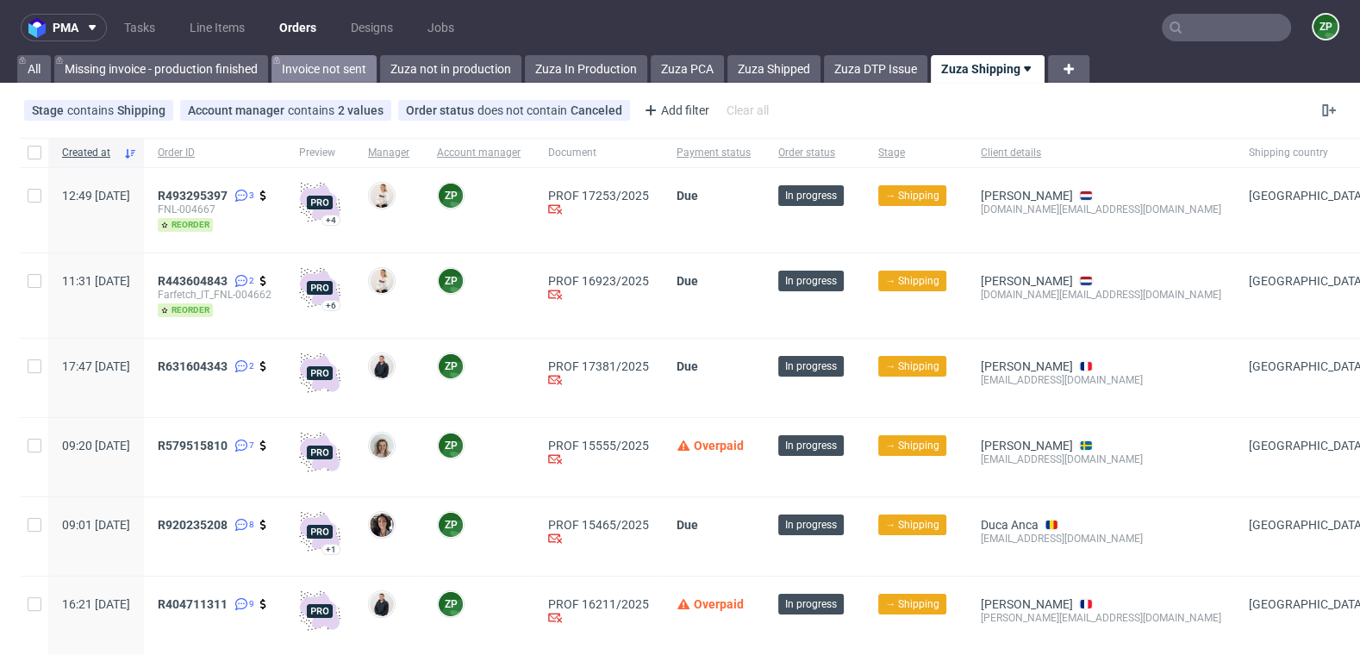
click at [351, 77] on link "Invoice not sent" at bounding box center [323, 69] width 105 height 28
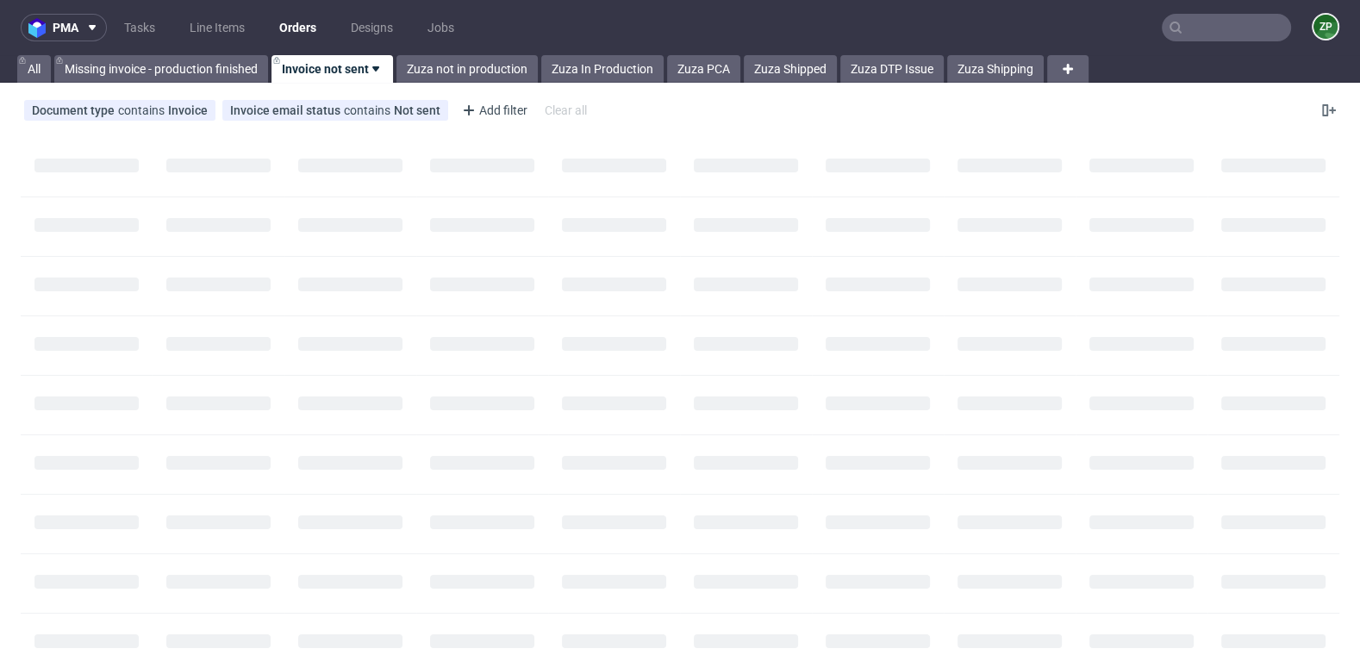
click at [464, 84] on div "pma Tasks Line Items Orders Designs Jobs ZP All Missing invoice - production fi…" at bounding box center [680, 327] width 1360 height 655
click at [434, 62] on link "Zuza not in production" at bounding box center [466, 69] width 141 height 28
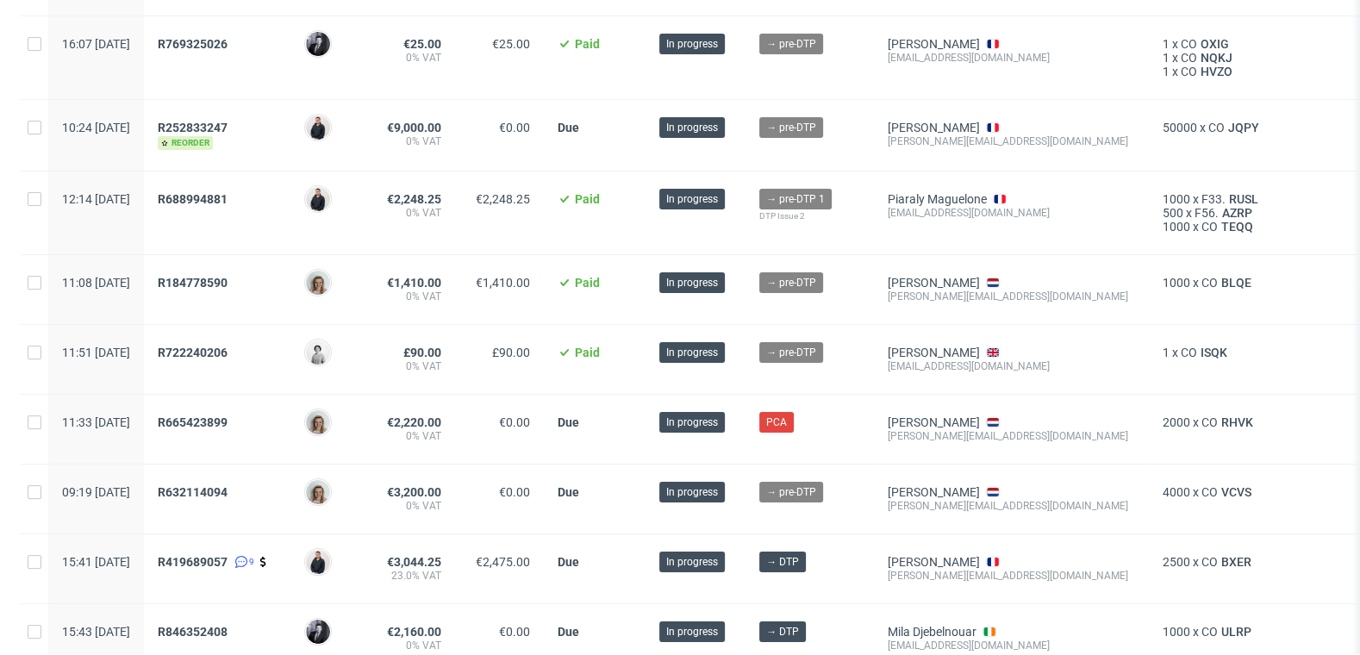
scroll to position [294, 0]
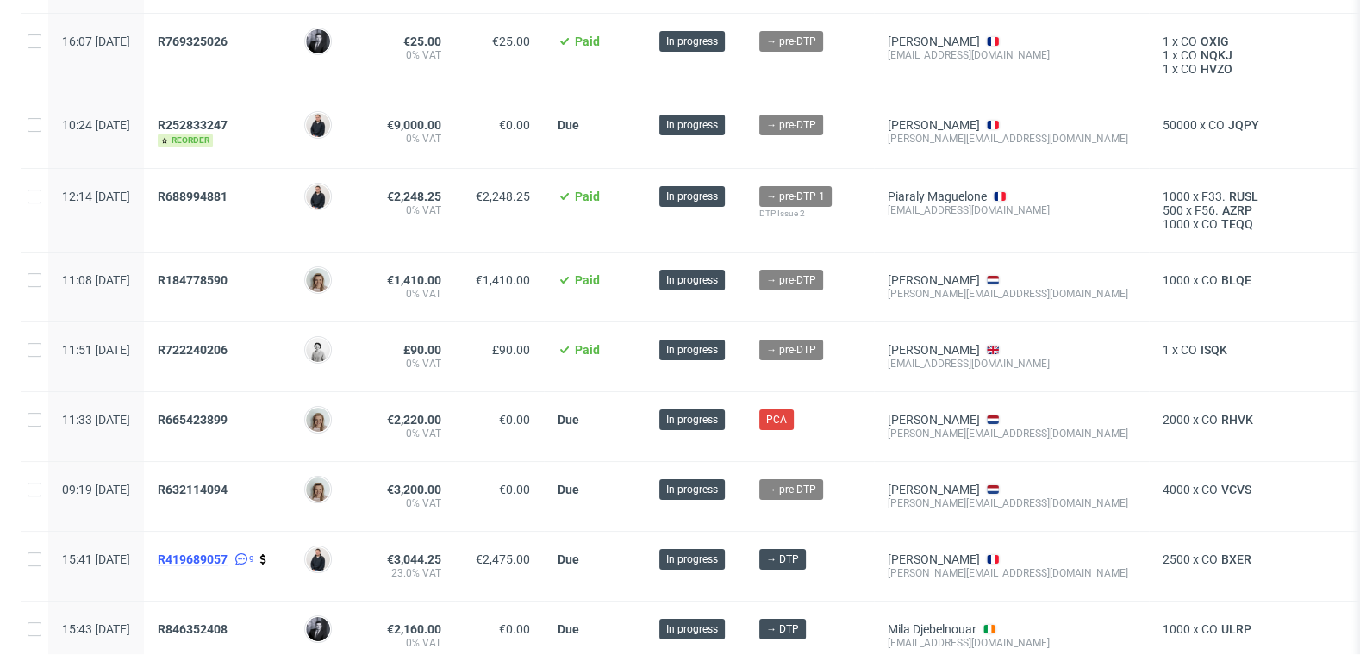
click at [226, 554] on span "R419689057" at bounding box center [193, 559] width 70 height 14
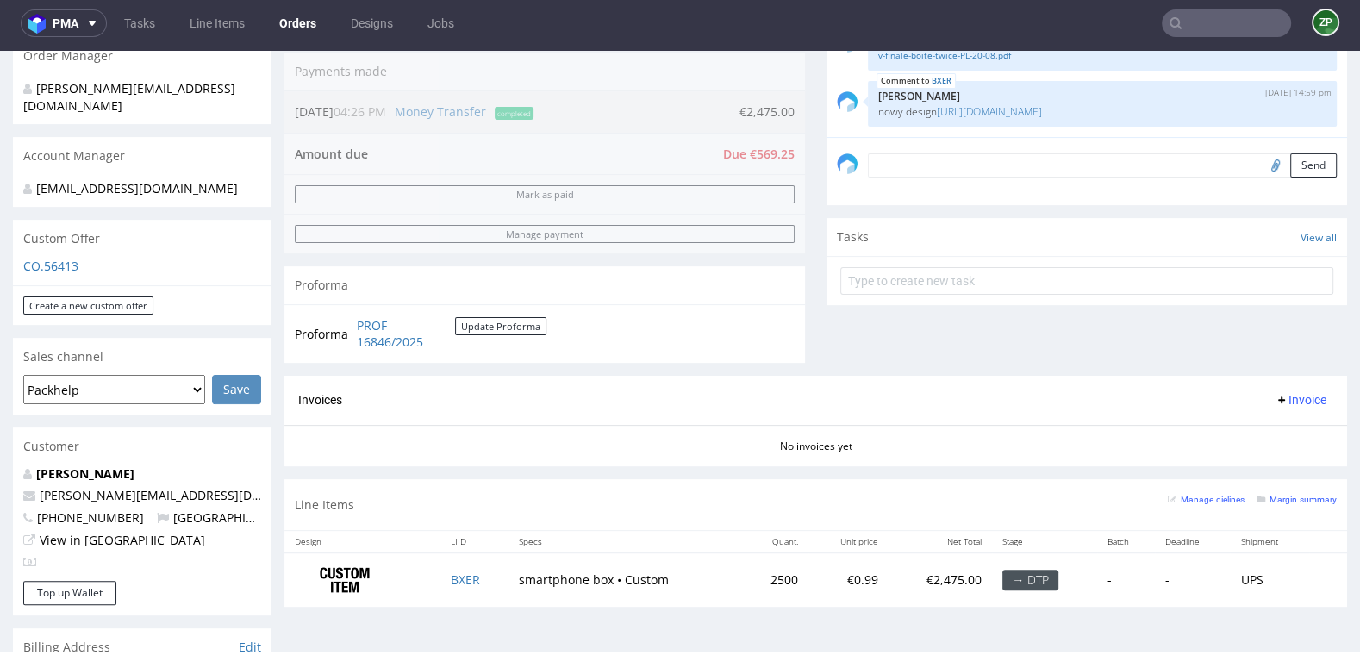
scroll to position [441, 0]
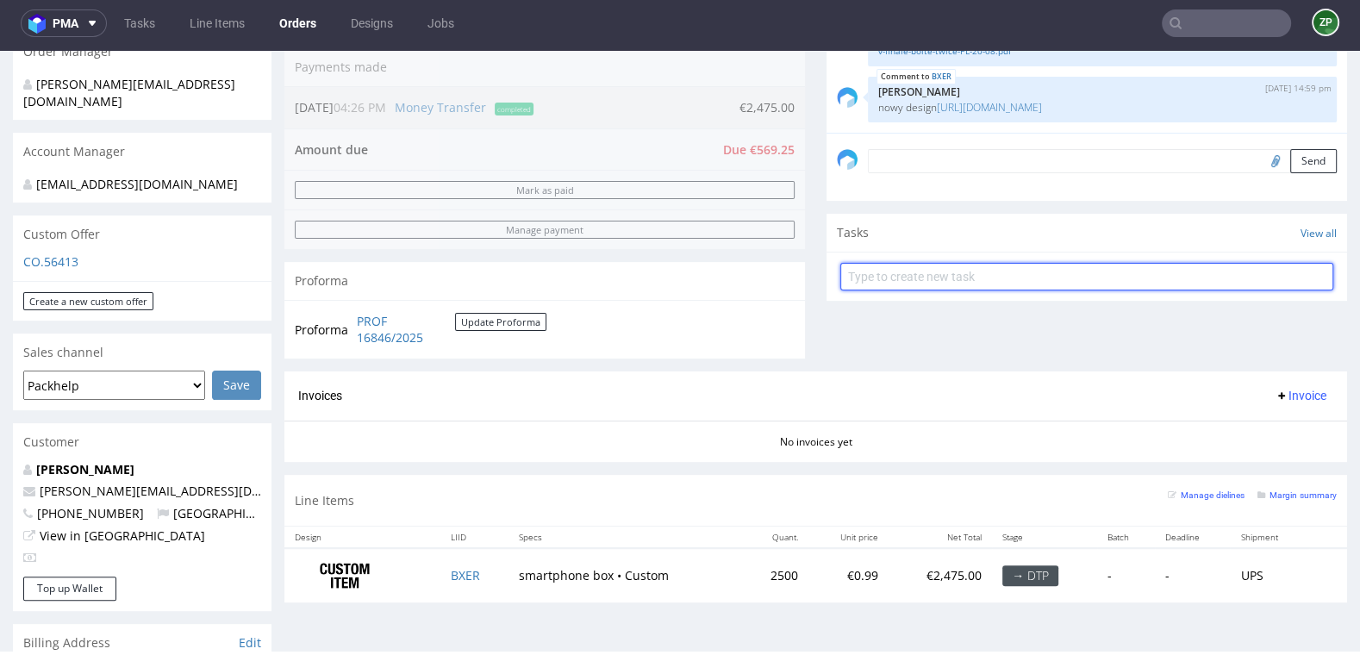
click at [874, 274] on input "text" at bounding box center [1086, 277] width 493 height 28
type input "l"
type input "payment link"
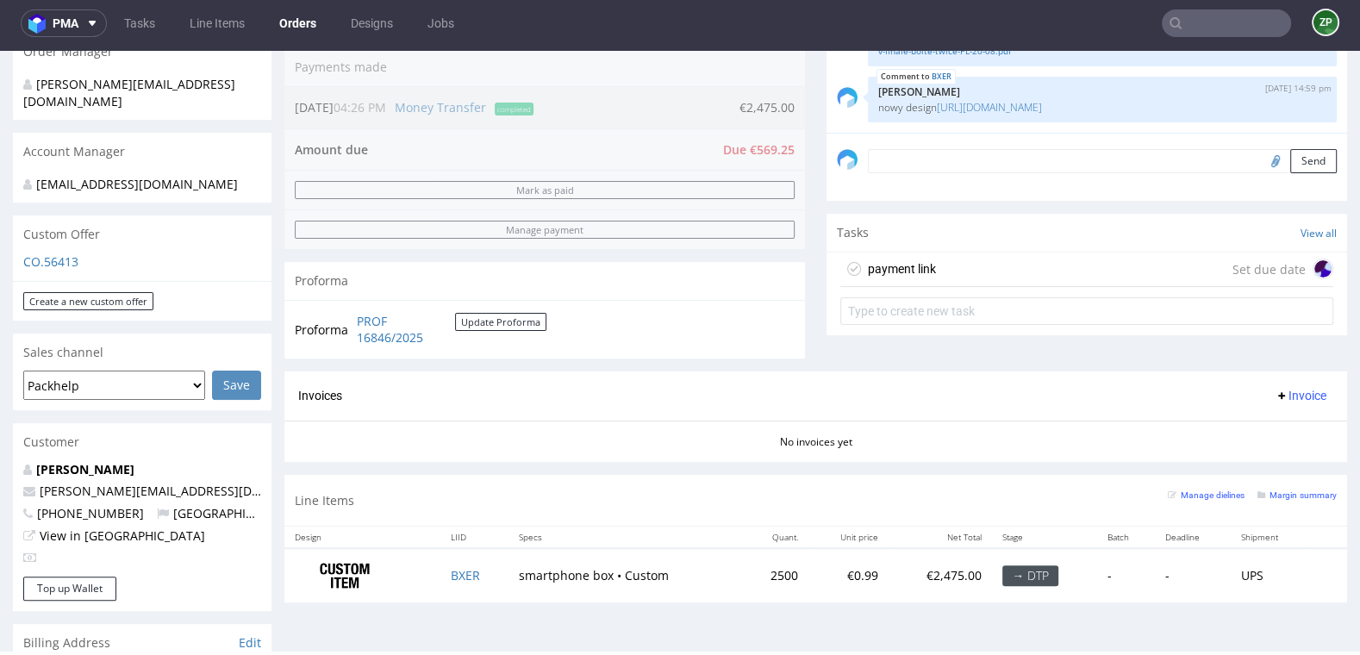
click at [900, 265] on div "payment link" at bounding box center [902, 269] width 68 height 21
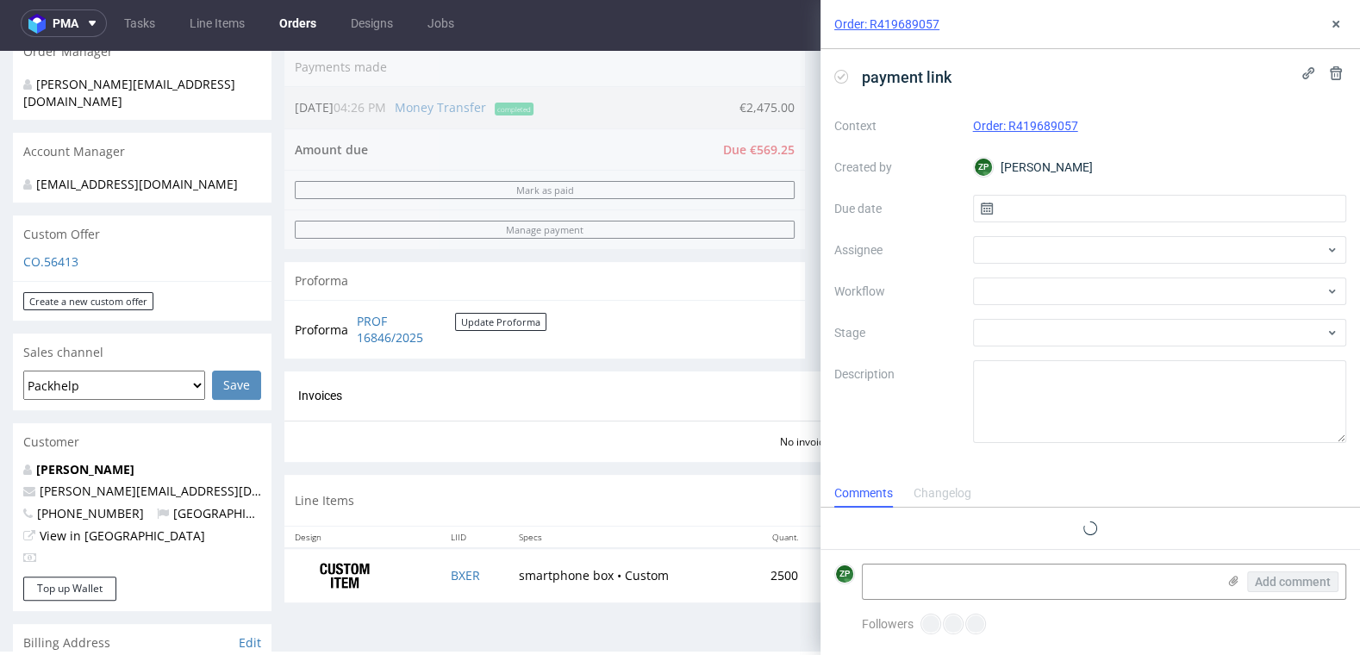
scroll to position [14, 0]
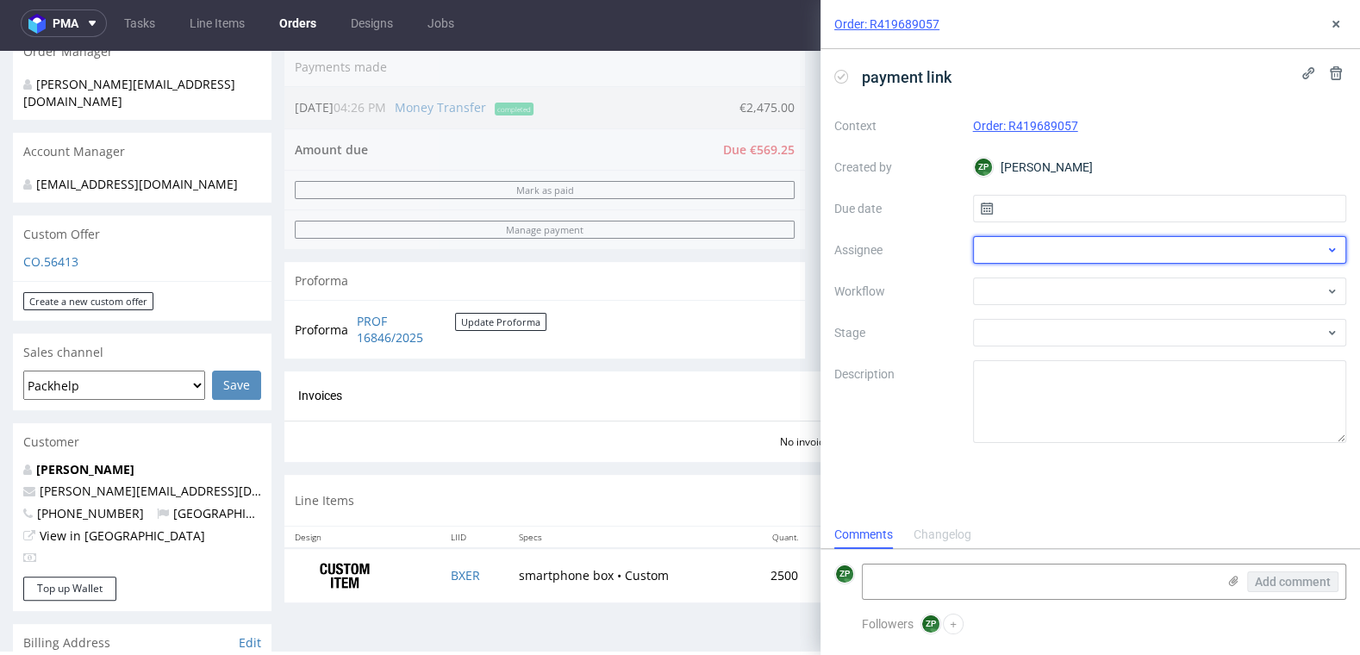
click at [1014, 255] on div at bounding box center [1160, 250] width 374 height 28
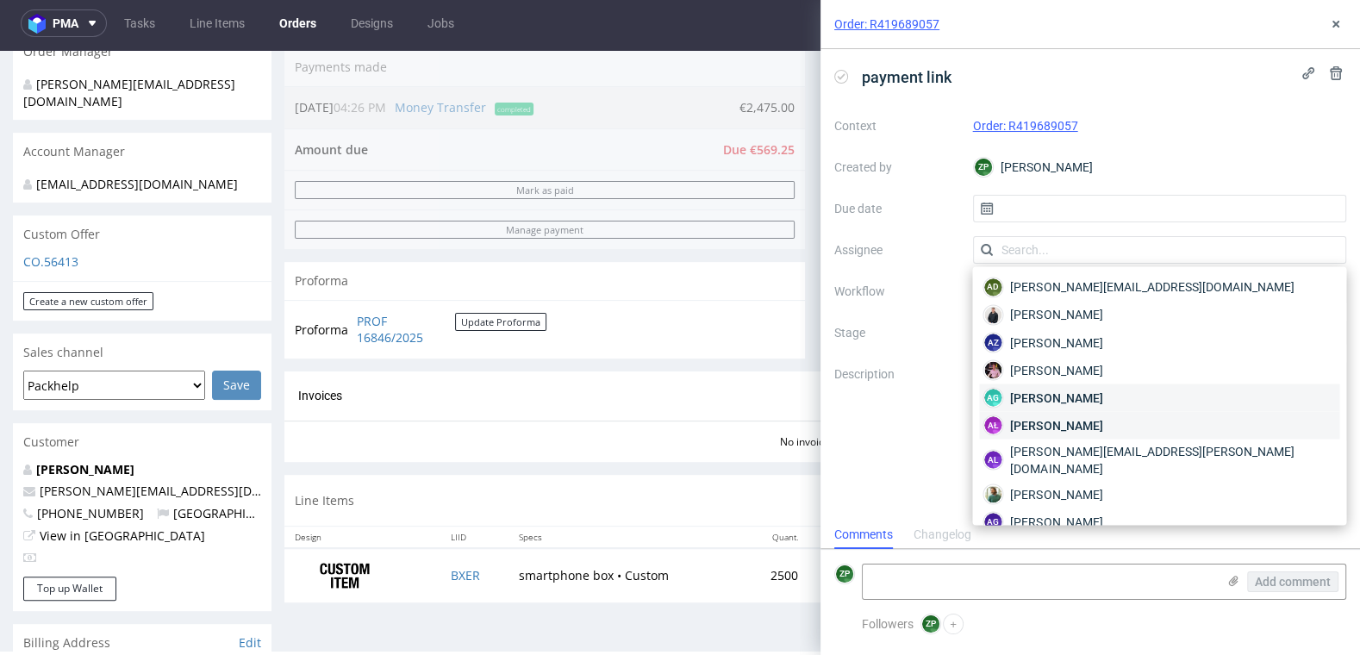
drag, startPoint x: 1053, startPoint y: 408, endPoint x: 1043, endPoint y: 422, distance: 17.9
click at [1043, 422] on span "[PERSON_NAME]" at bounding box center [1056, 424] width 92 height 17
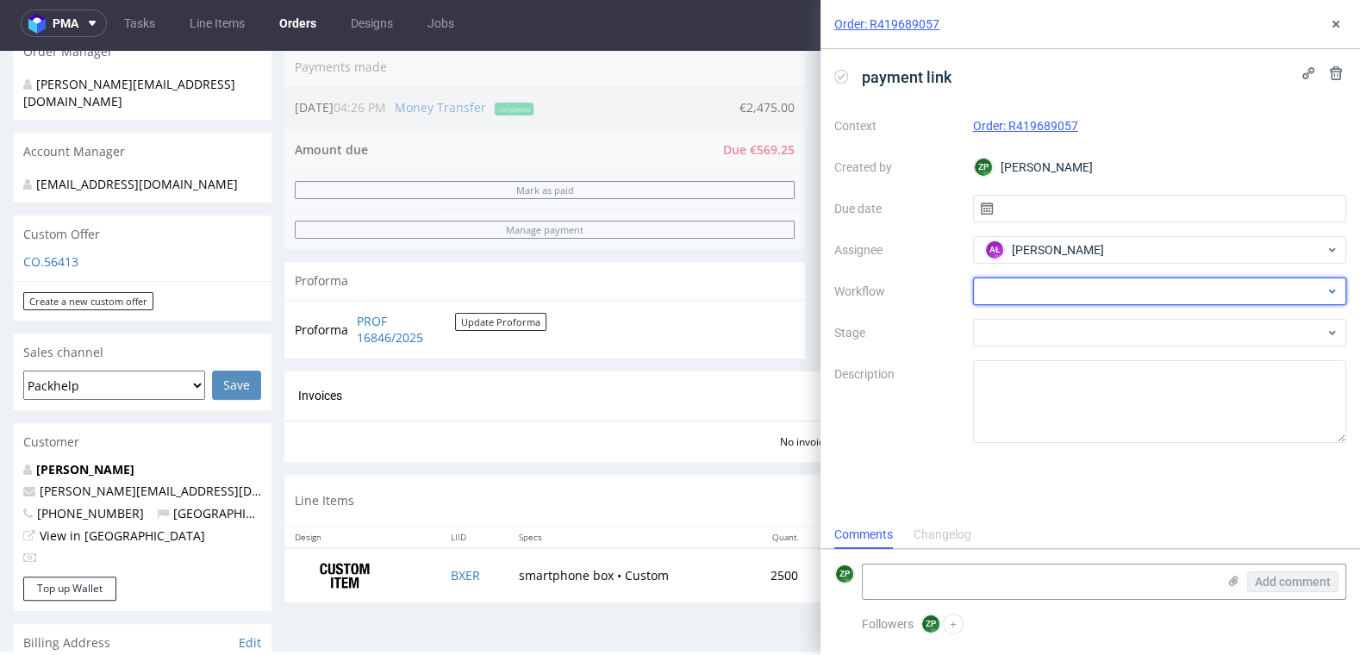
click at [1008, 279] on div at bounding box center [1160, 292] width 374 height 28
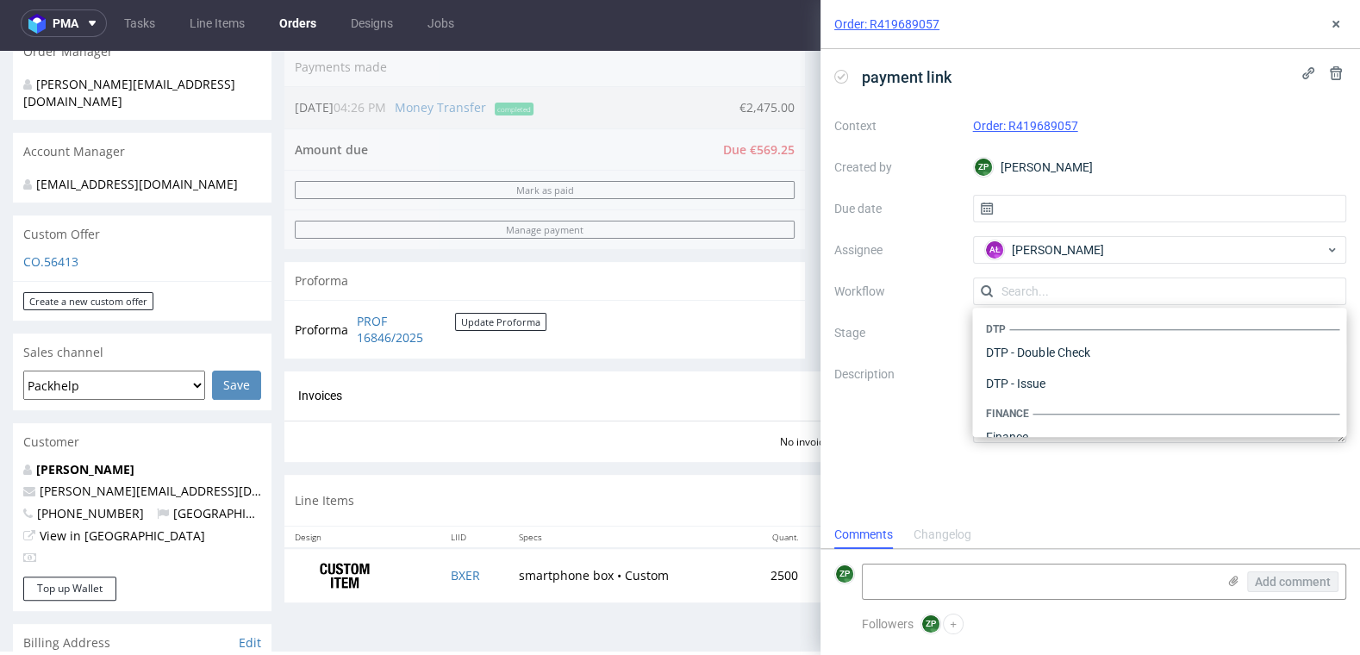
scroll to position [1059, 0]
type input "w"
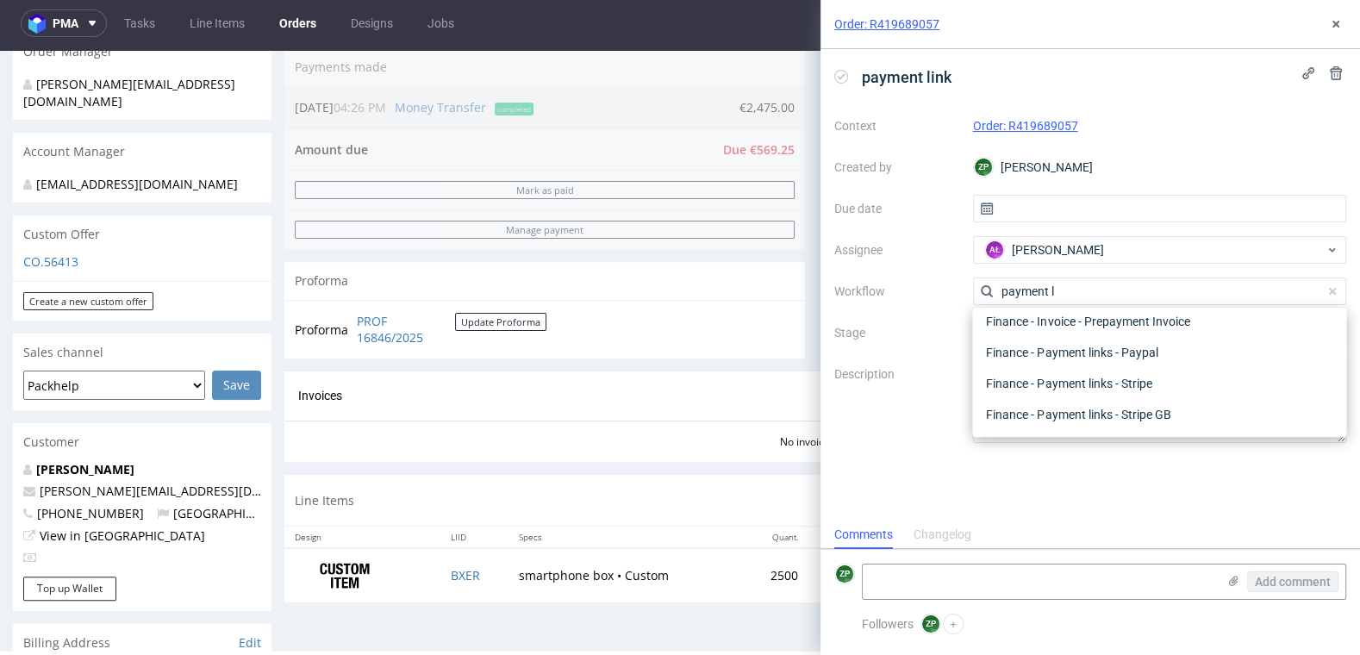
scroll to position [0, 0]
type input "payment link"
click at [1135, 383] on div "Finance - Payment links - Stripe" at bounding box center [1159, 383] width 360 height 31
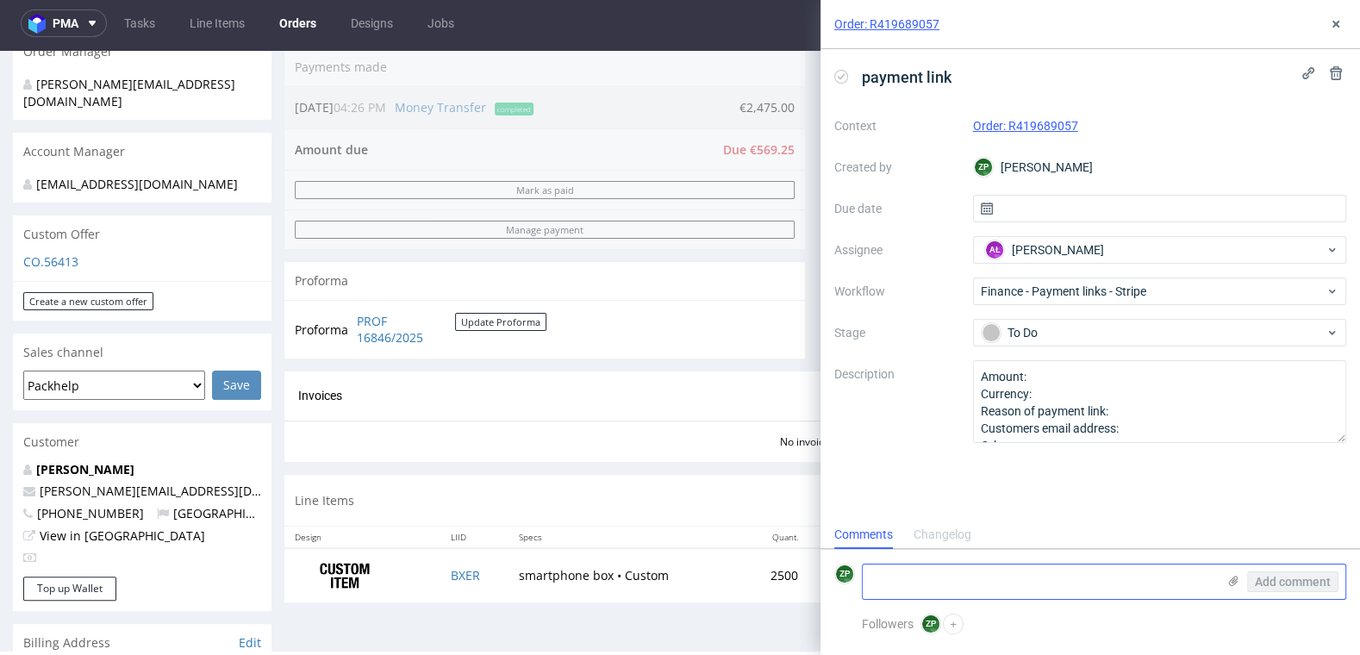
click at [932, 582] on textarea at bounding box center [1039, 582] width 353 height 34
type textarea "for the 569,25 euro"
click at [1297, 584] on span "Add comment" at bounding box center [1293, 582] width 76 height 12
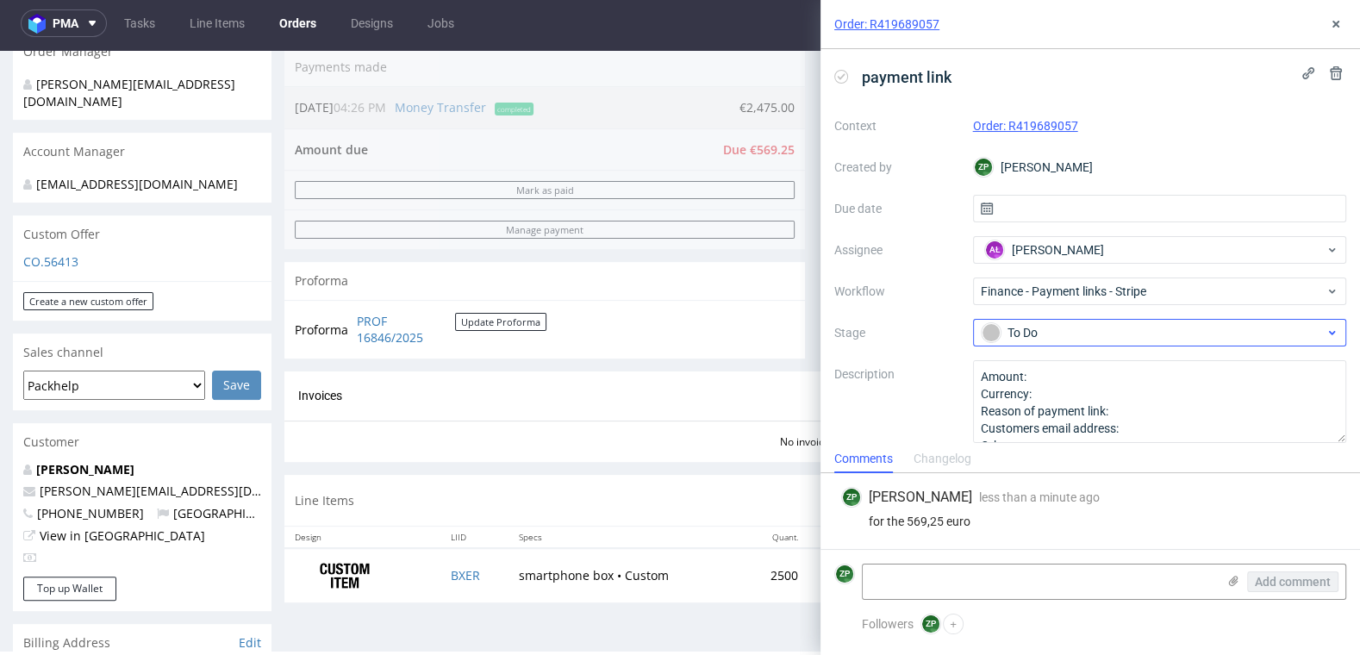
scroll to position [9, 0]
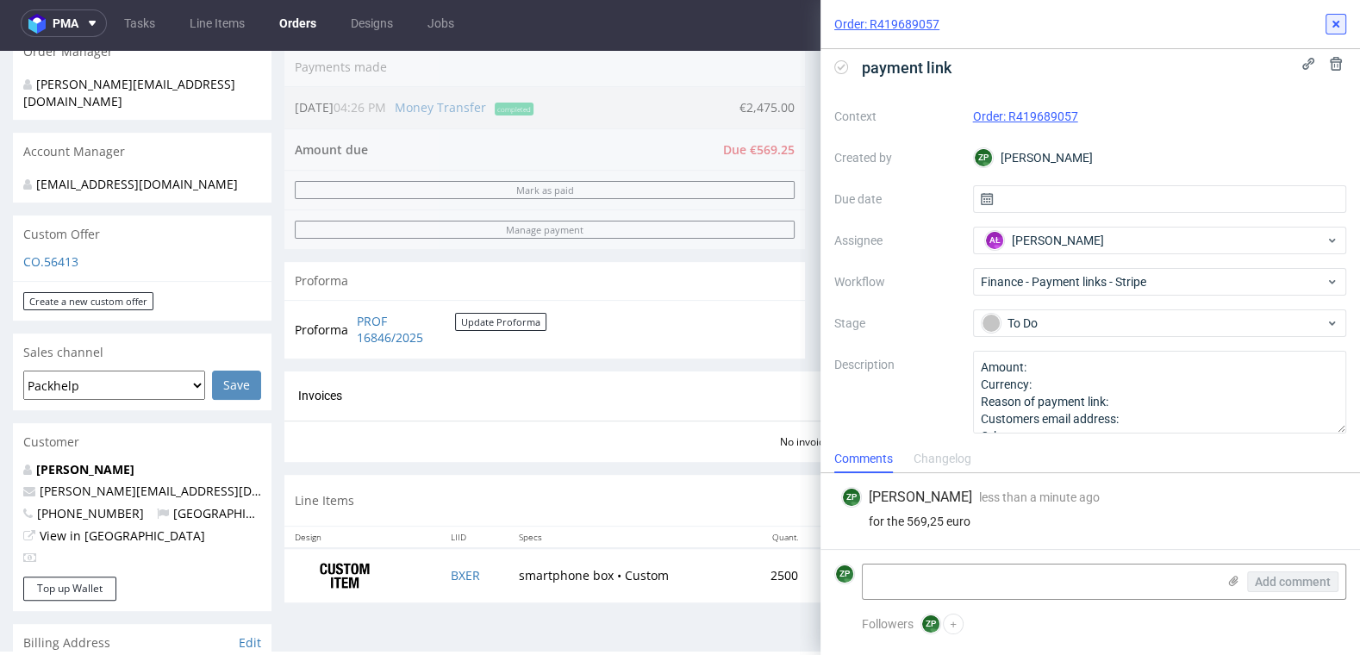
click at [1333, 22] on icon at bounding box center [1336, 24] width 14 height 14
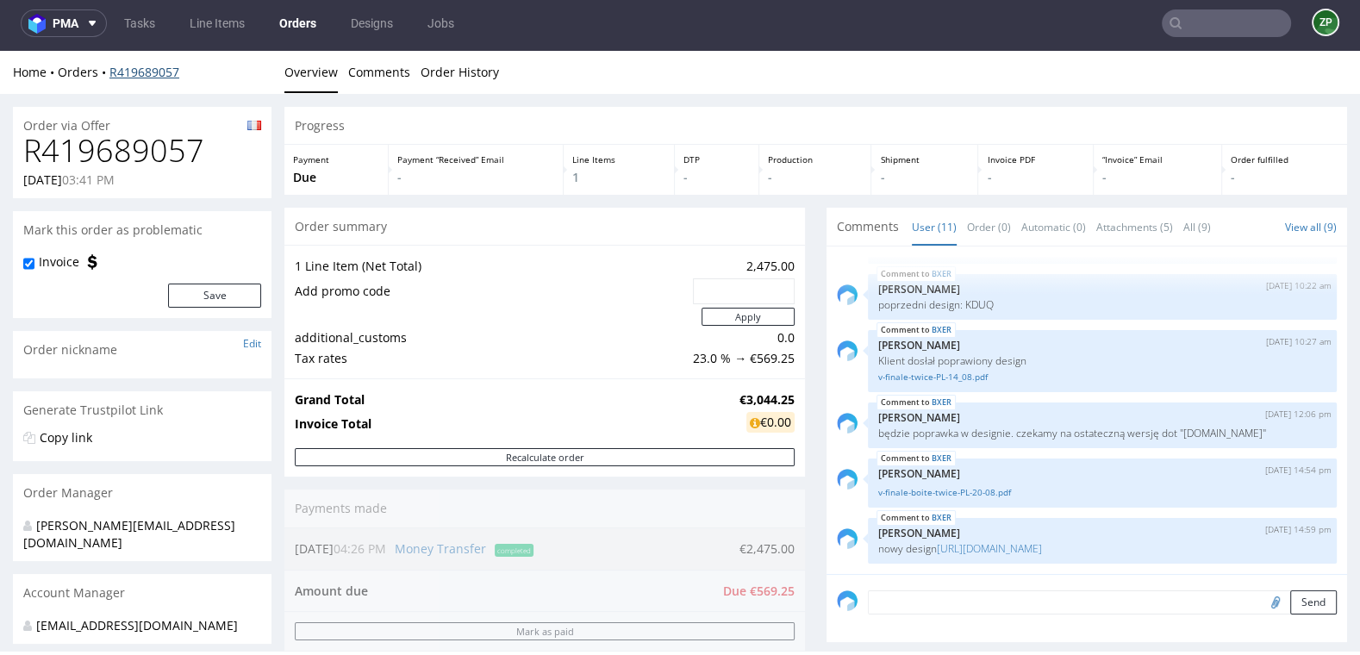
click at [131, 70] on link "R419689057" at bounding box center [144, 72] width 70 height 16
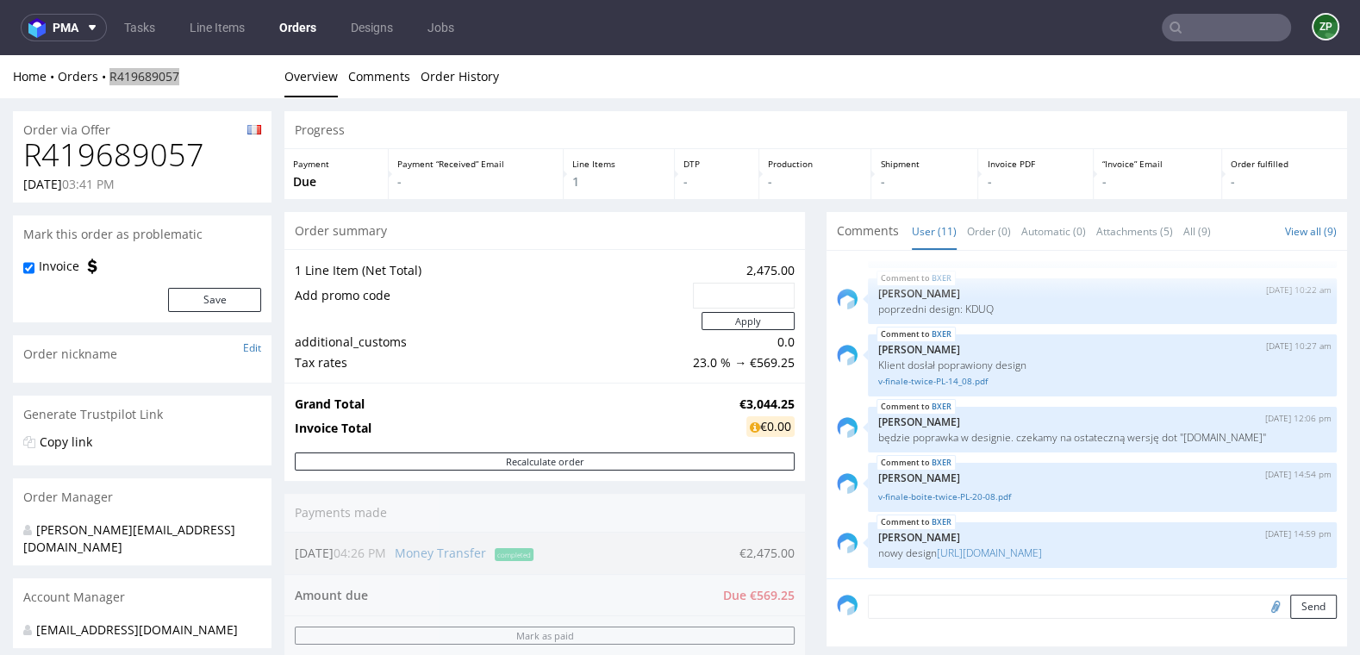
click at [1208, 20] on input "text" at bounding box center [1226, 28] width 129 height 28
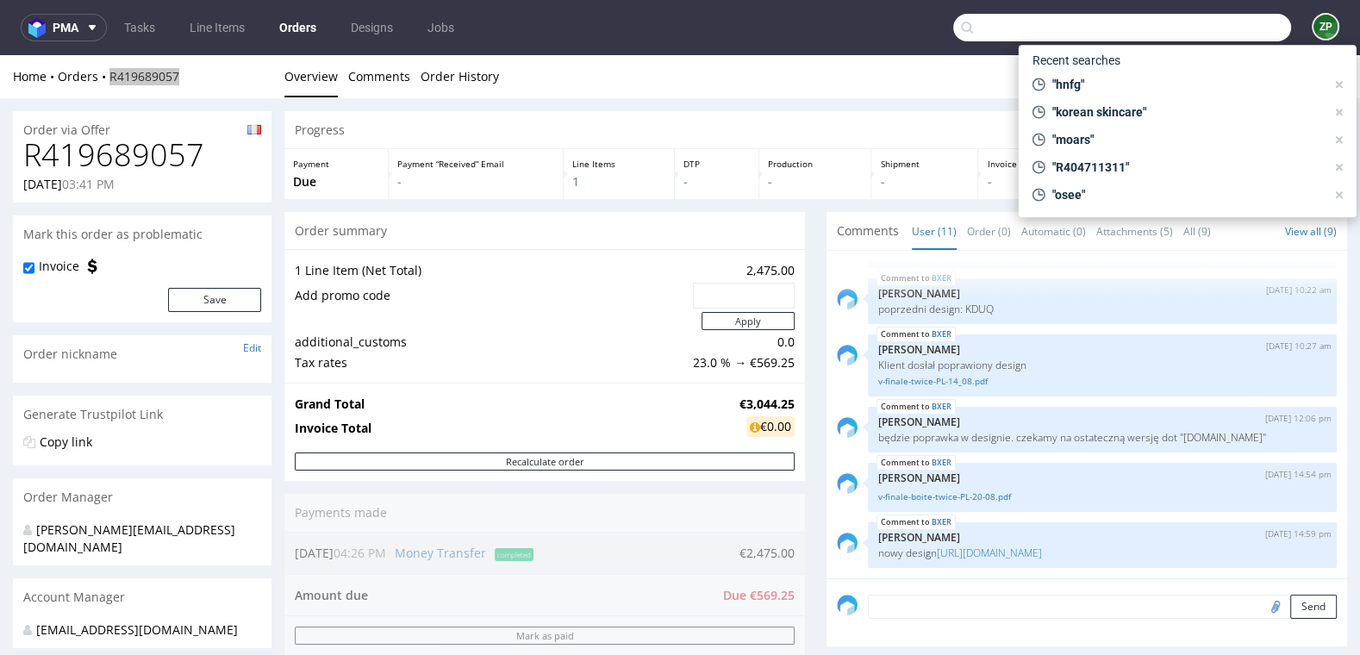
paste input "R612780033"
type input "R612780033"
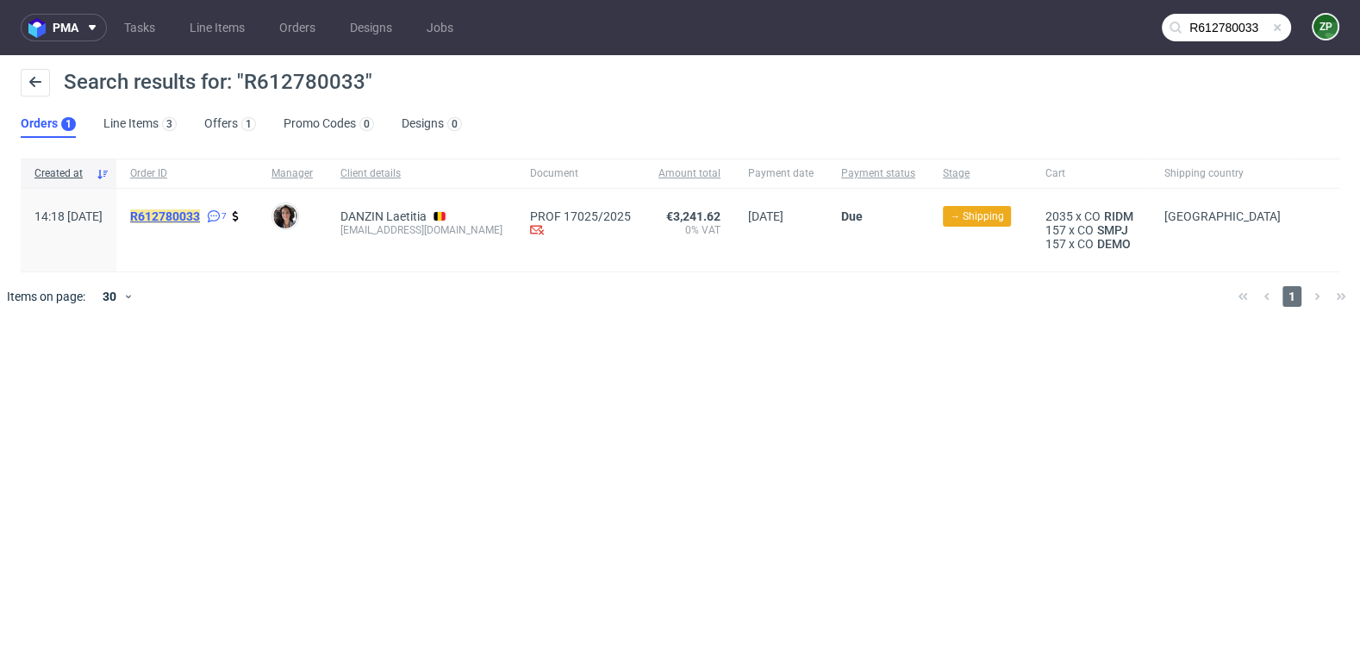
click at [200, 209] on mark "R612780033" at bounding box center [165, 216] width 70 height 14
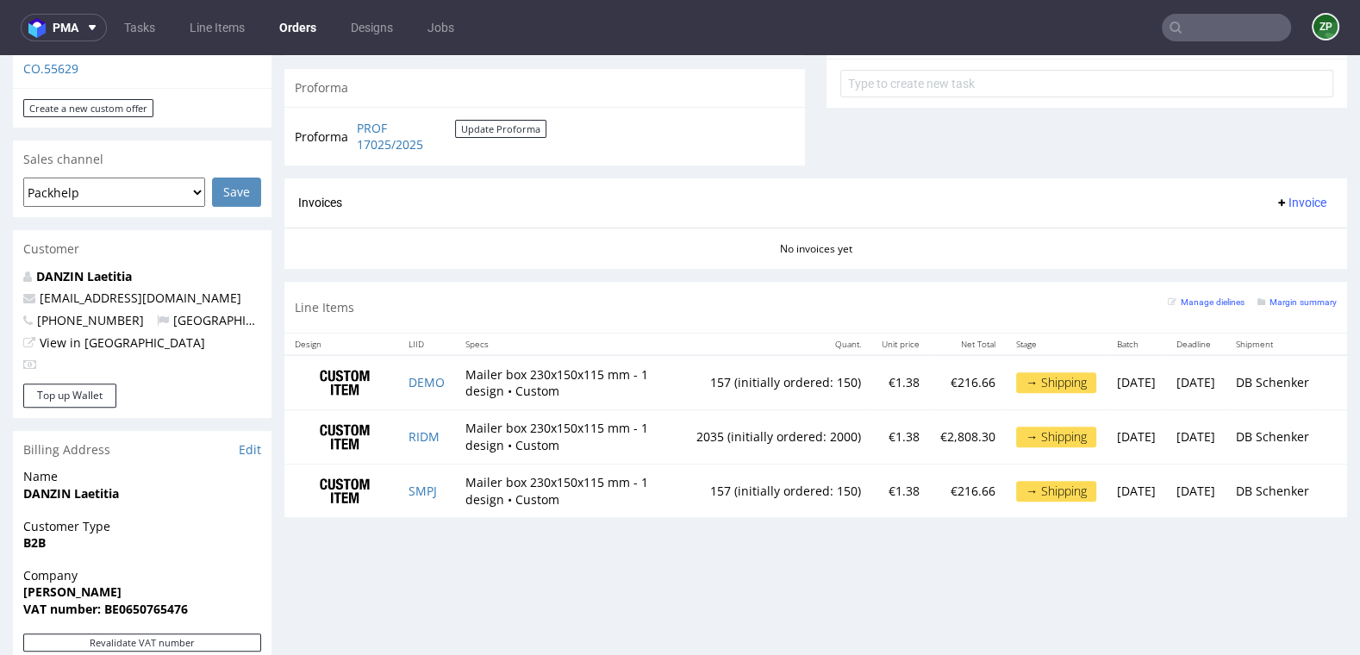
scroll to position [640, 0]
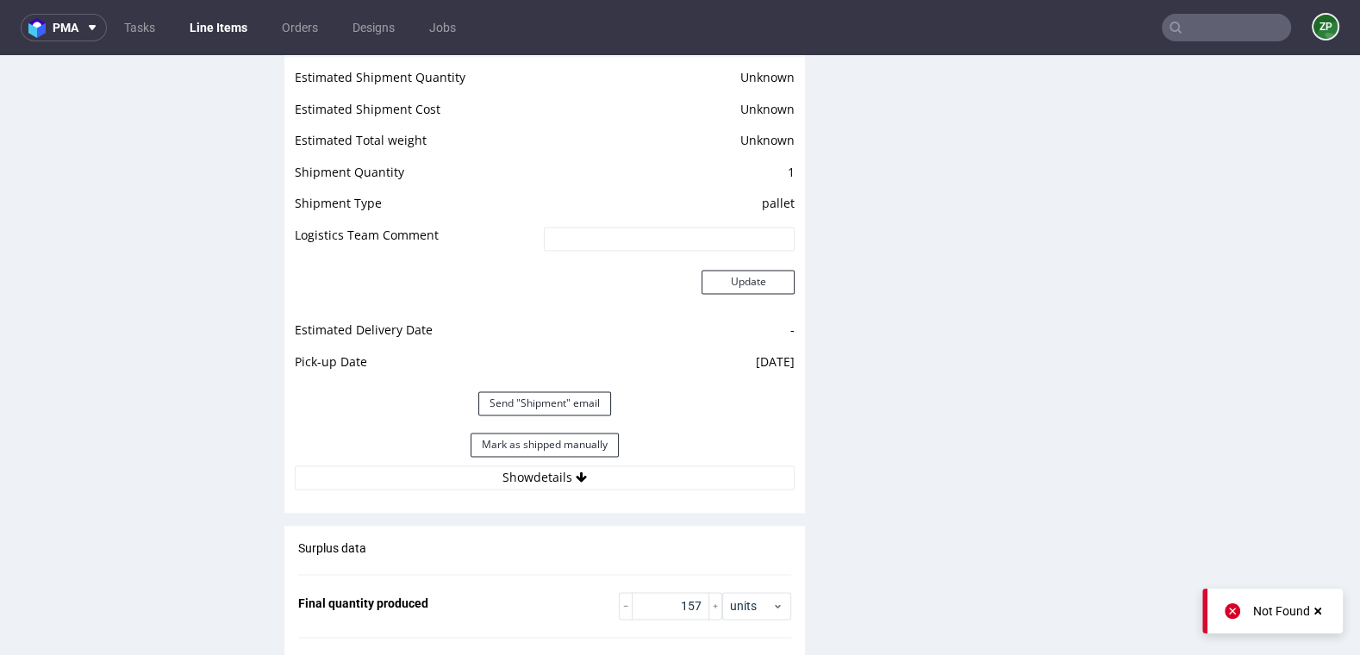
scroll to position [2424, 0]
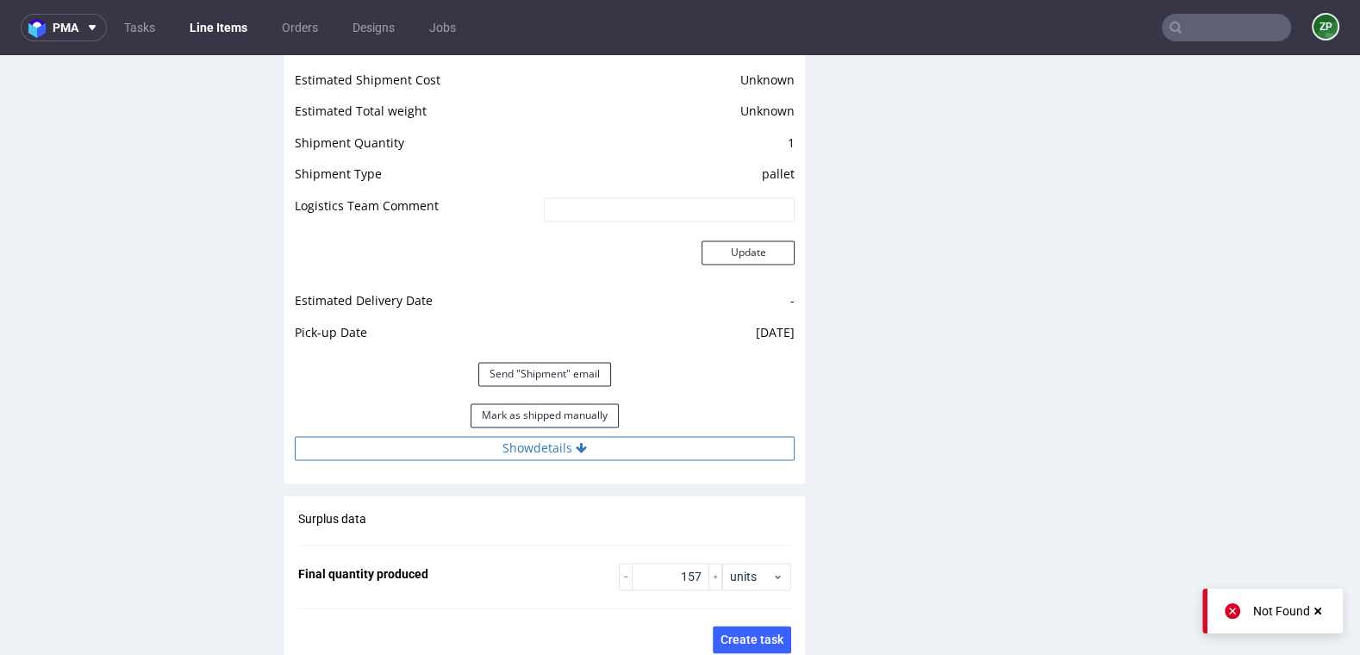
click button "Show details"
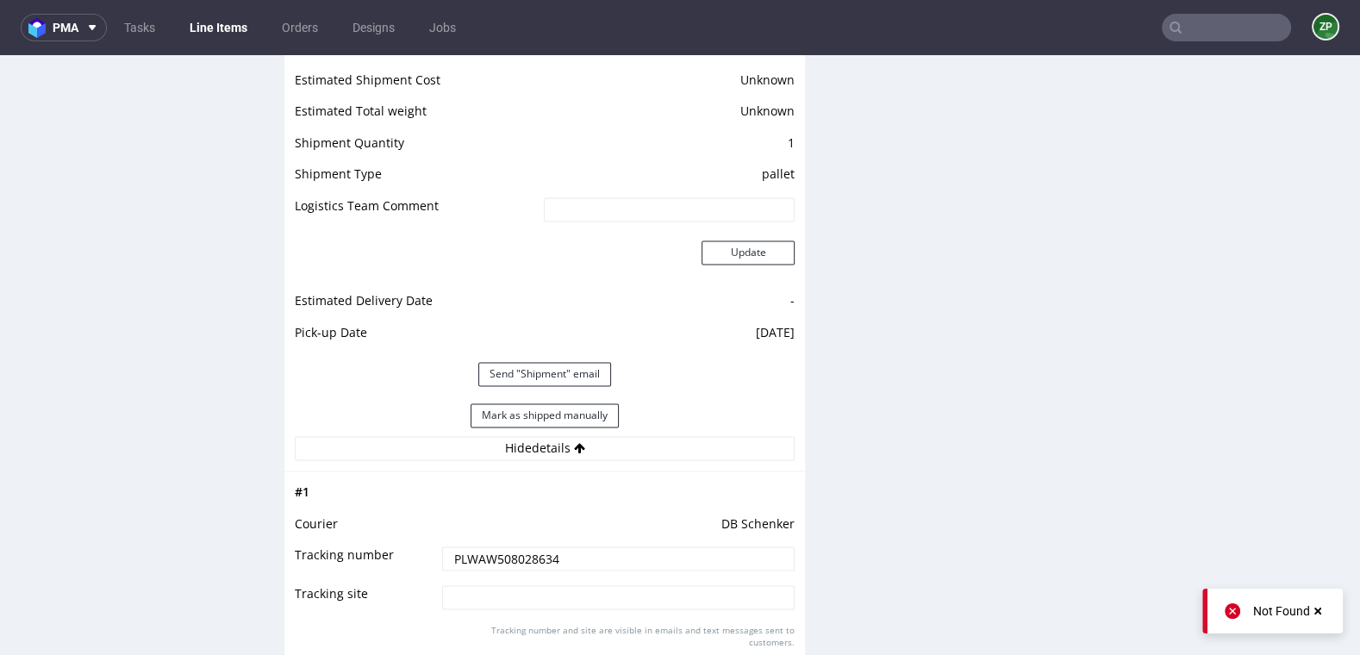
click input "PLWAW508028634"
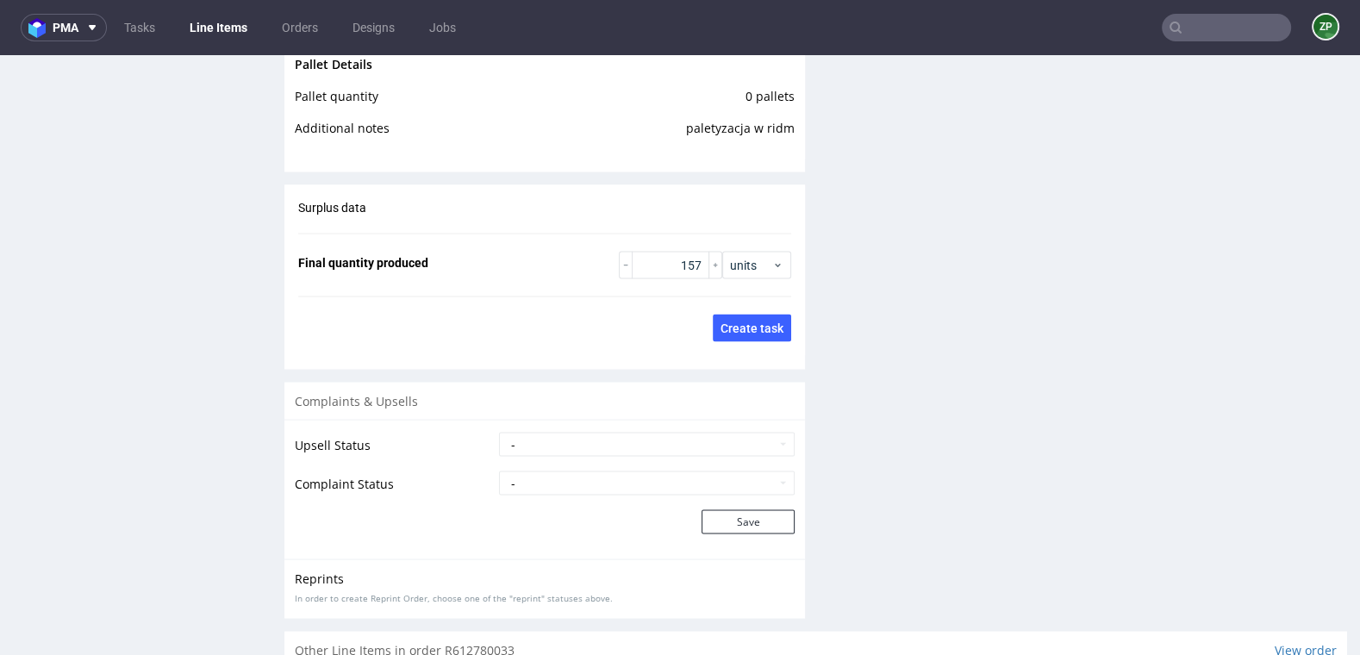
scroll to position [3273, 0]
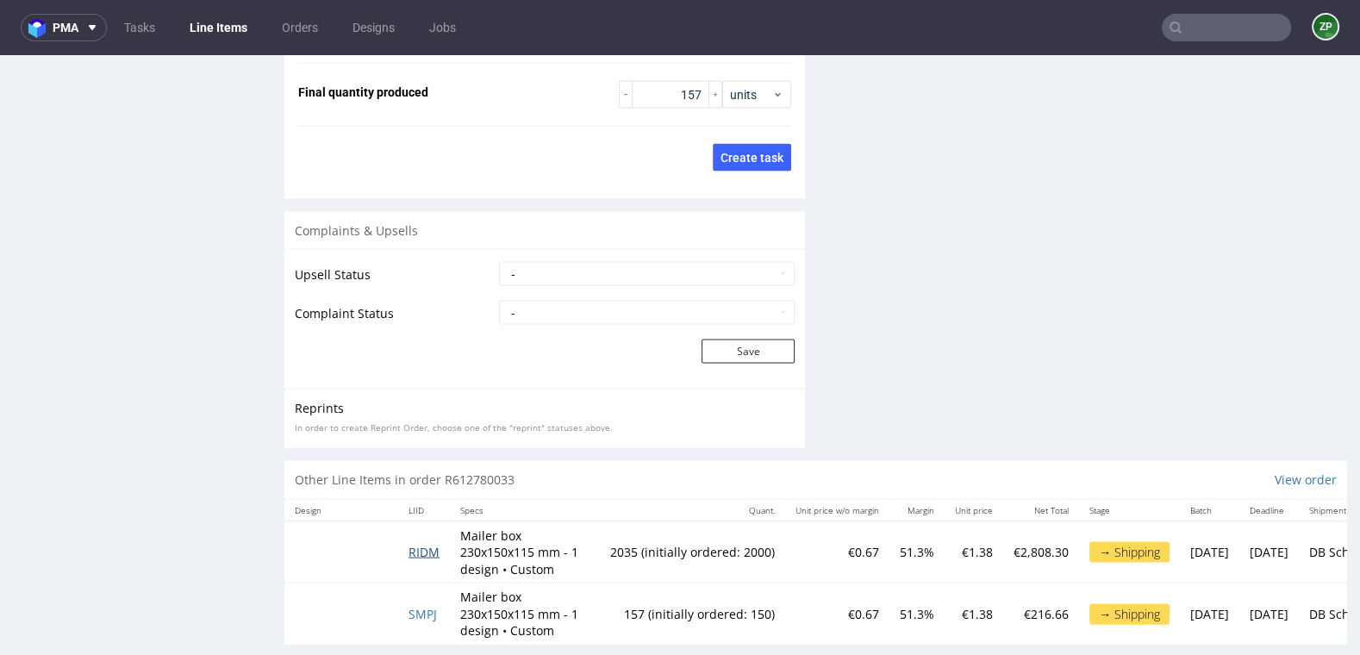
click at [431, 544] on span "RIDM" at bounding box center [424, 552] width 31 height 16
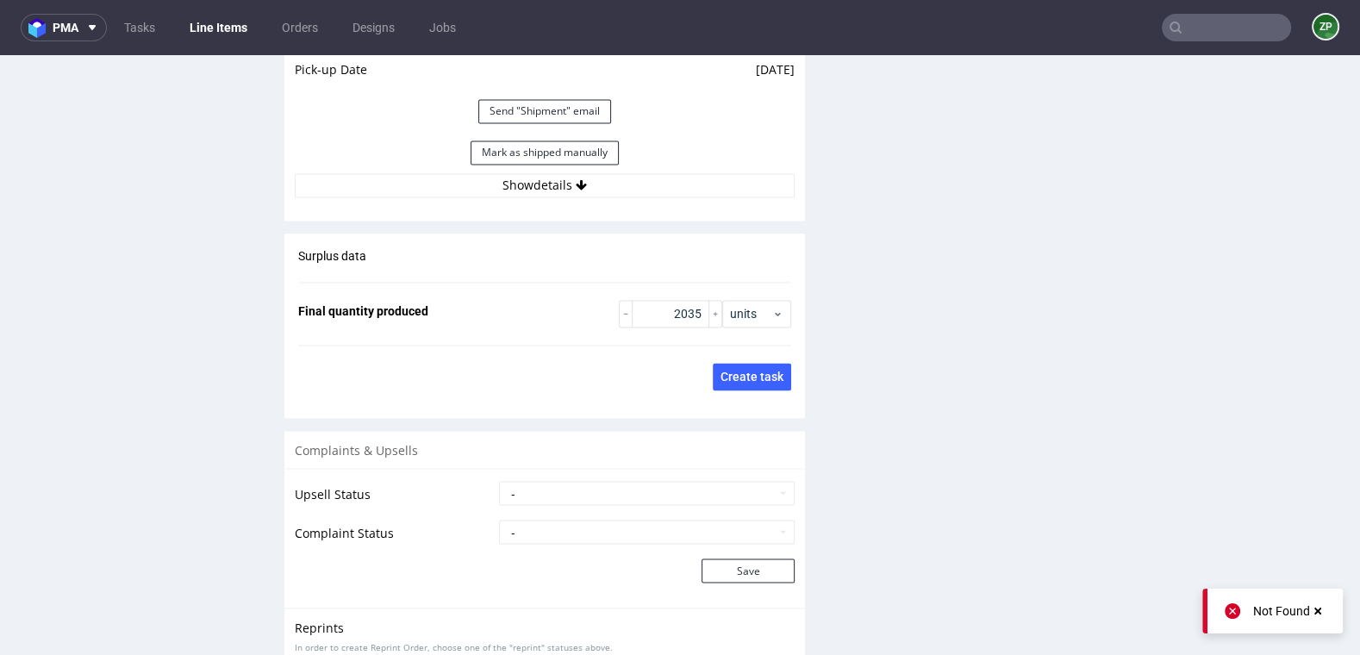
scroll to position [2692, 0]
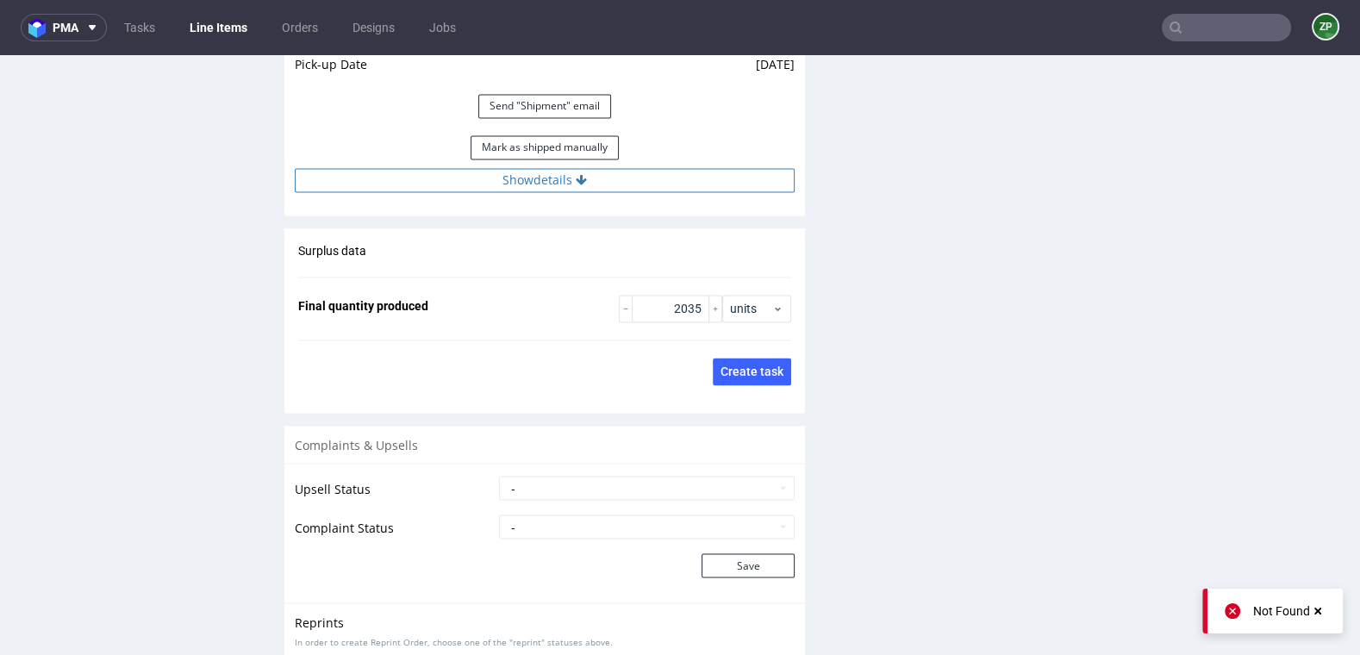
click button "Show details"
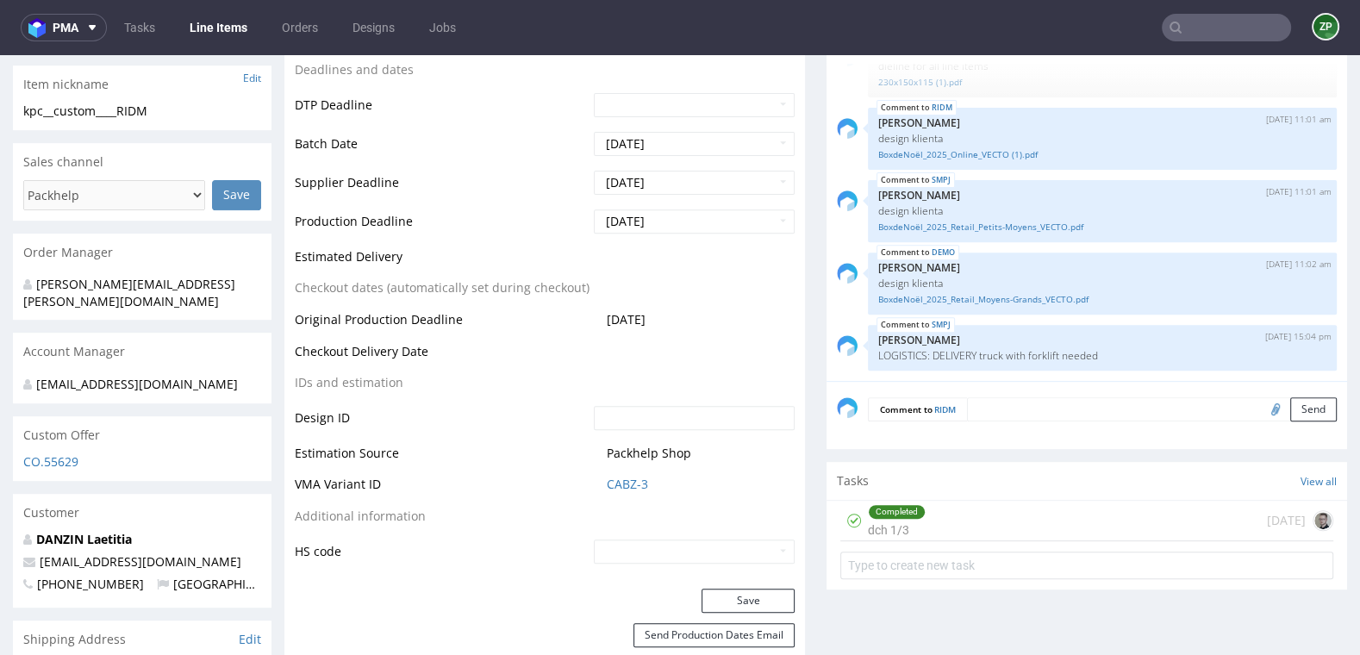
scroll to position [0, 0]
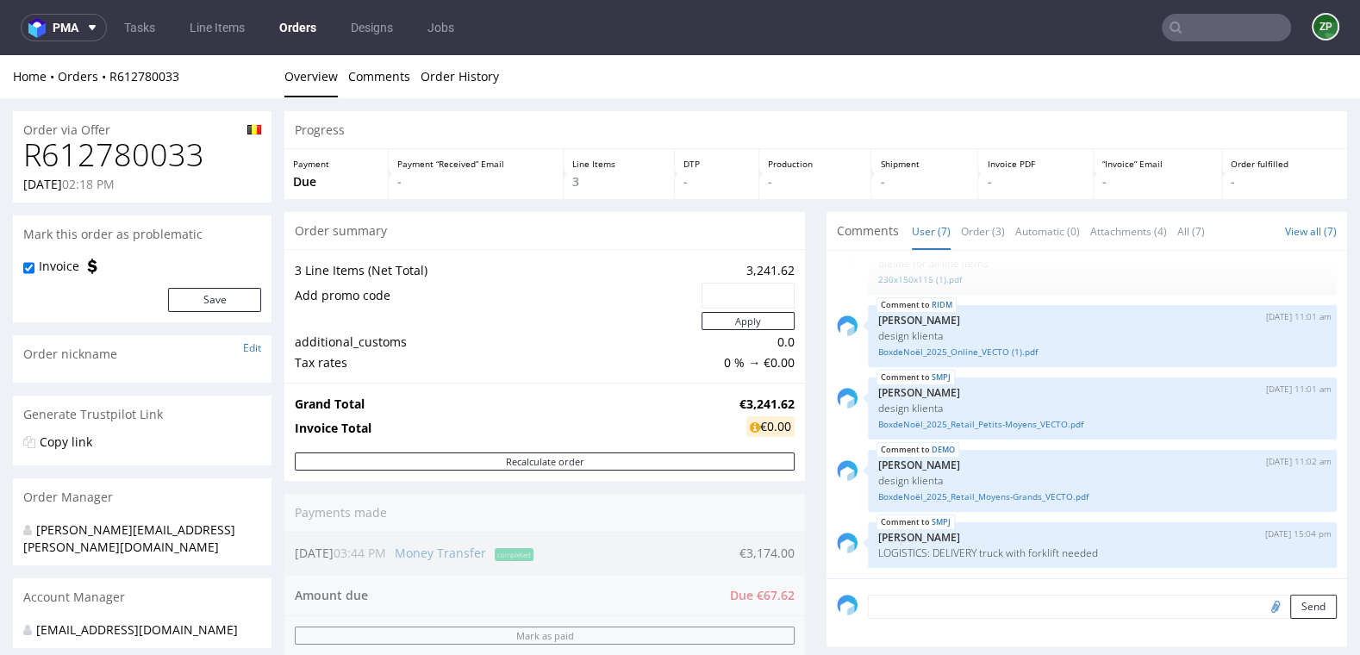
click at [286, 29] on link "Orders" at bounding box center [298, 28] width 58 height 28
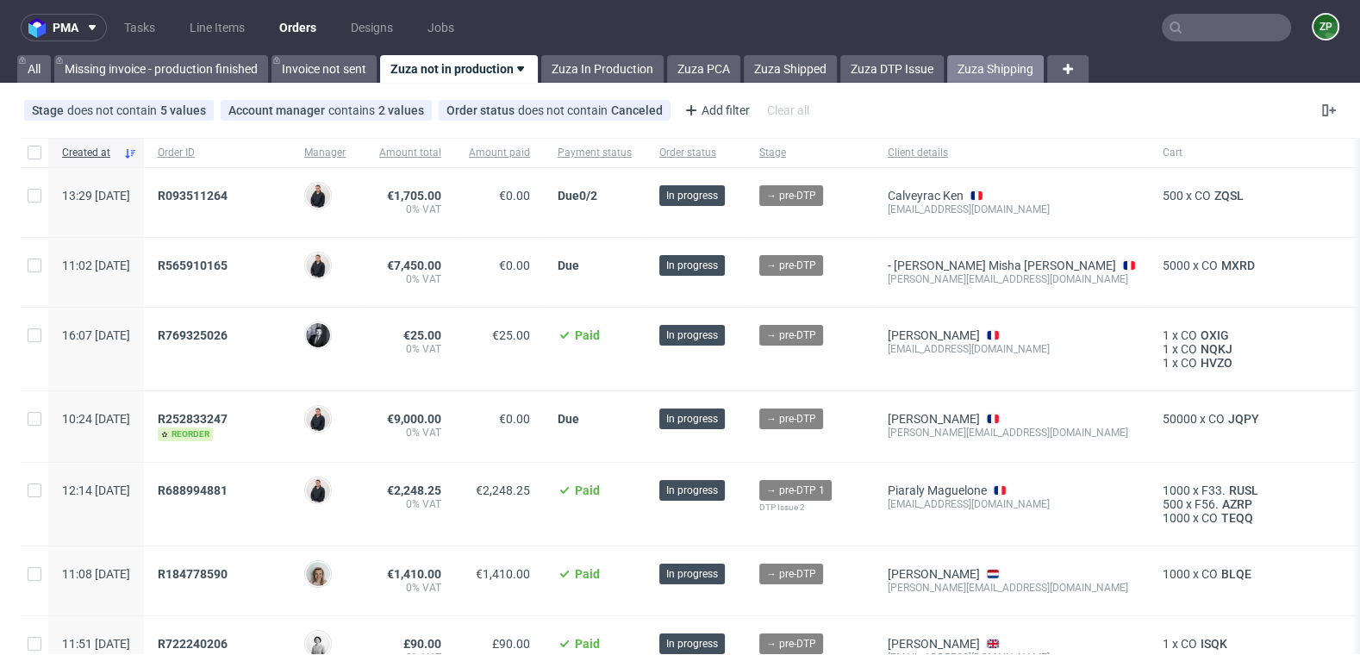
click at [989, 75] on link "Zuza Shipping" at bounding box center [995, 69] width 97 height 28
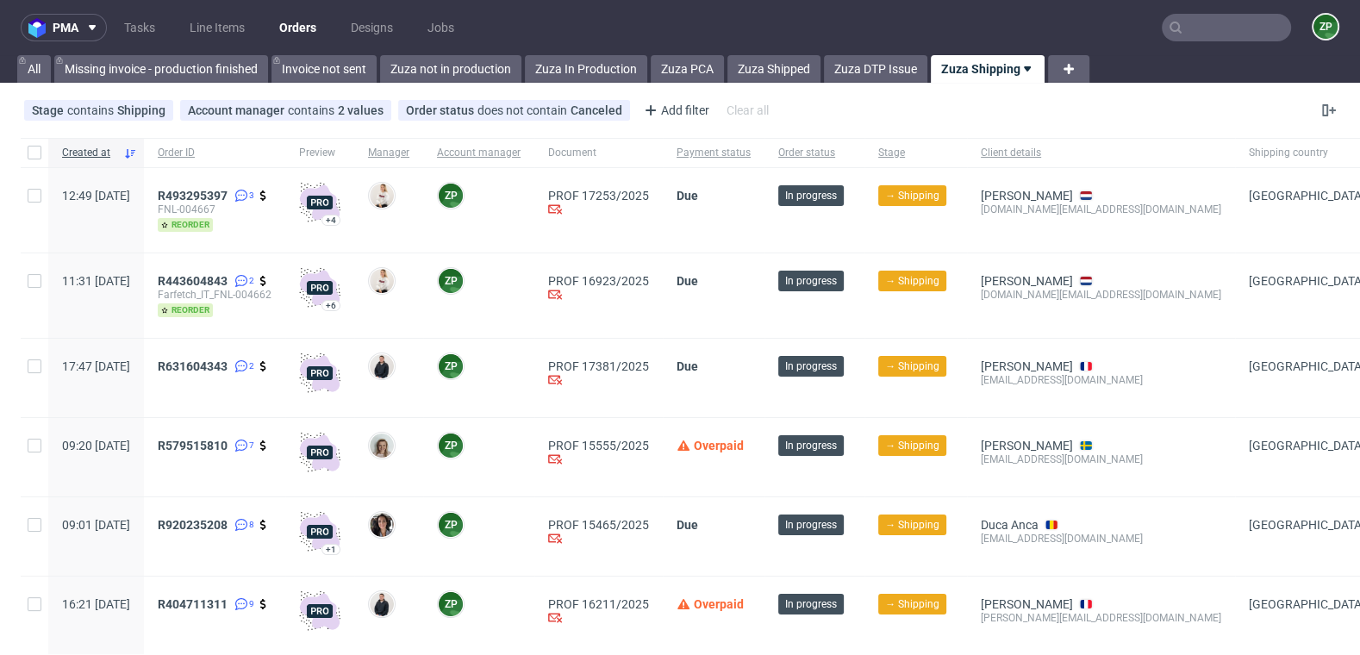
click at [557, 48] on nav "pma Tasks Line Items Orders Designs Jobs ZP" at bounding box center [680, 27] width 1360 height 55
click at [557, 67] on link "Zuza In Production" at bounding box center [586, 69] width 122 height 28
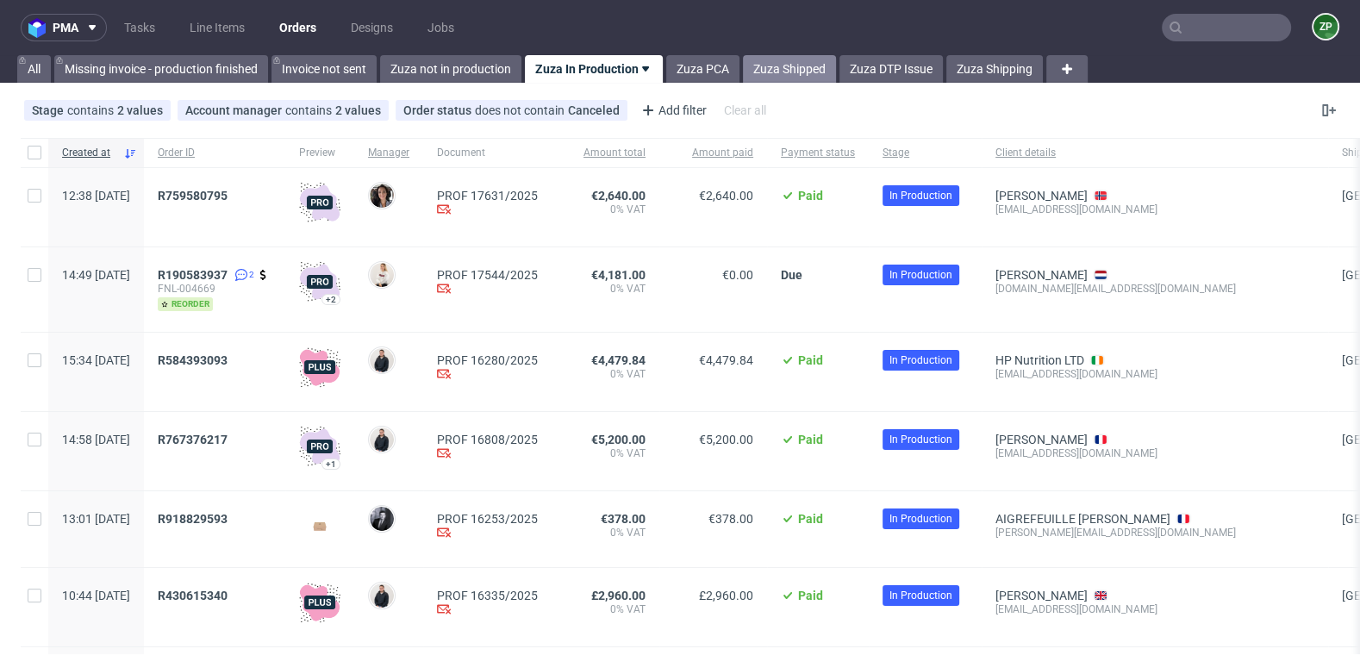
click at [795, 72] on link "Zuza Shipped" at bounding box center [789, 69] width 93 height 28
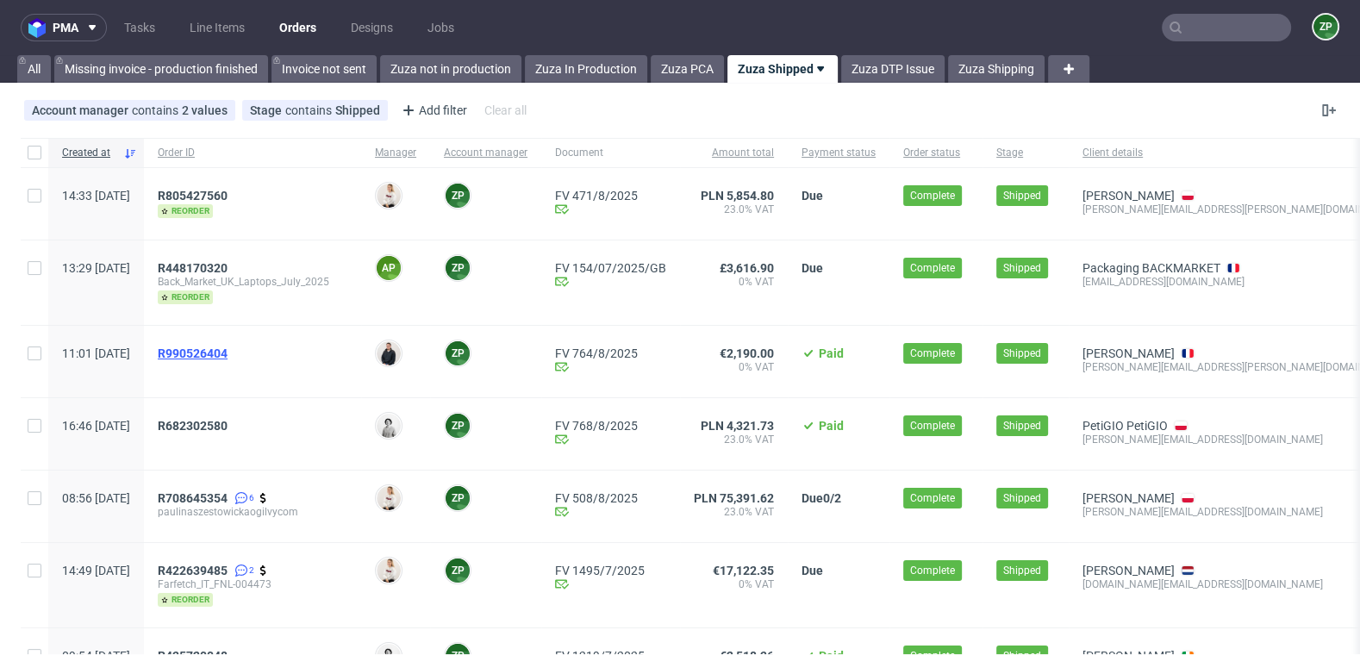
click at [228, 353] on span "R990526404" at bounding box center [193, 353] width 70 height 14
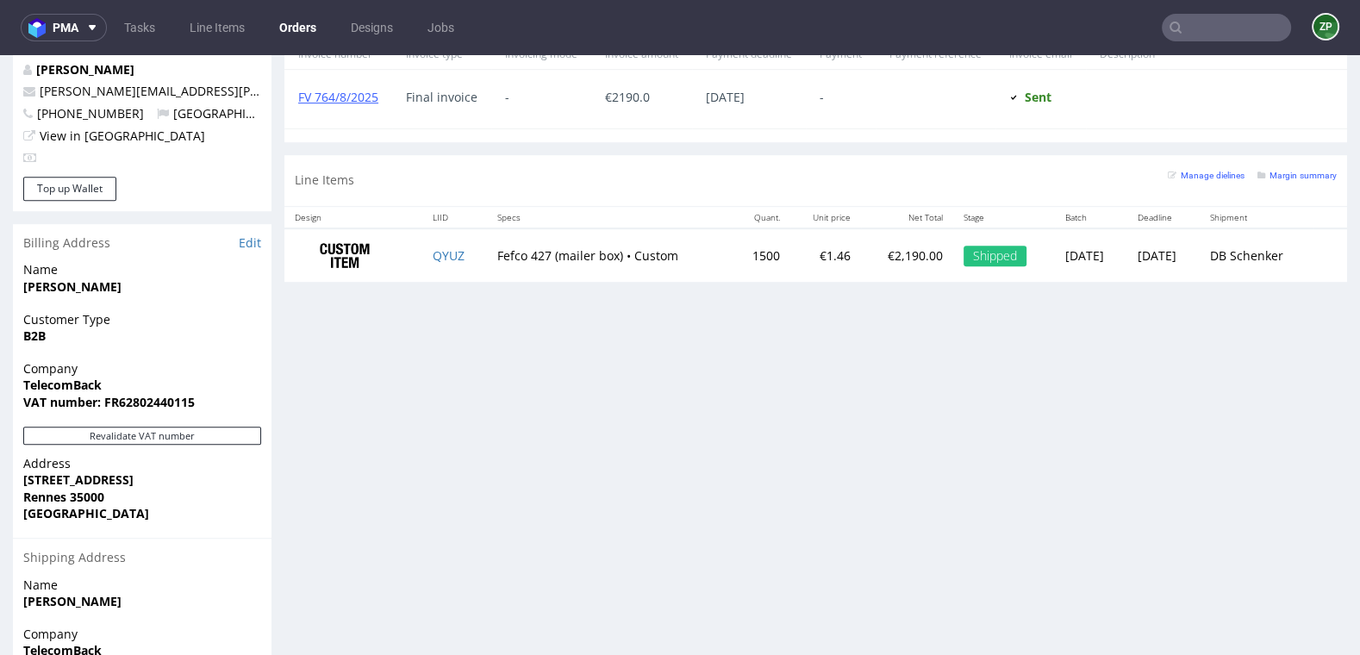
scroll to position [850, 0]
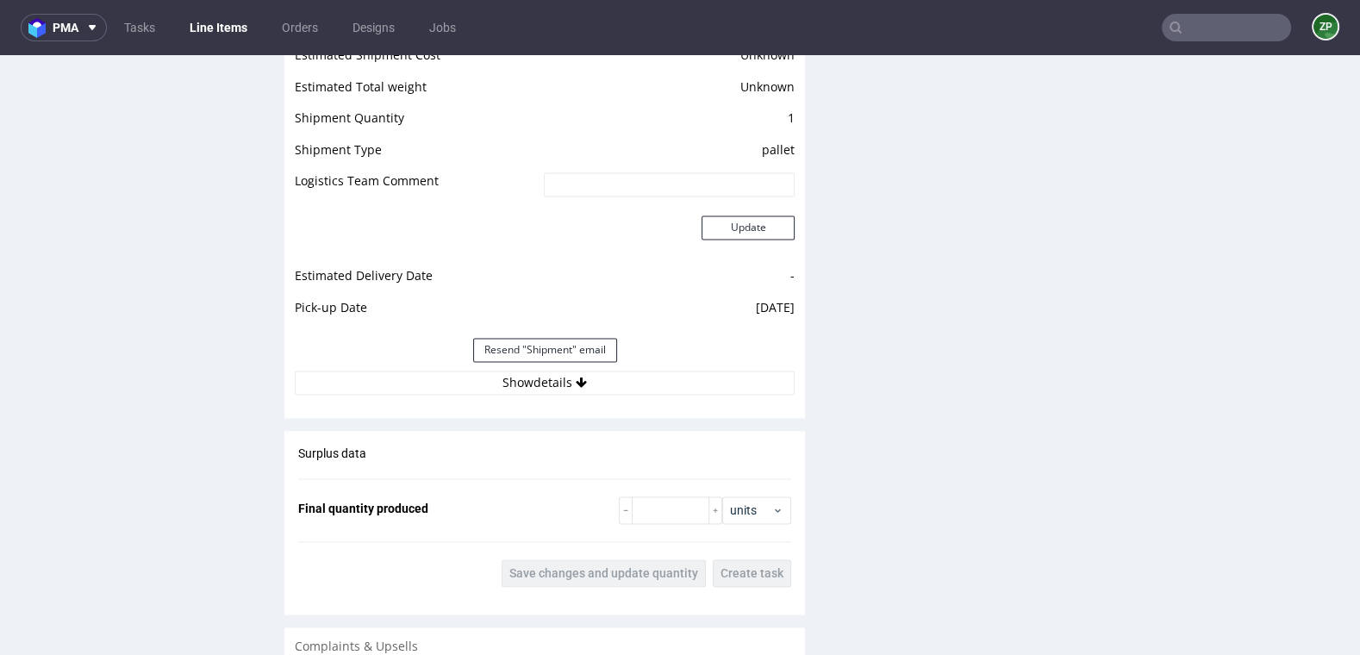
scroll to position [2351, 0]
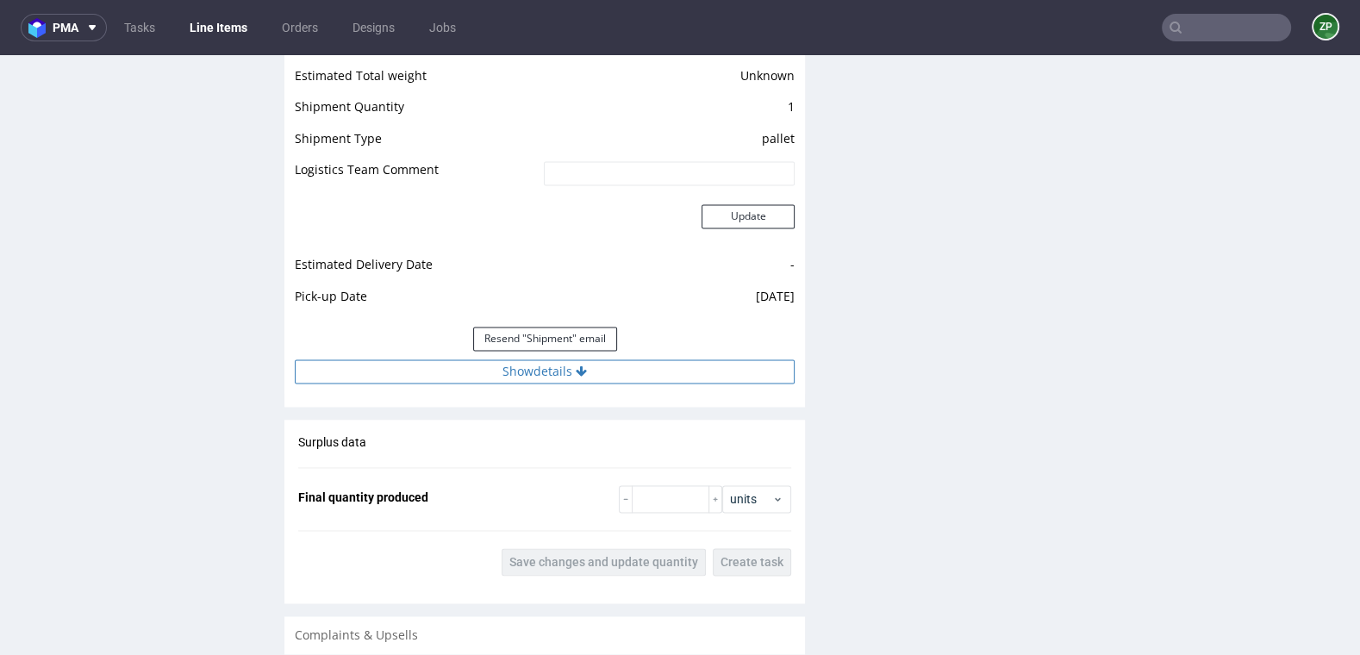
click at [540, 369] on button "Show details" at bounding box center [545, 371] width 500 height 24
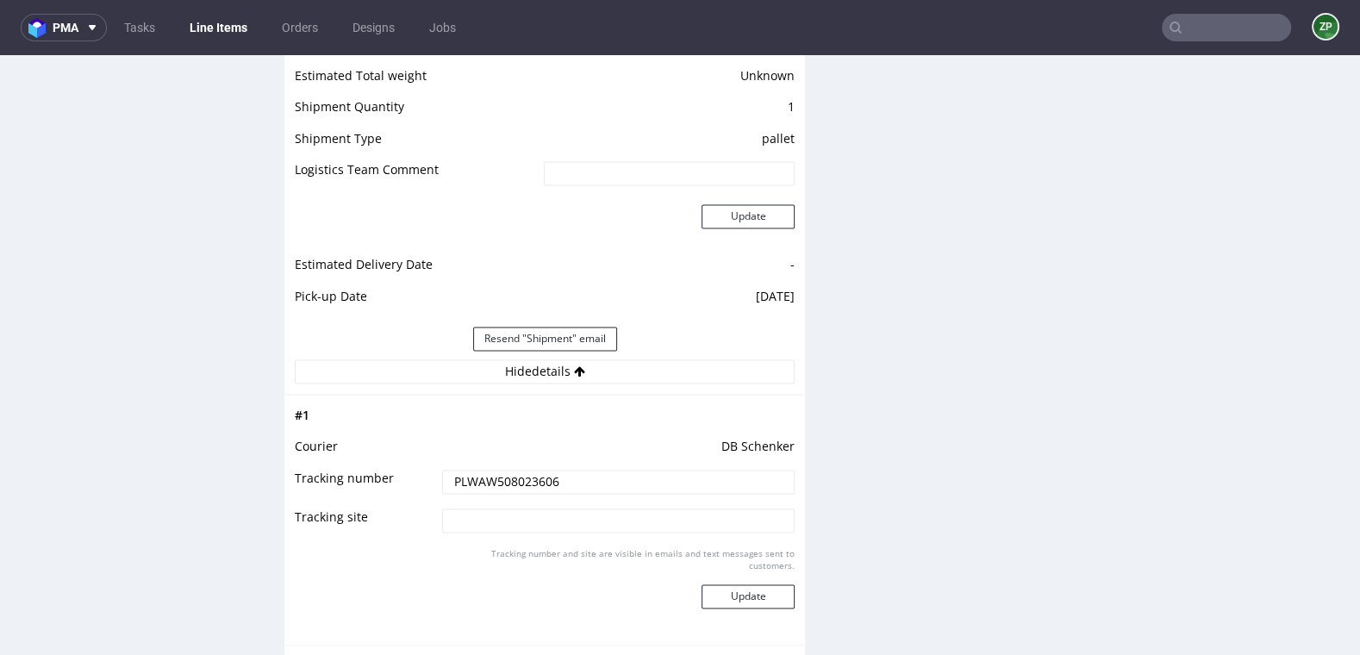
click at [498, 477] on input "PLWAW508023606" at bounding box center [618, 482] width 353 height 24
click at [310, 30] on link "Orders" at bounding box center [299, 28] width 57 height 28
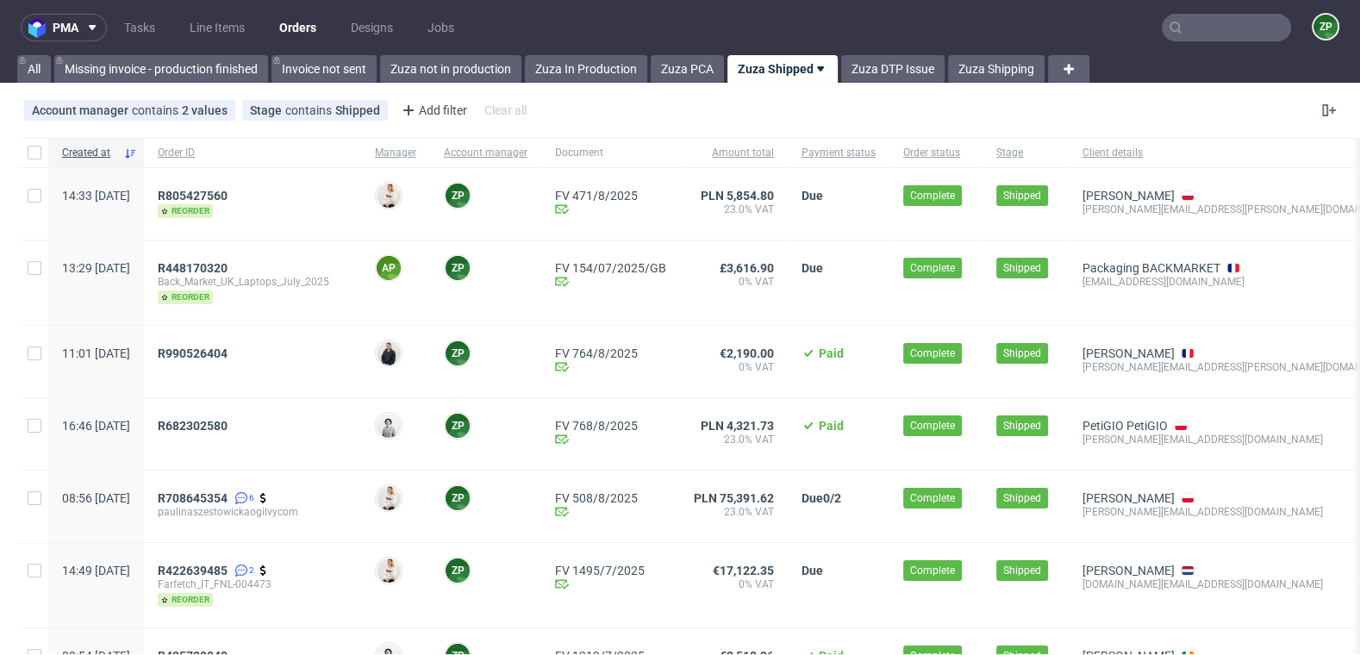
click at [608, 86] on div "pma Tasks Line Items Orders Designs Jobs ZP All Missing invoice - production fi…" at bounding box center [680, 327] width 1360 height 655
click at [600, 66] on link "Zuza In Production" at bounding box center [586, 69] width 122 height 28
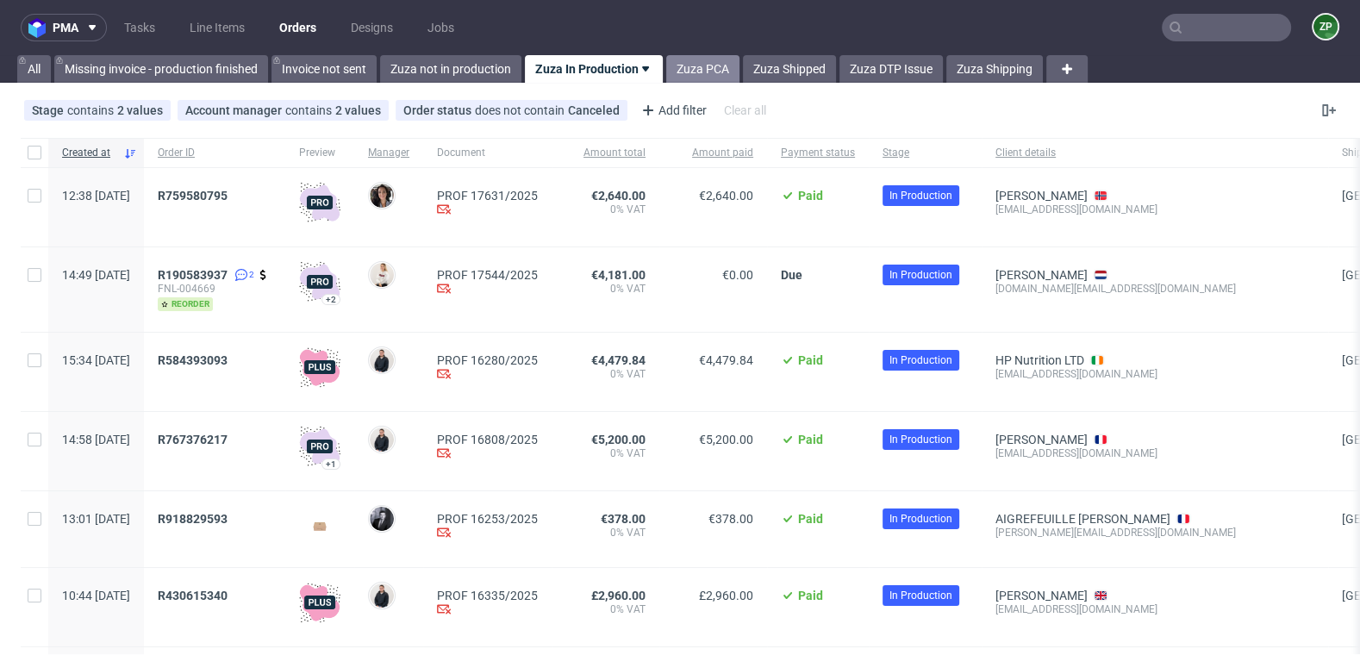
click at [697, 67] on link "Zuza PCA" at bounding box center [702, 69] width 73 height 28
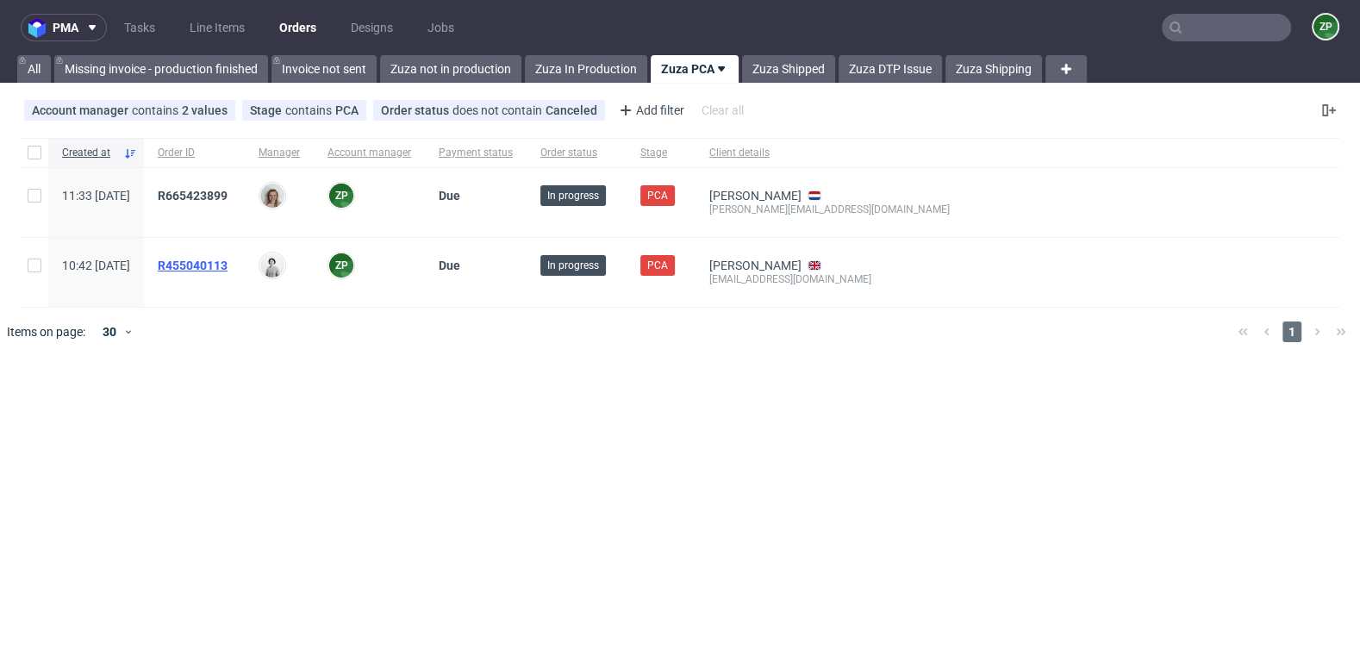
click at [228, 259] on span "R455040113" at bounding box center [193, 266] width 70 height 14
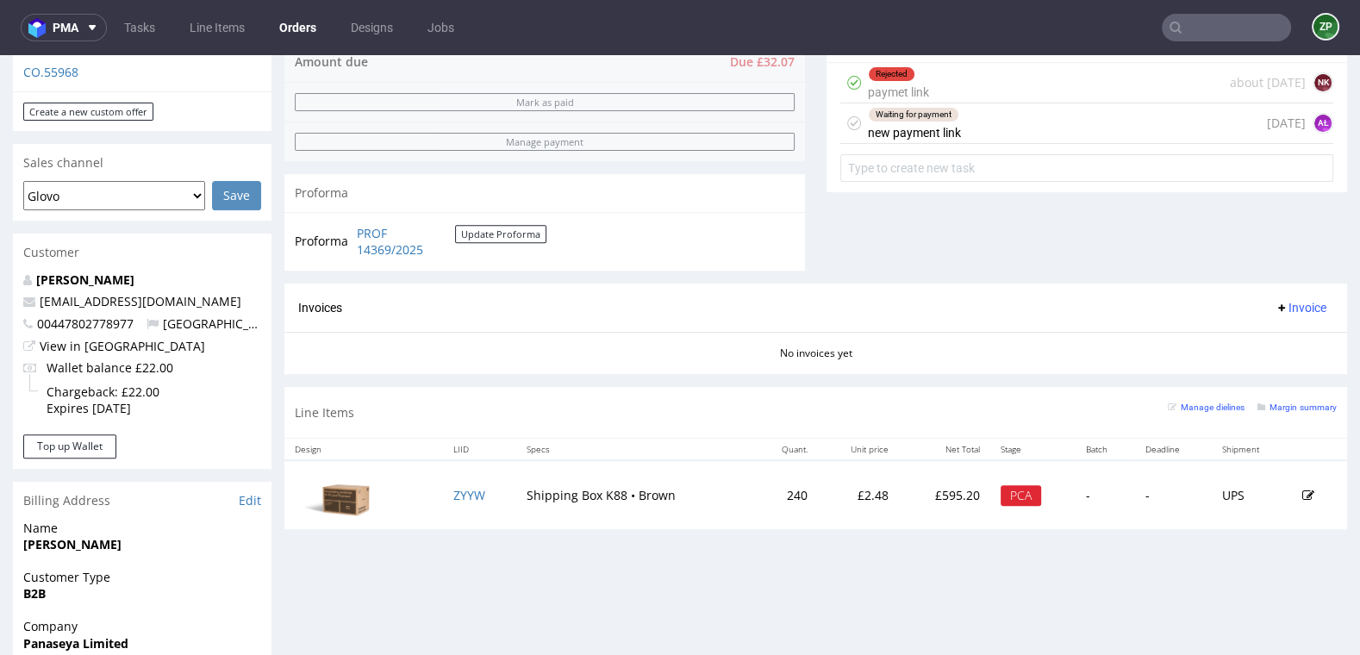
scroll to position [675, 0]
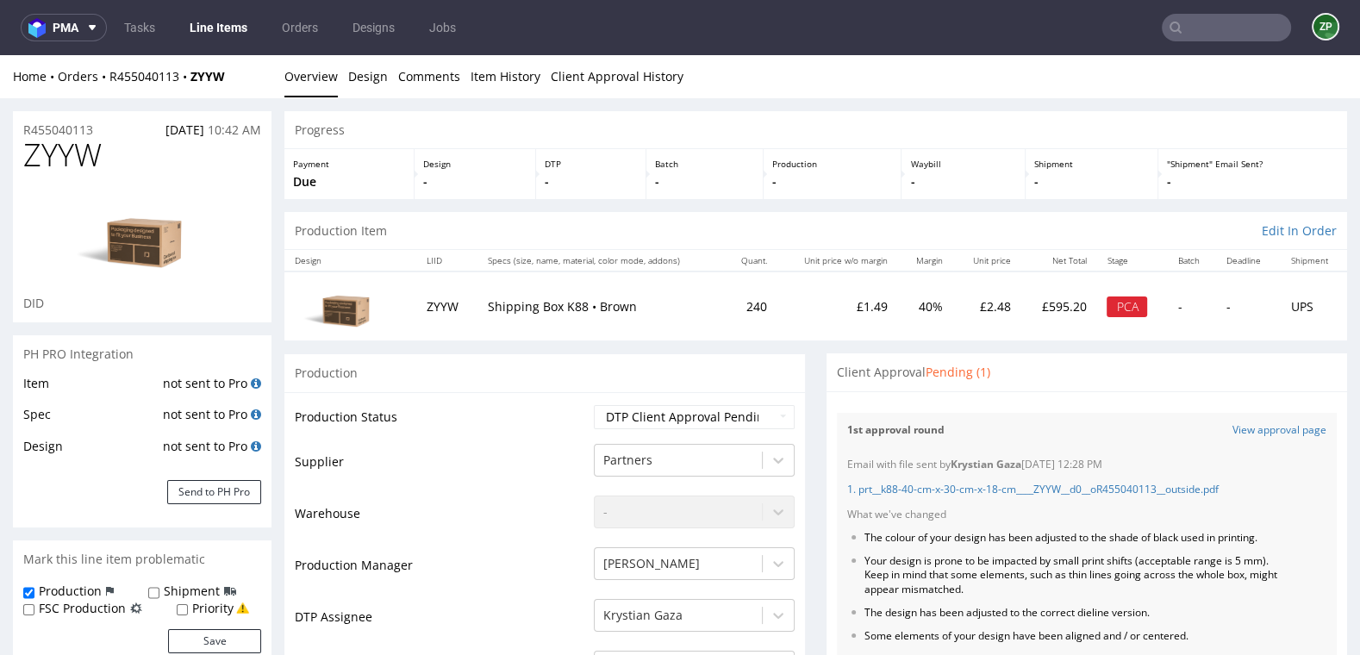
scroll to position [19, 0]
click at [1259, 427] on link "View approval page" at bounding box center [1280, 430] width 94 height 15
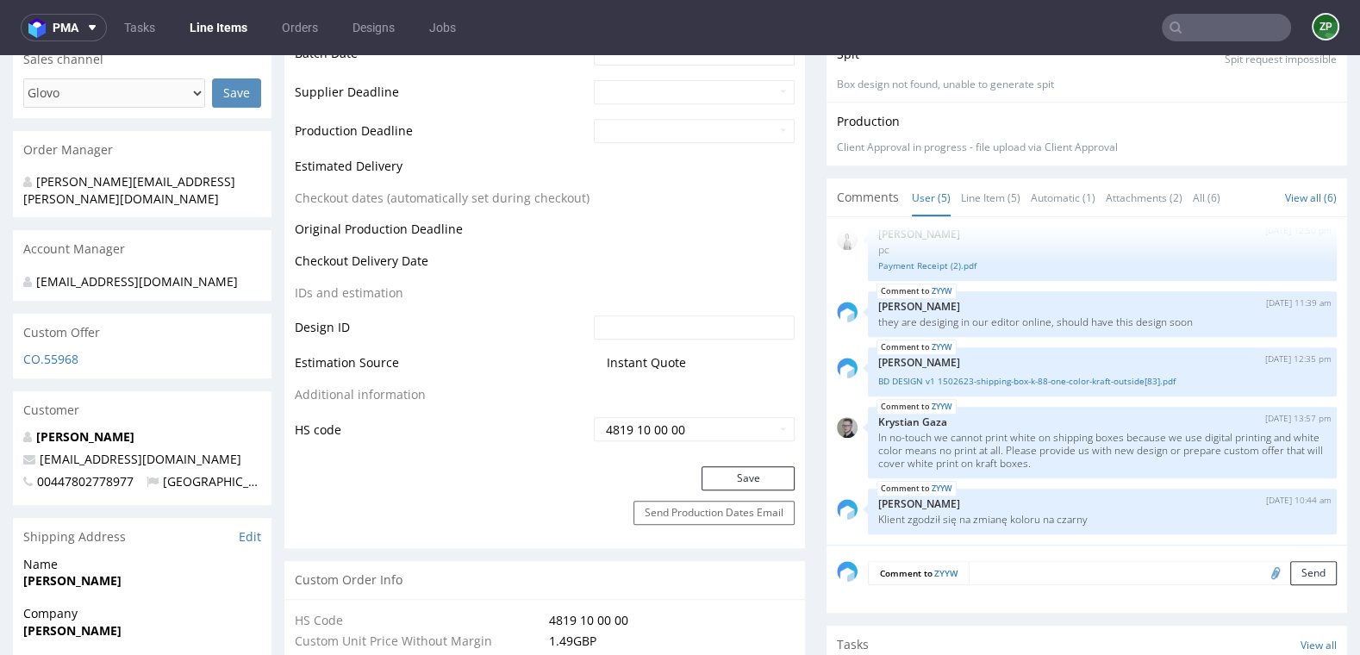
scroll to position [736, 0]
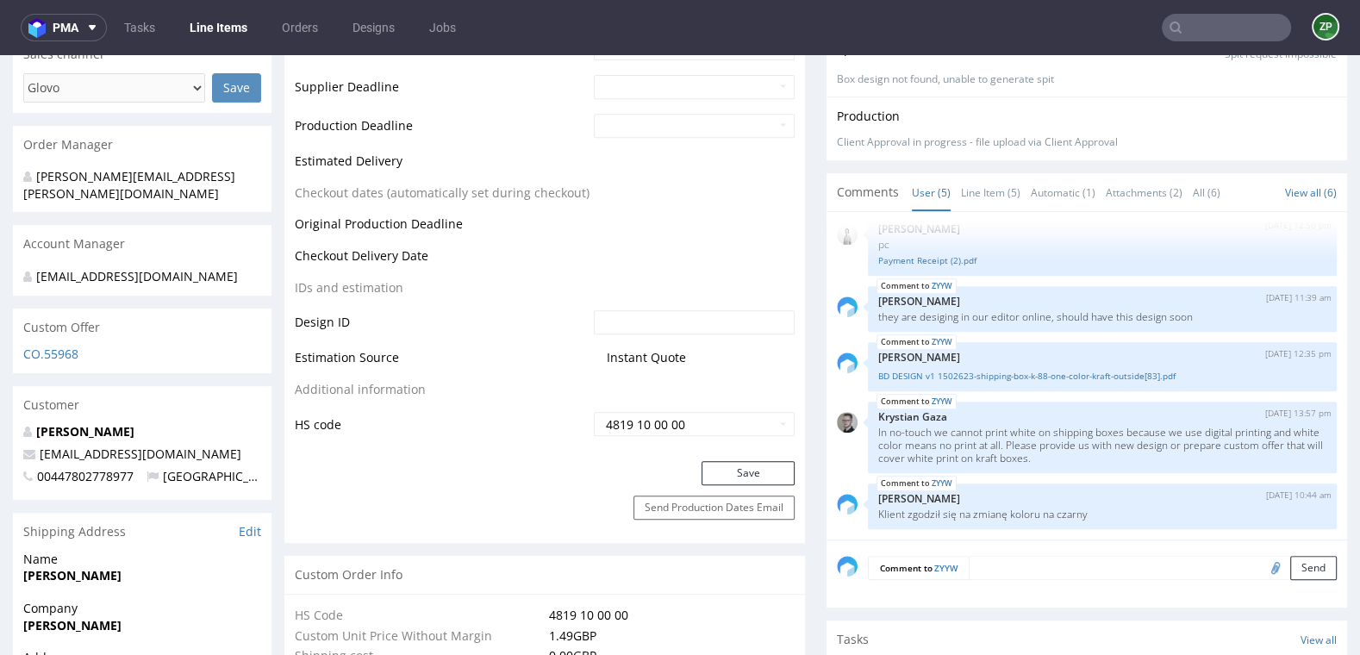
click at [1002, 567] on textarea at bounding box center [1153, 568] width 368 height 24
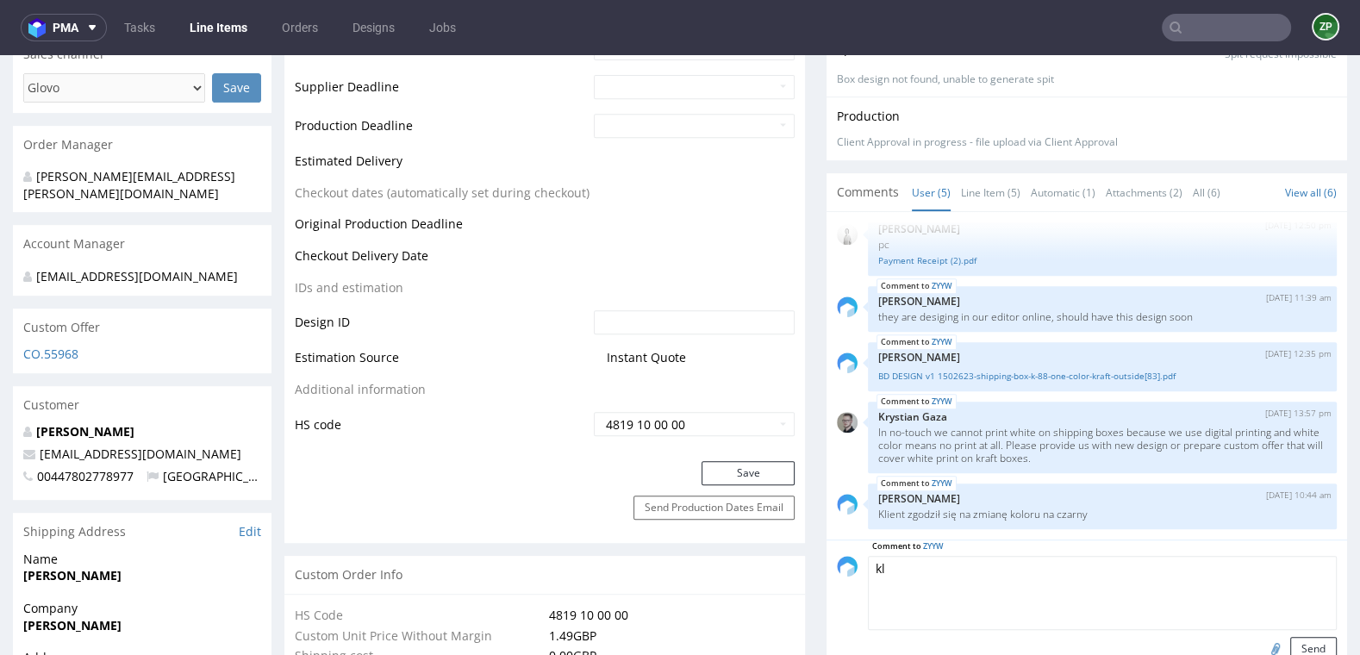
type textarea "k"
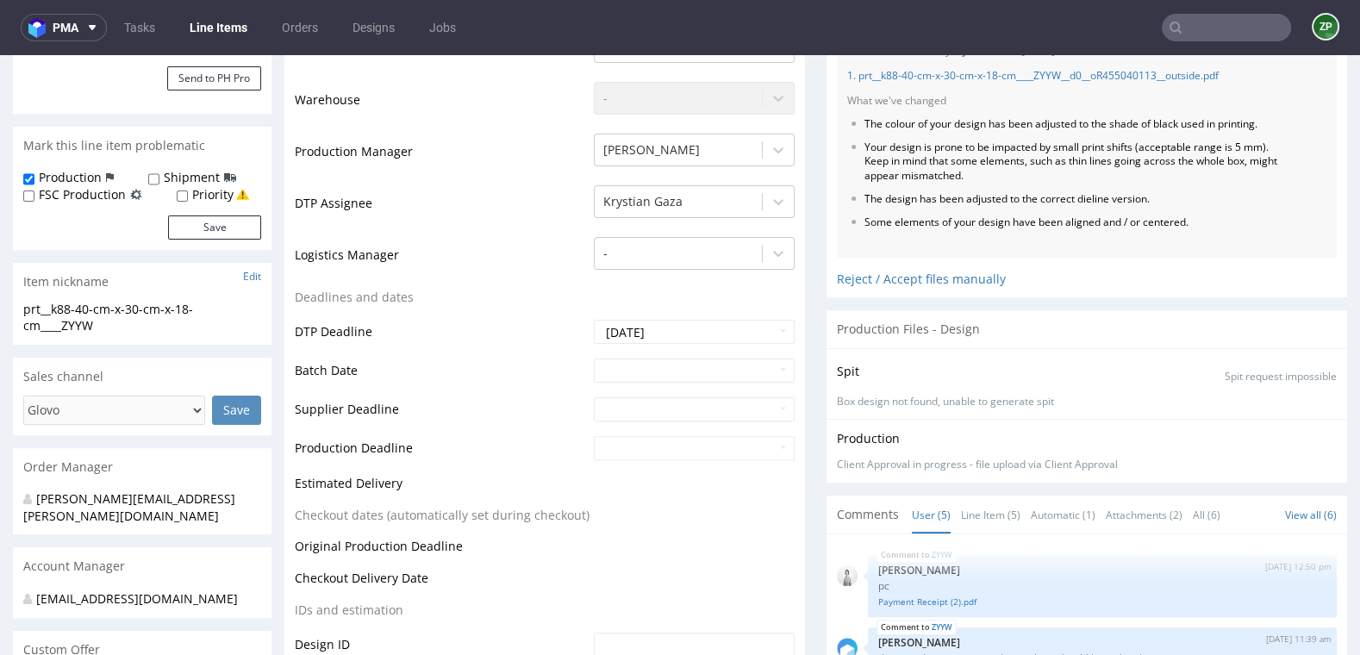
scroll to position [0, 0]
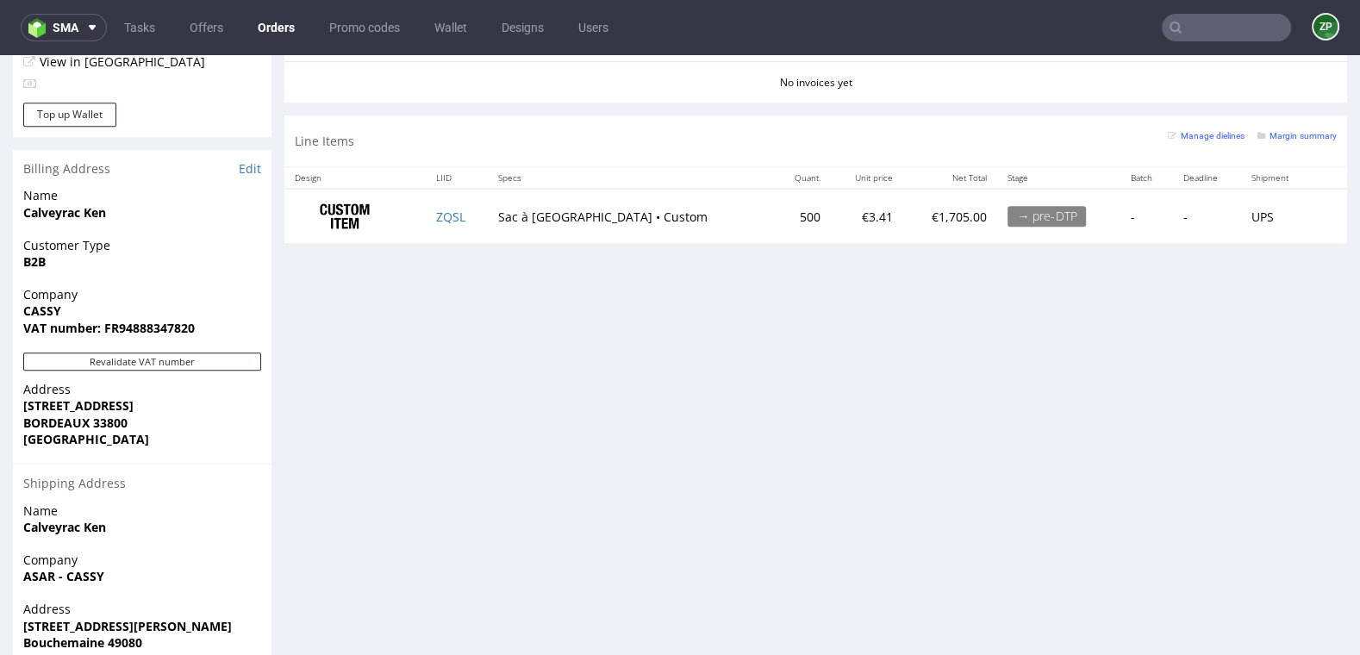
scroll to position [1002, 0]
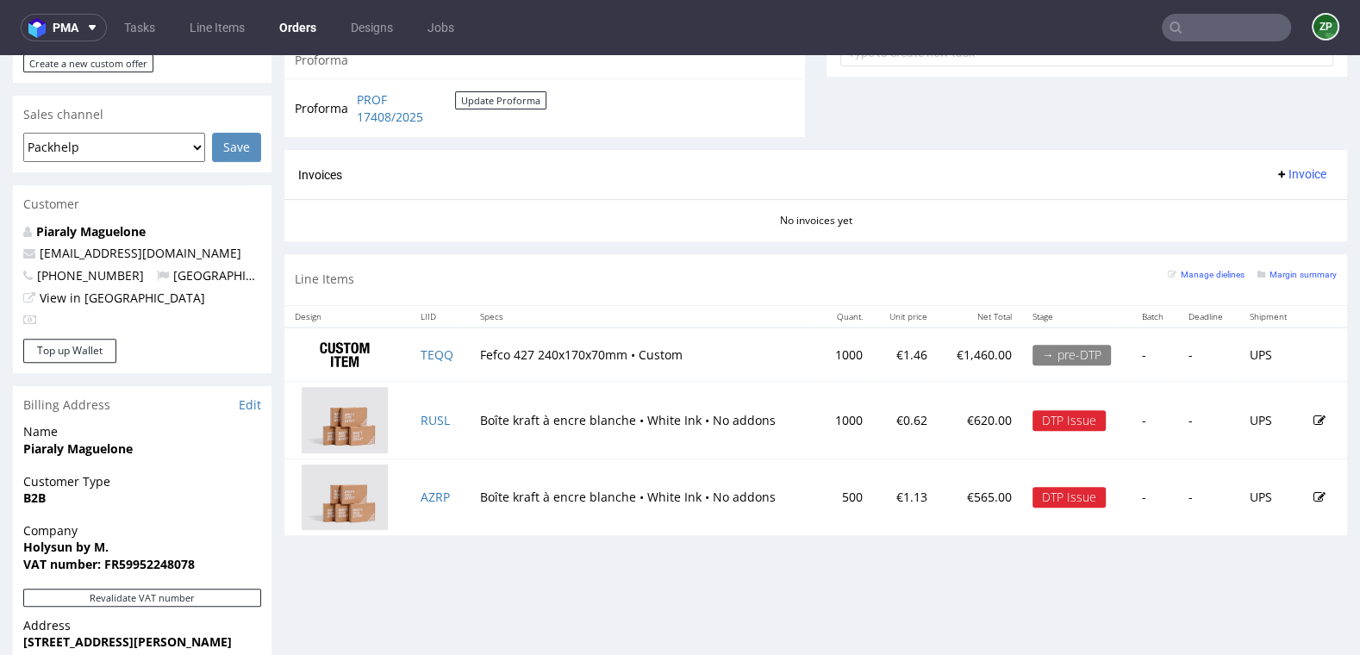
scroll to position [686, 0]
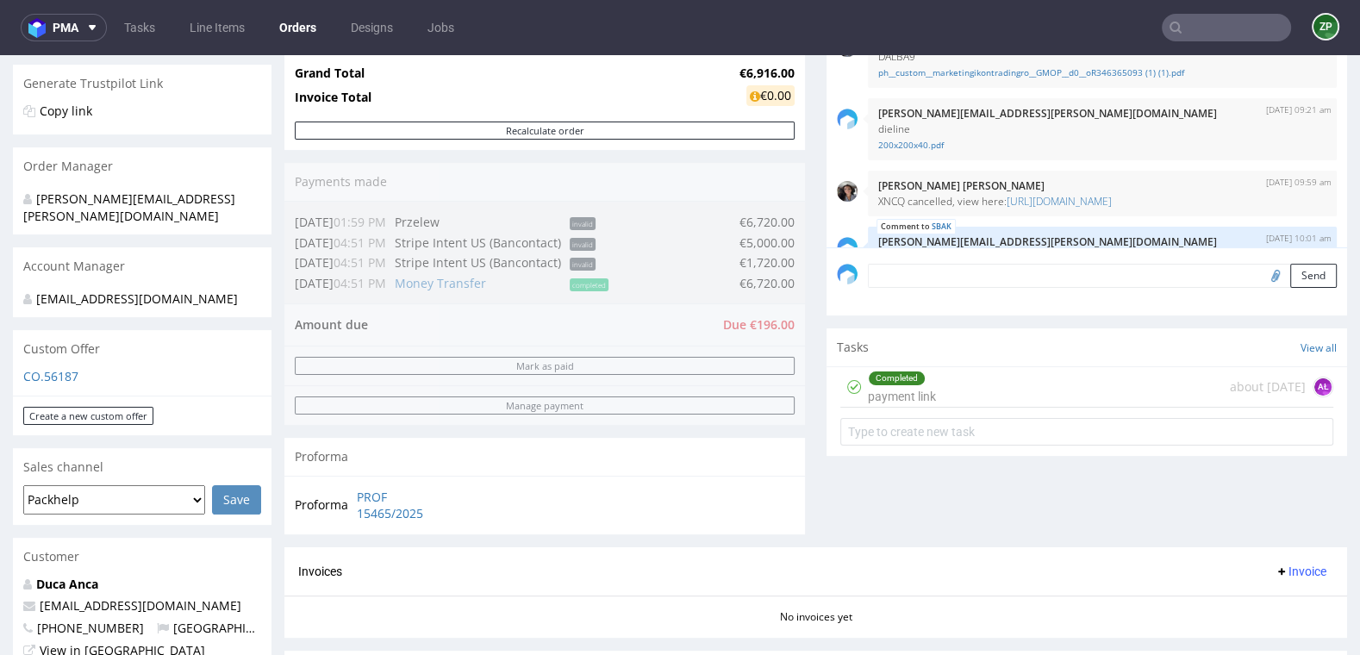
scroll to position [434, 0]
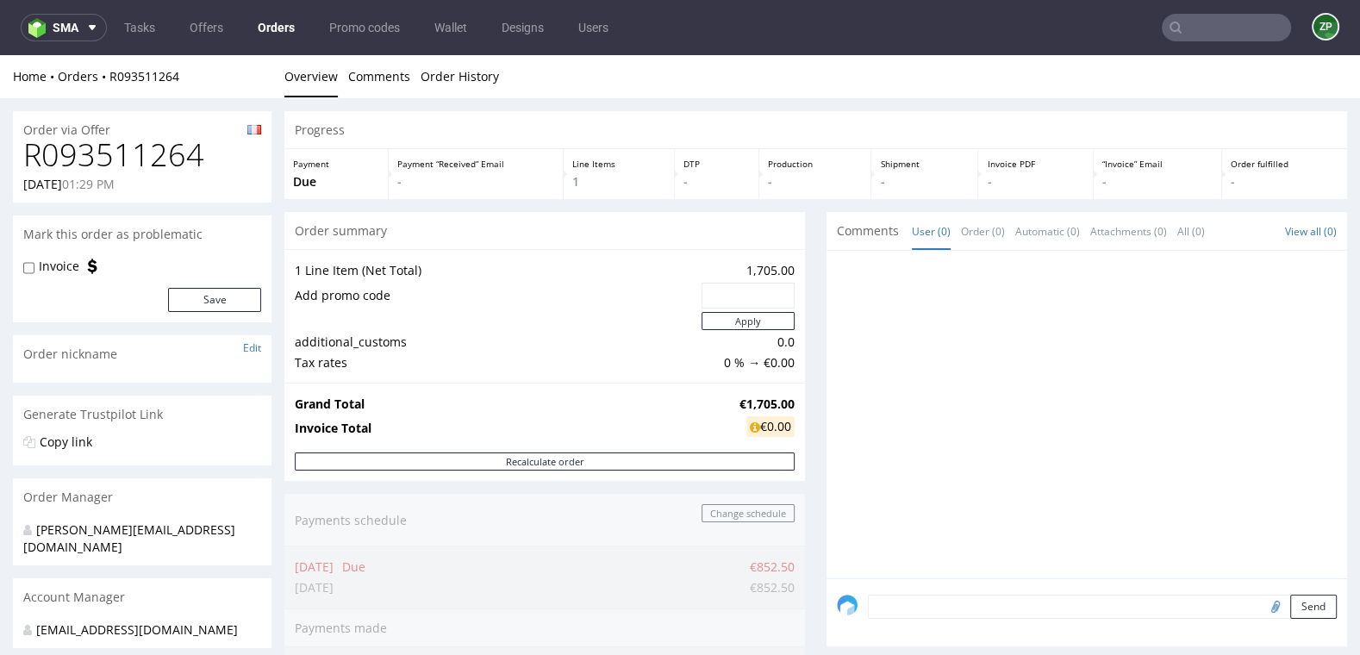
scroll to position [1002, 0]
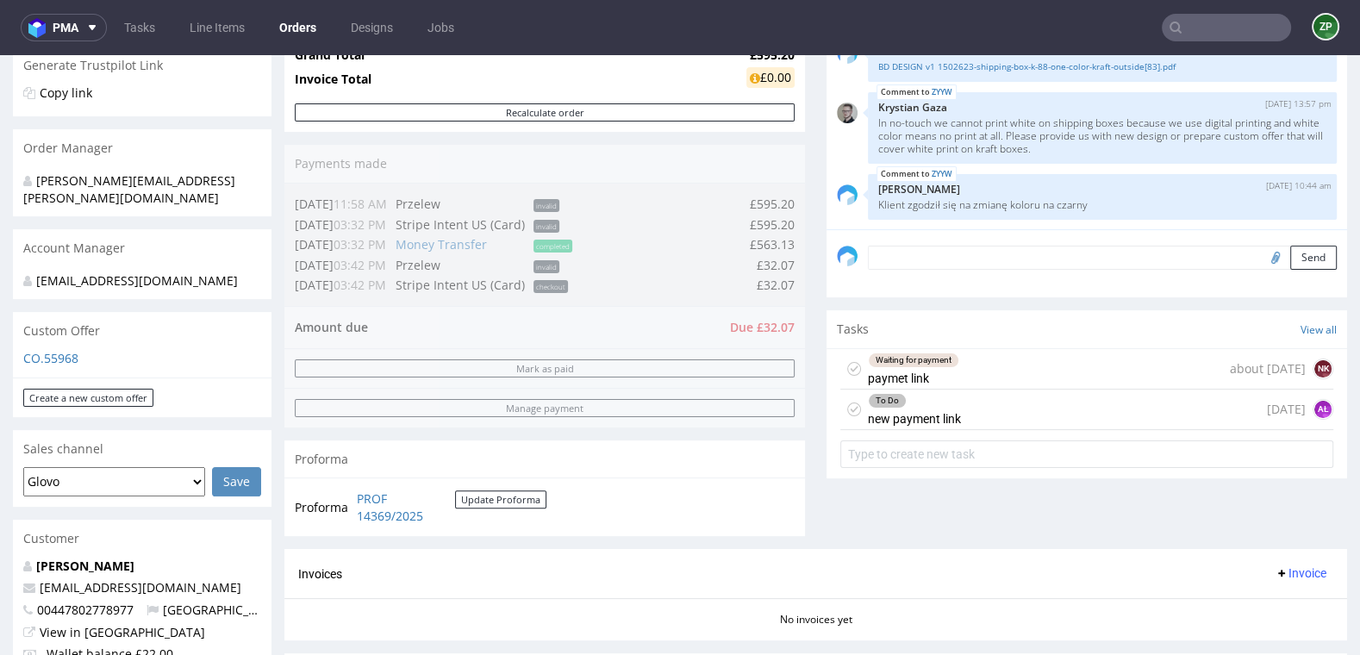
scroll to position [354, 0]
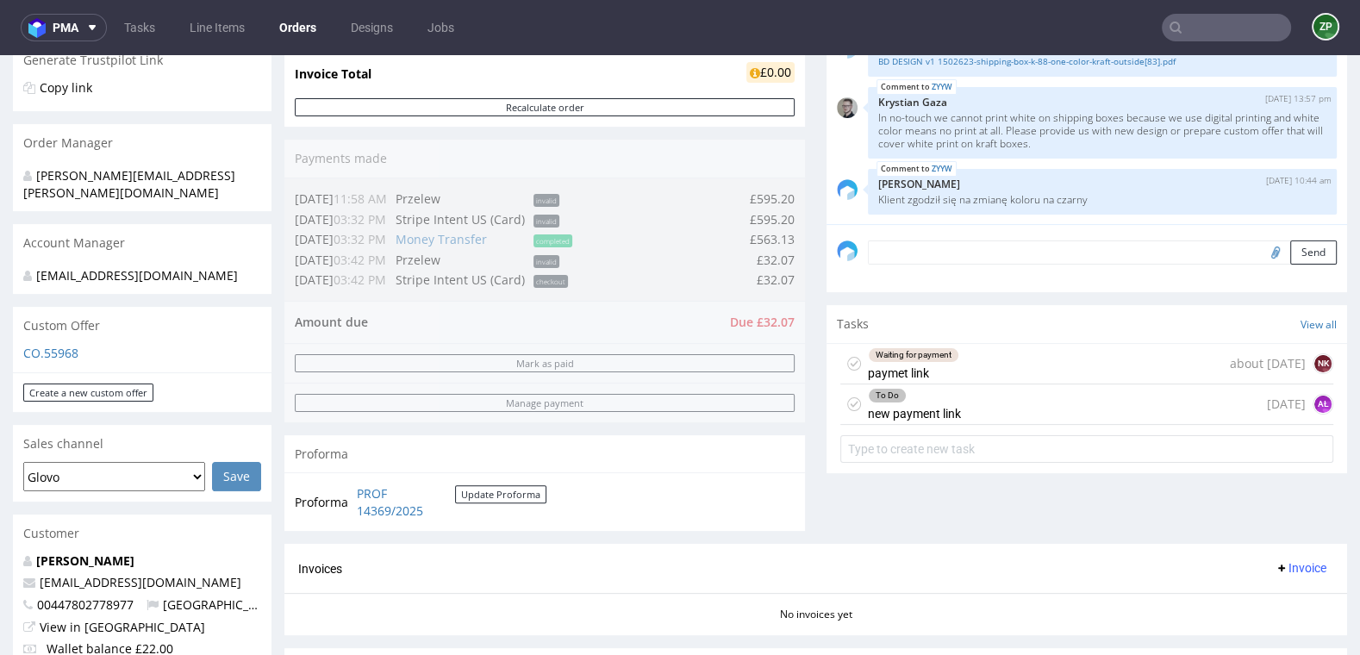
click at [938, 359] on div "Waiting for payment" at bounding box center [914, 355] width 90 height 14
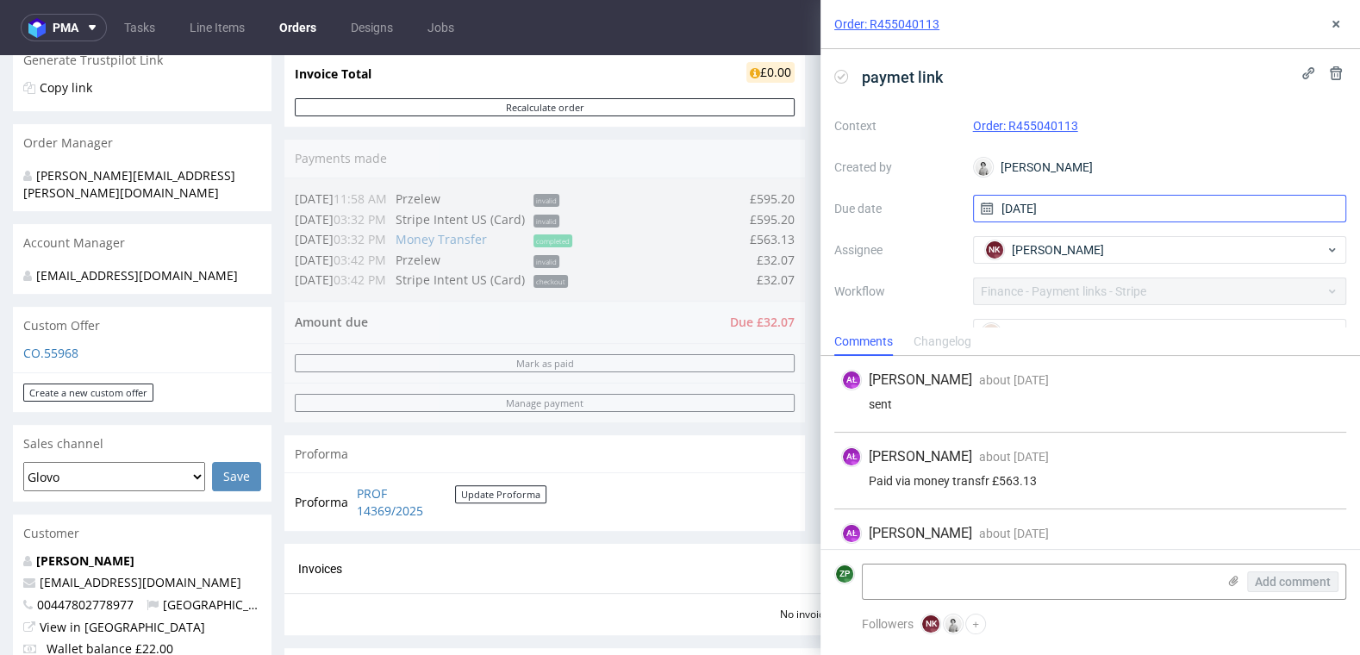
scroll to position [128, 0]
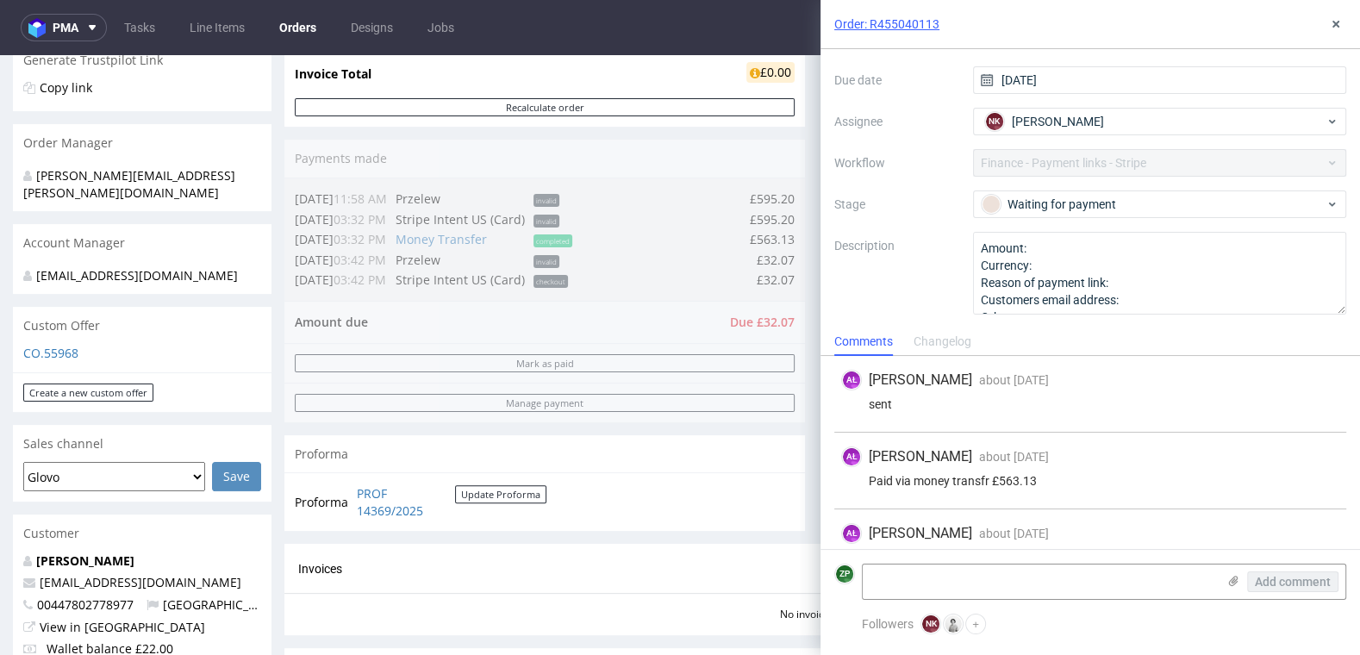
click at [671, 534] on div "Order summary 1 Line Item (Net Total) 595.20 Add promo code Apply additional_cu…" at bounding box center [544, 201] width 521 height 687
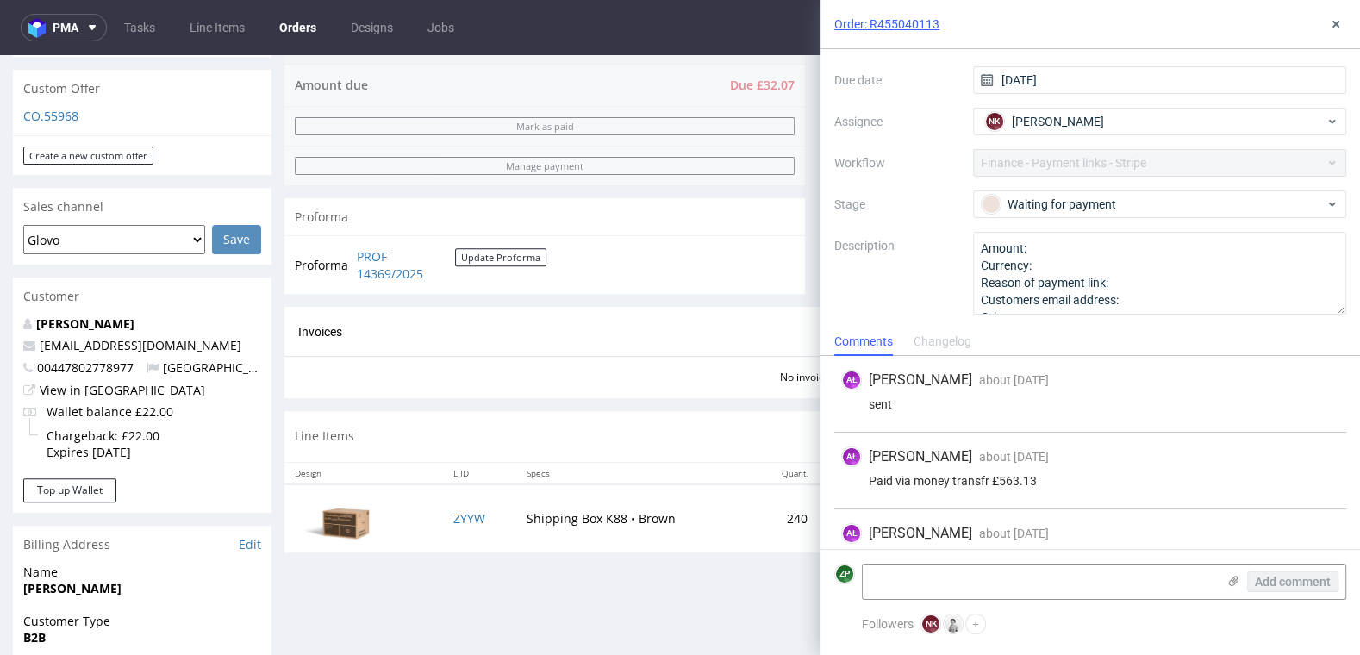
scroll to position [34, 0]
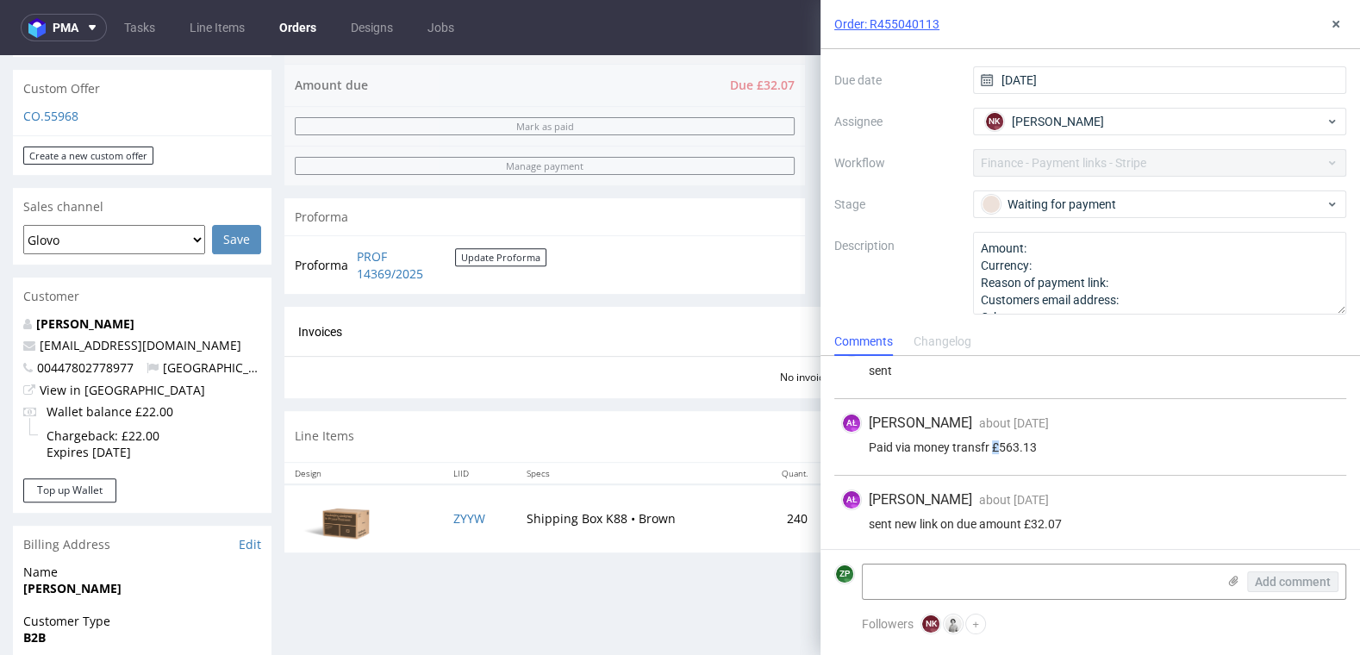
click at [998, 449] on div "Paid via money transfr £563.13" at bounding box center [1090, 447] width 498 height 14
copy div "£"
click at [1337, 29] on icon at bounding box center [1336, 24] width 14 height 14
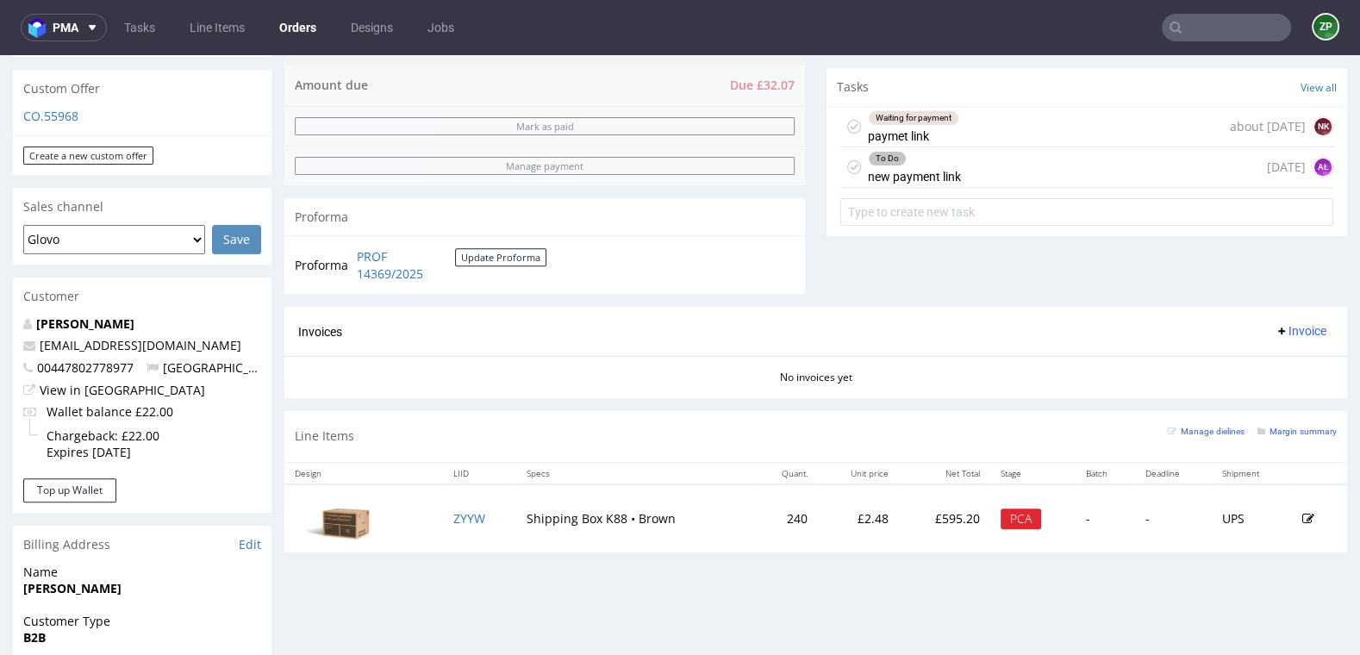
click at [1183, 33] on input "text" at bounding box center [1226, 28] width 129 height 28
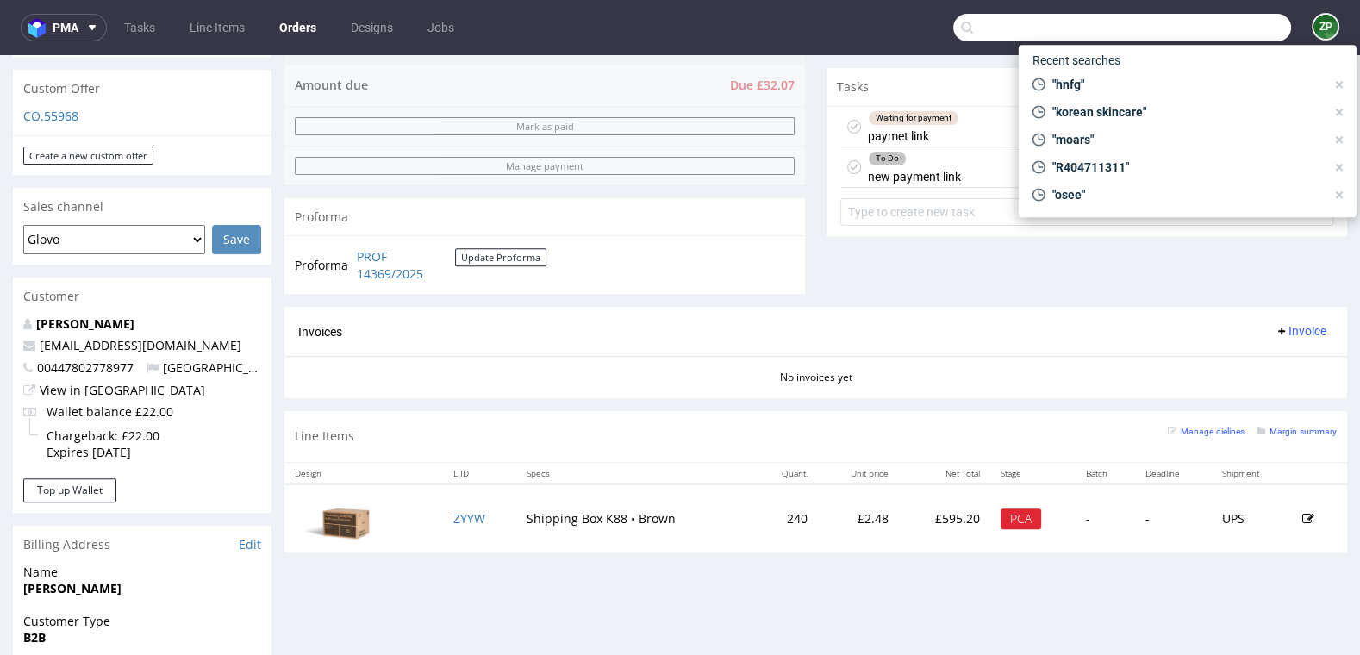
paste input "R682302580"
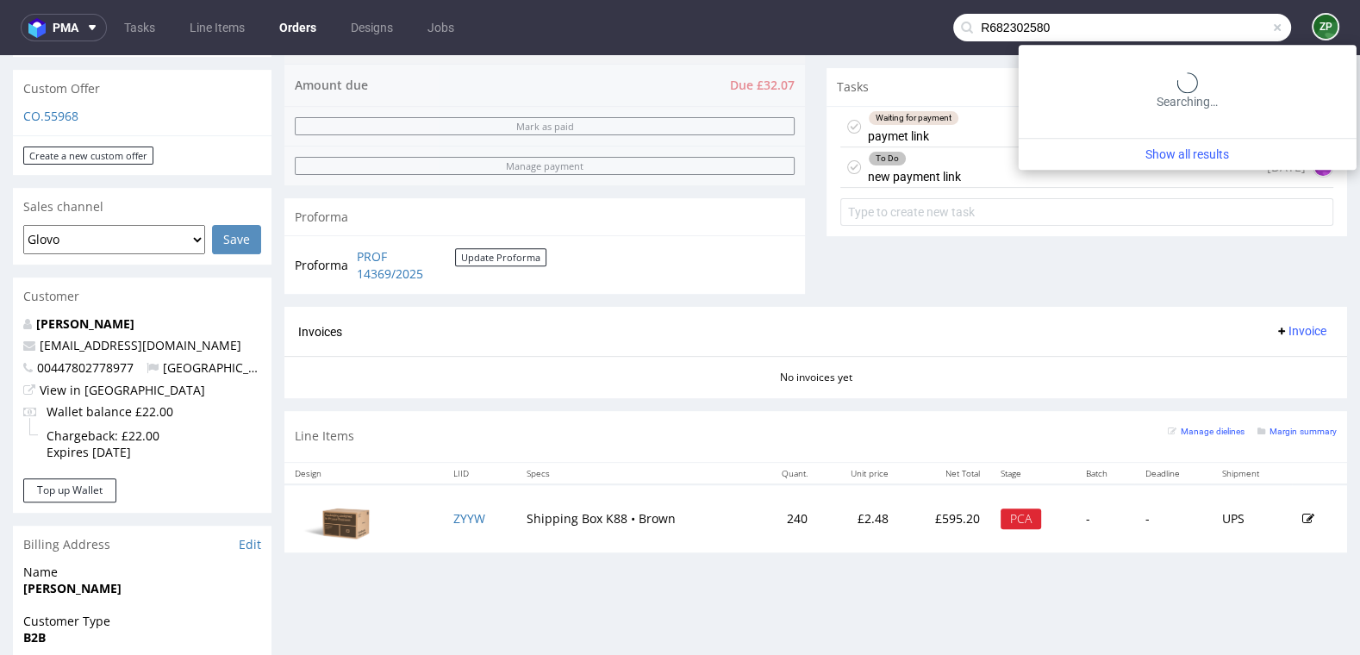
type input "R682302580"
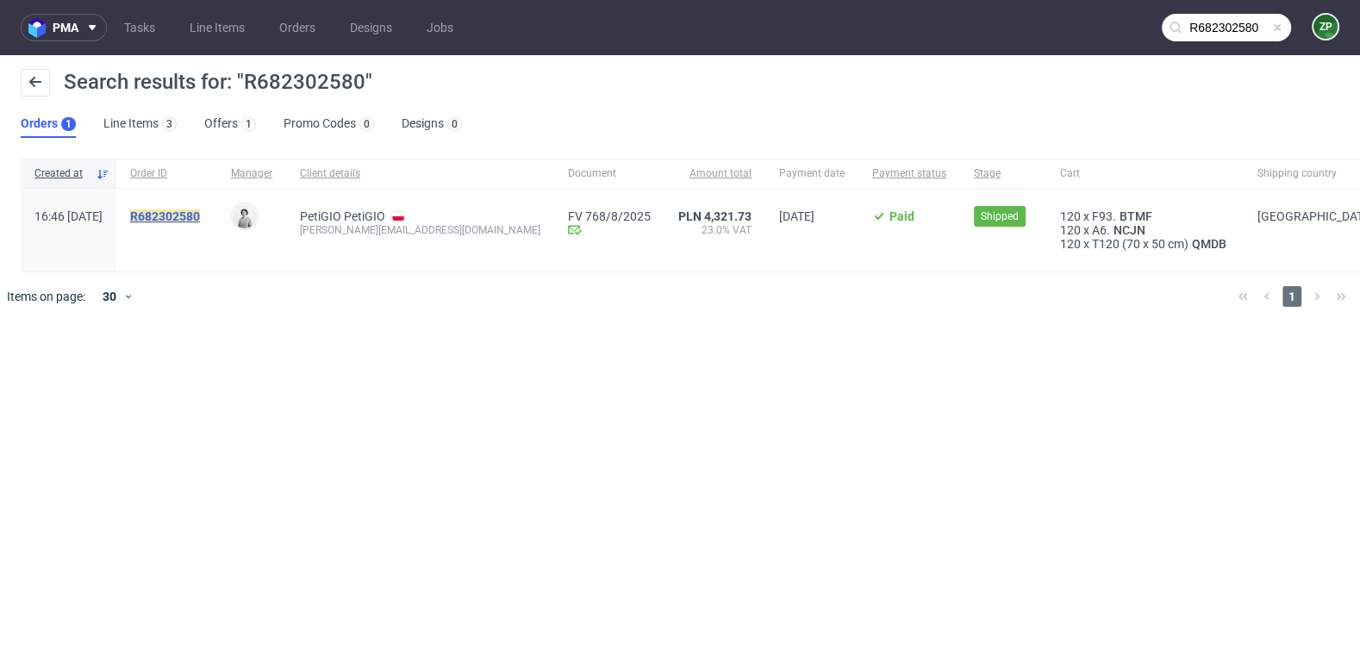
click at [200, 213] on mark "R682302580" at bounding box center [165, 216] width 70 height 14
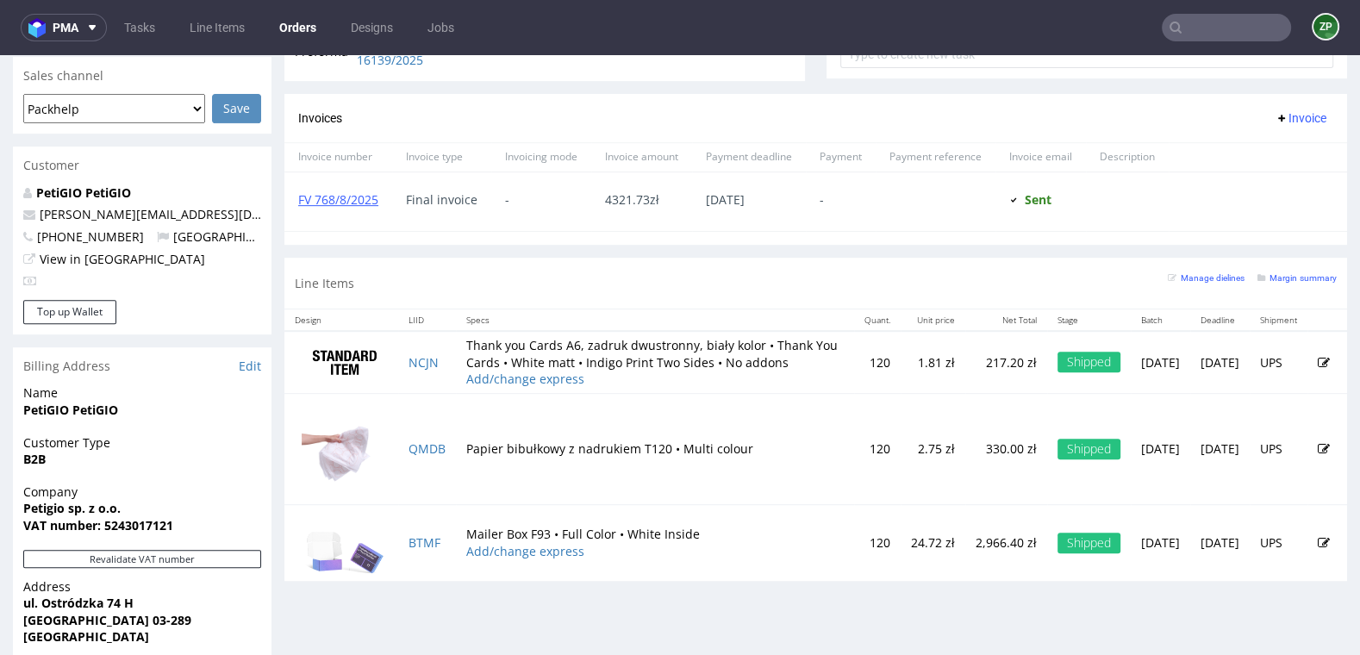
scroll to position [761, 0]
